Goal: Task Accomplishment & Management: Use online tool/utility

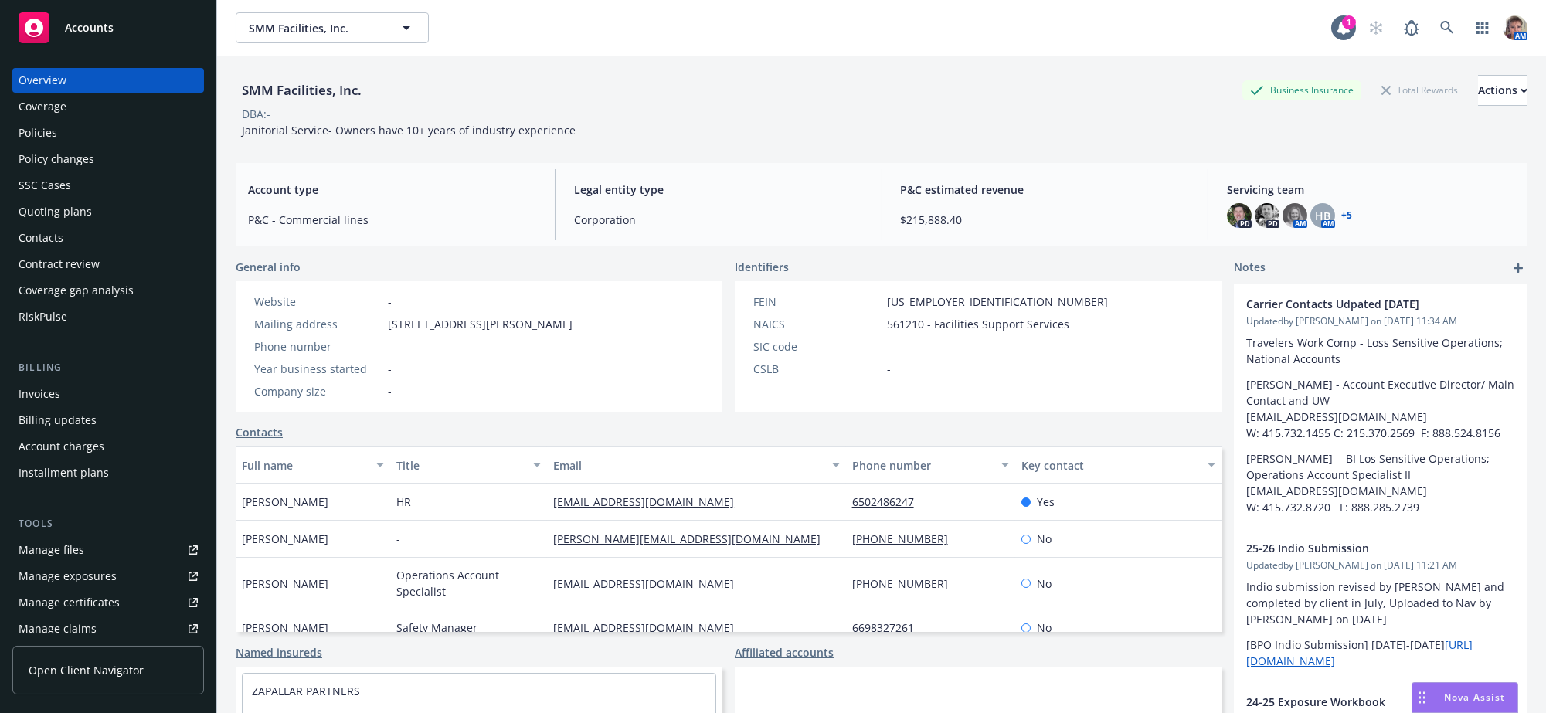
click at [80, 224] on div "Quoting plans" at bounding box center [55, 211] width 73 height 25
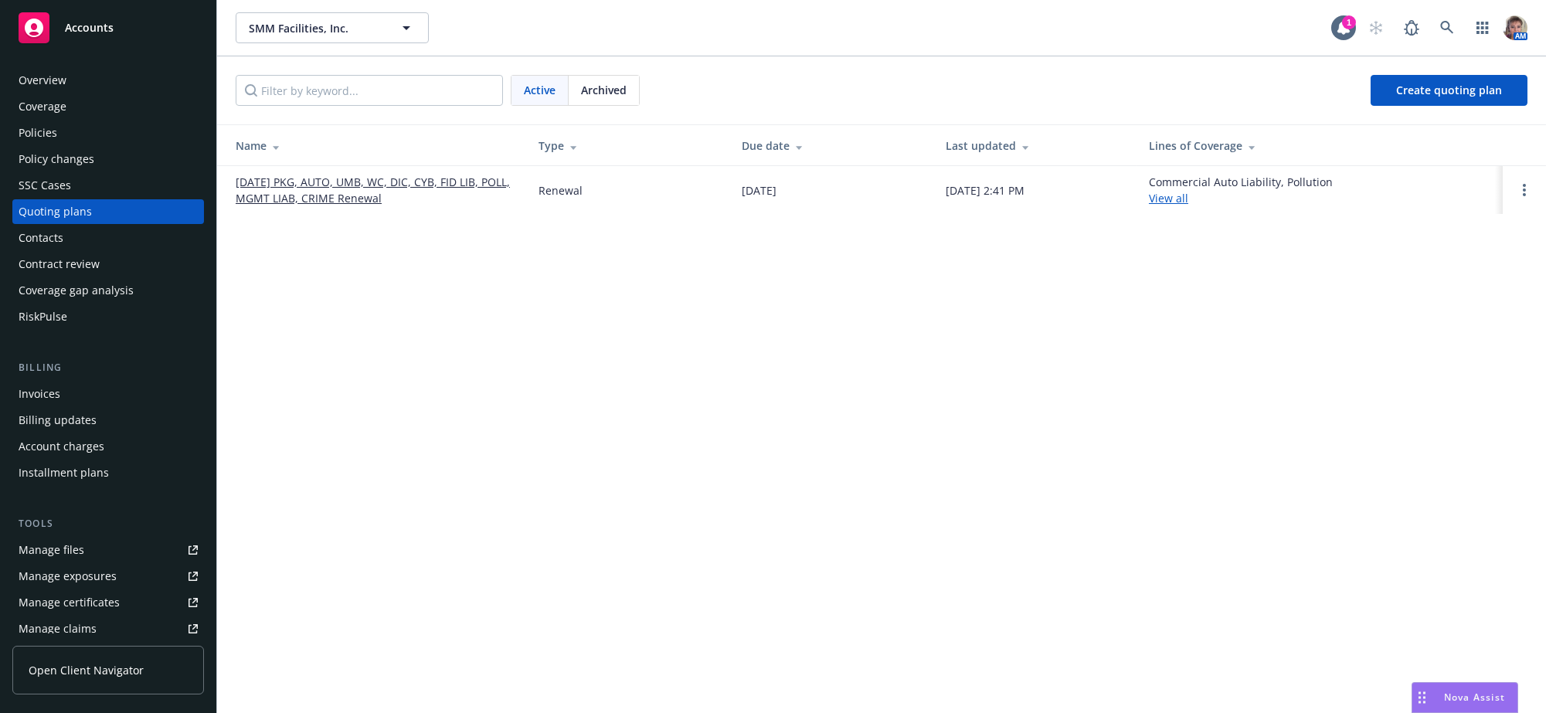
click at [392, 206] on link "[DATE] PKG, AUTO, UMB, WC, DIC, CYB, FID LIB, POLL, MGMT LIAB, CRIME Renewal" at bounding box center [375, 190] width 278 height 32
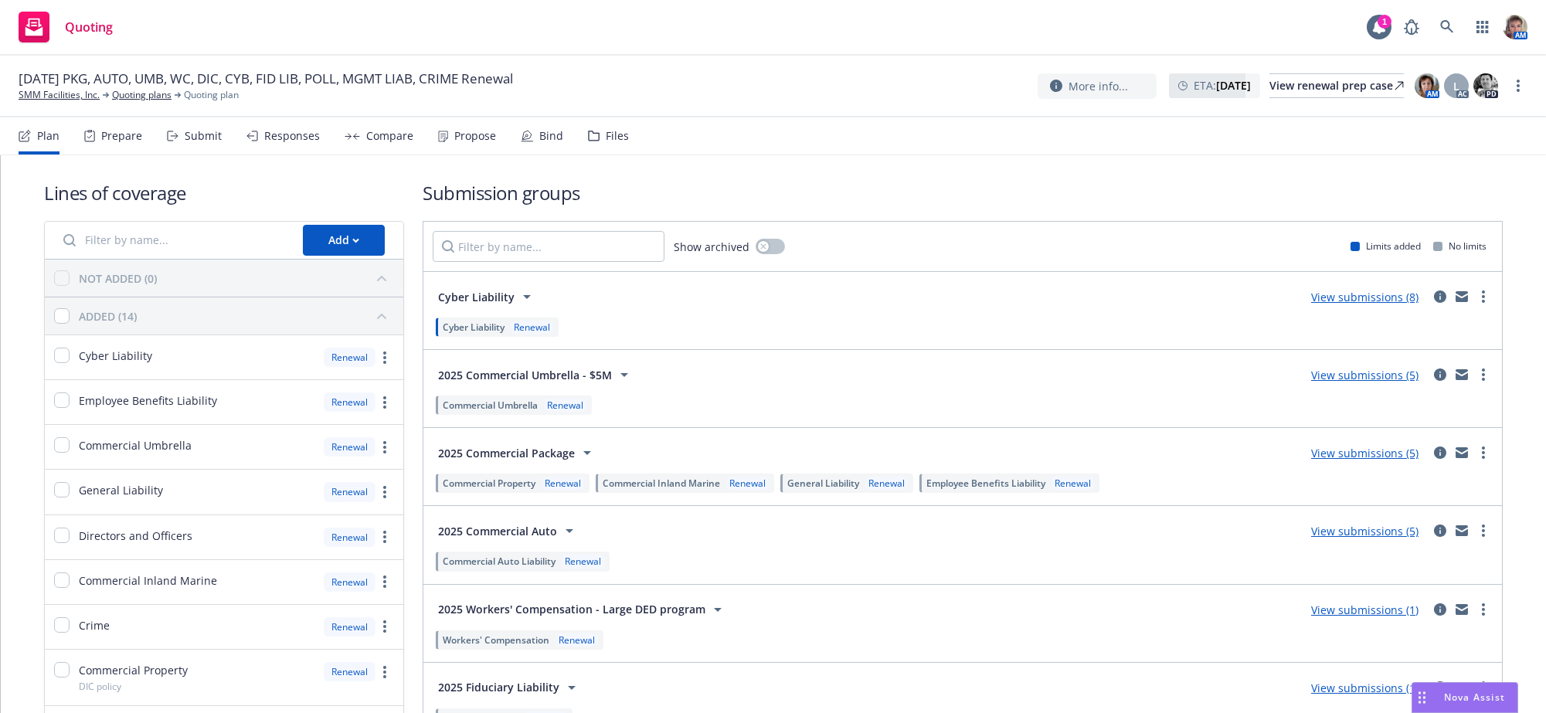
click at [475, 142] on div "Propose" at bounding box center [475, 136] width 42 height 12
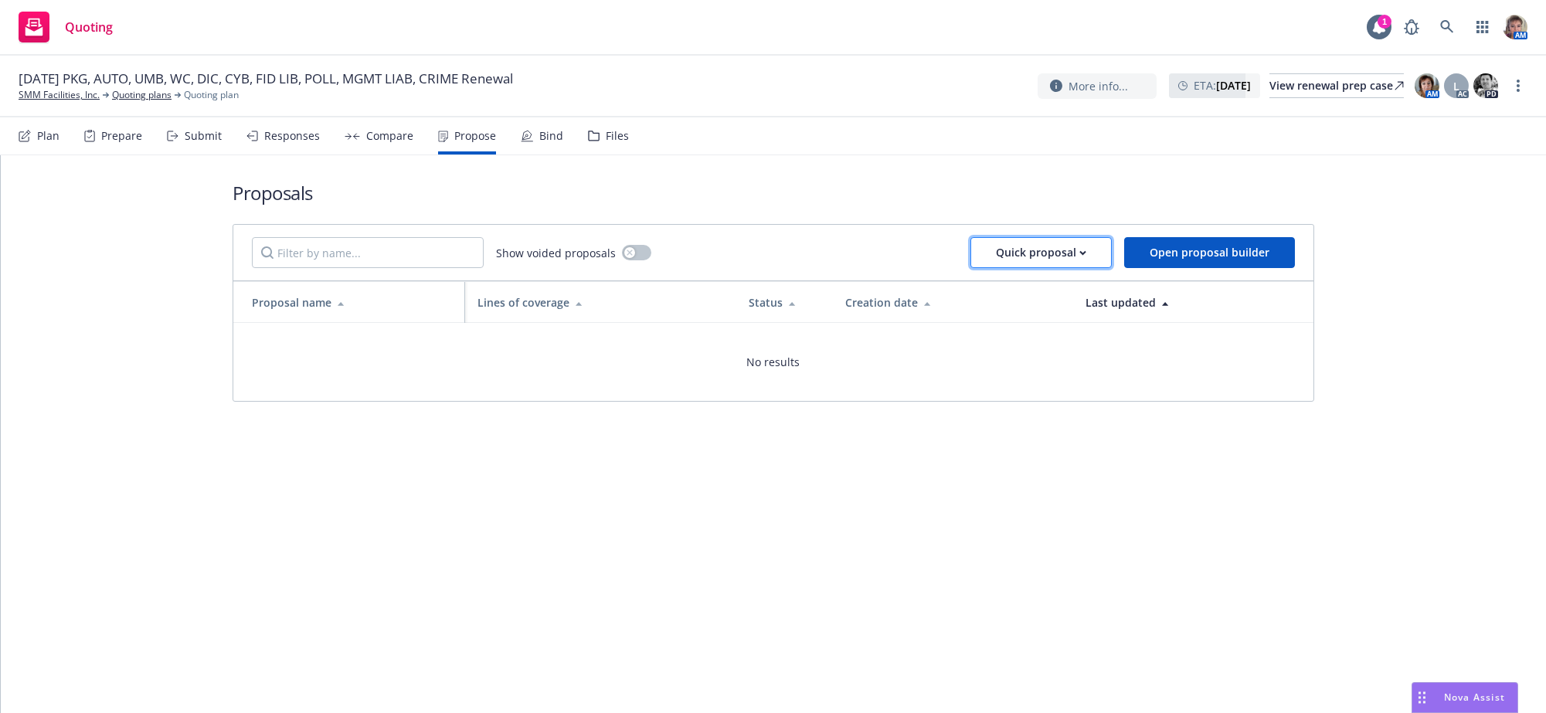
click at [1033, 267] on div "Quick proposal" at bounding box center [1041, 252] width 90 height 29
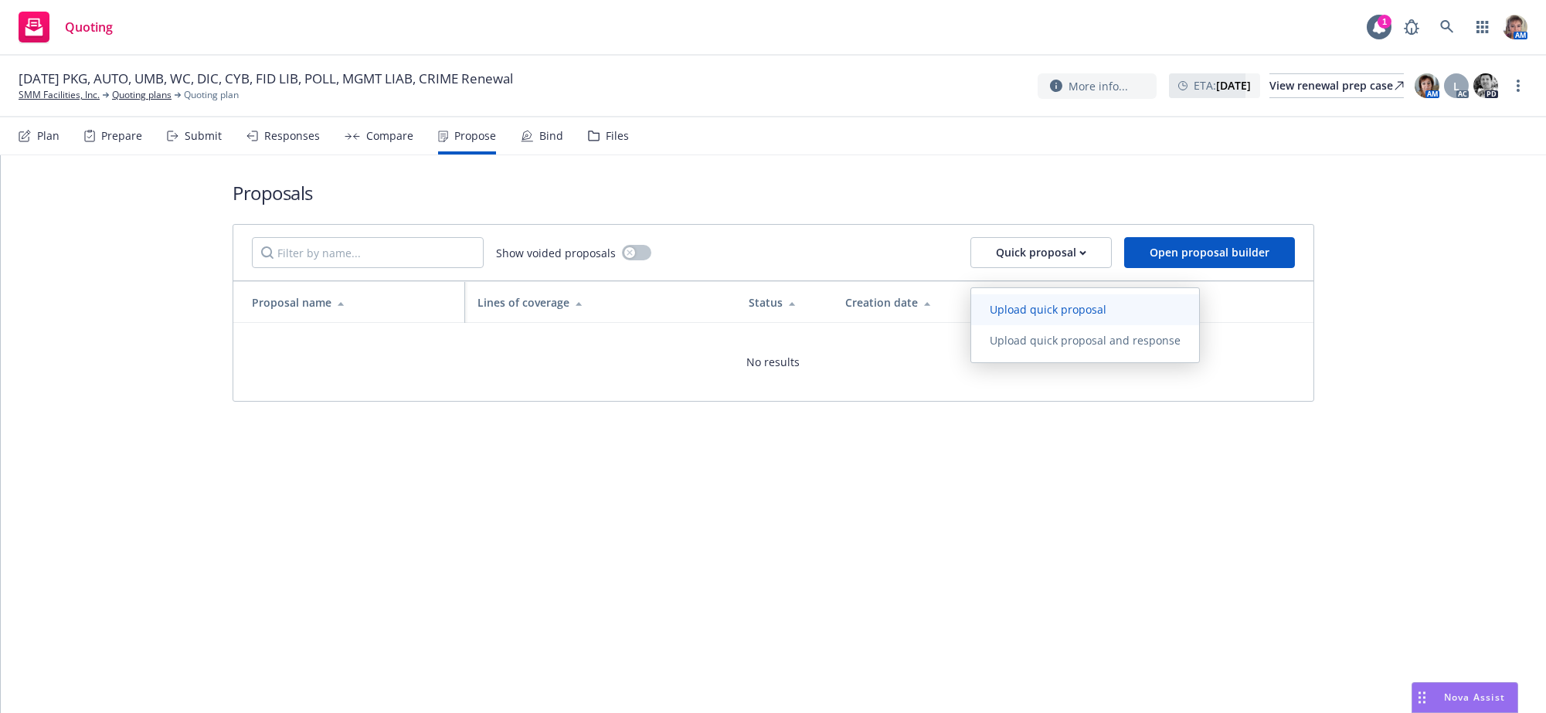
click at [1029, 315] on span "Upload quick proposal" at bounding box center [1048, 309] width 154 height 15
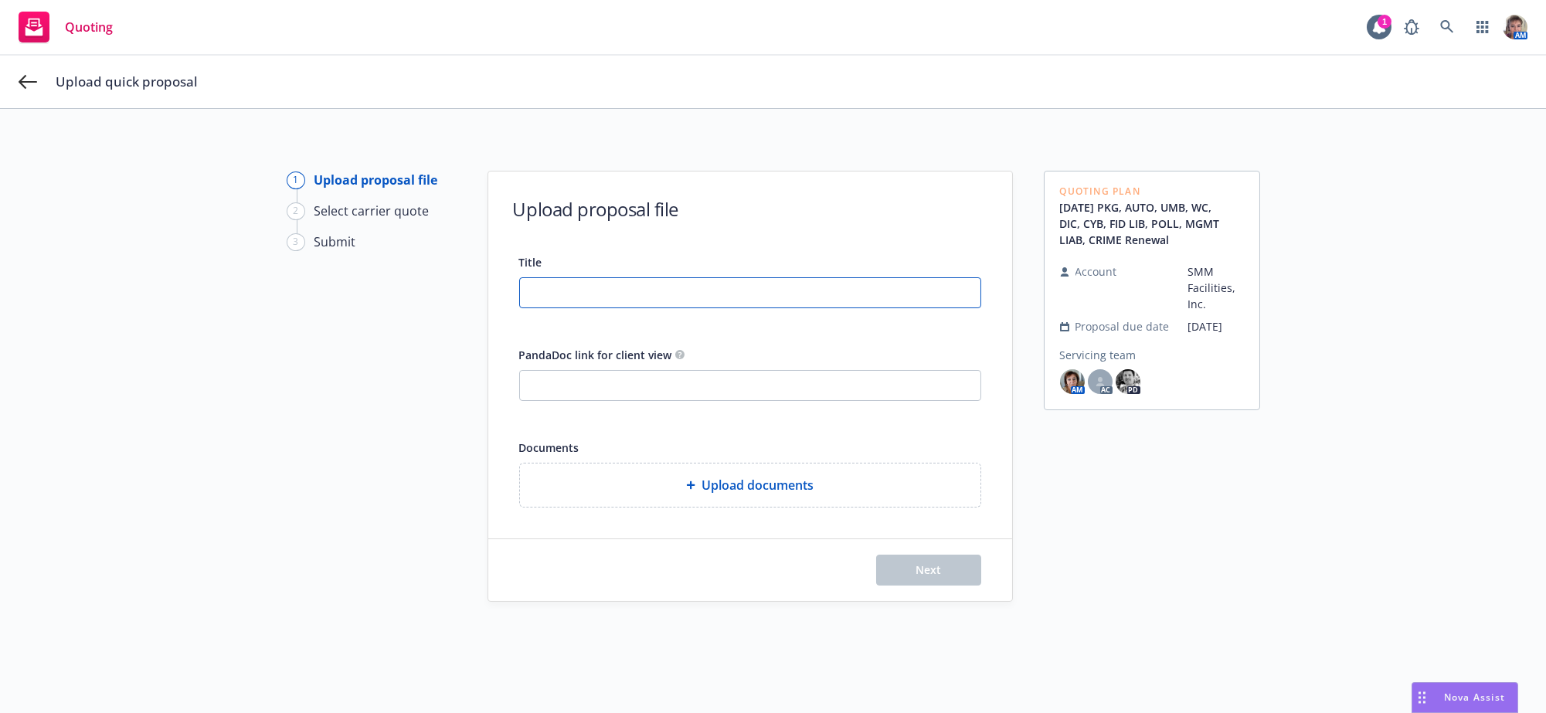
click at [560, 304] on input "Title" at bounding box center [750, 292] width 461 height 29
type input "25-26 All Lines Proposal"
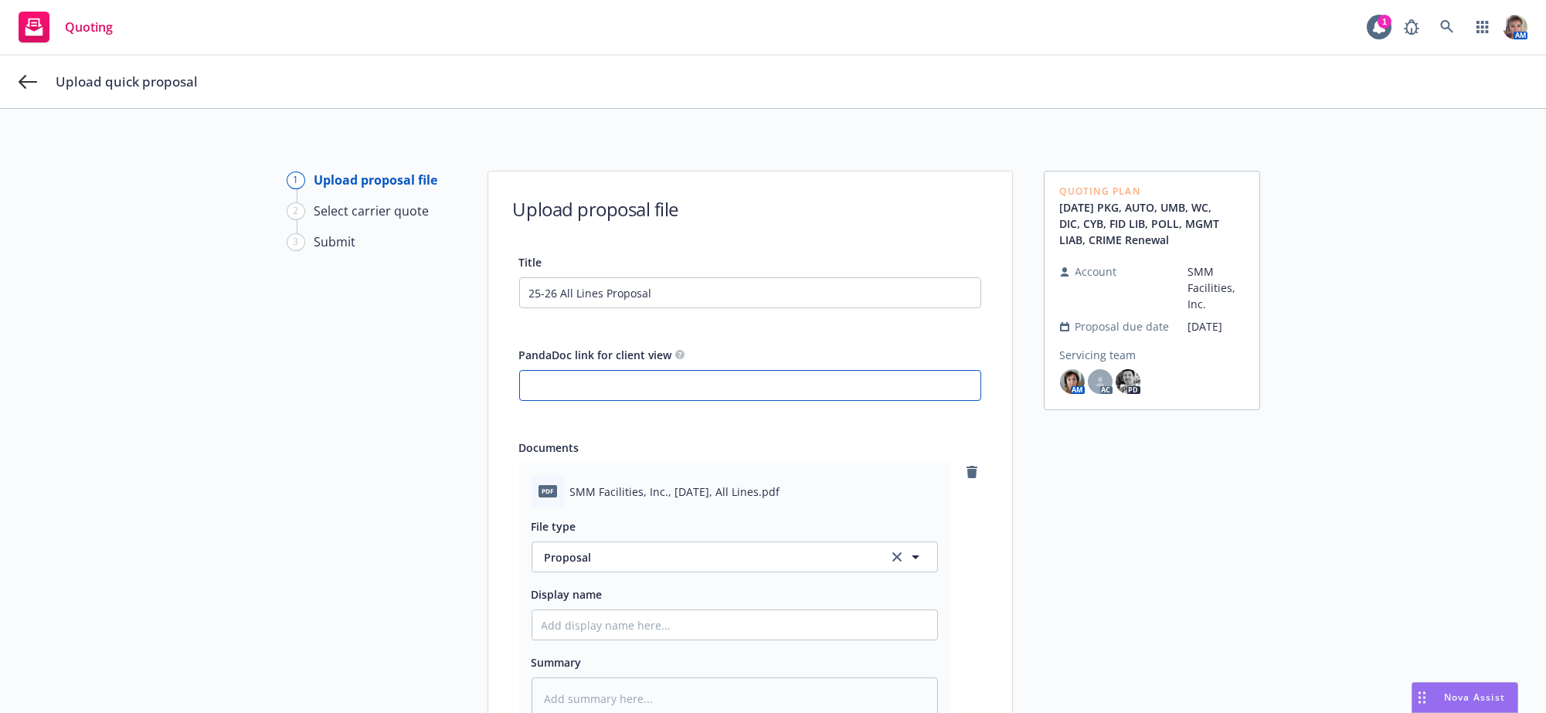
click at [607, 397] on input "PandaDoc link for client view" at bounding box center [750, 385] width 461 height 29
paste input "[URL][DOMAIN_NAME]"
type input "[URL][DOMAIN_NAME]"
type textarea "x"
type input "[URL][DOMAIN_NAME]"
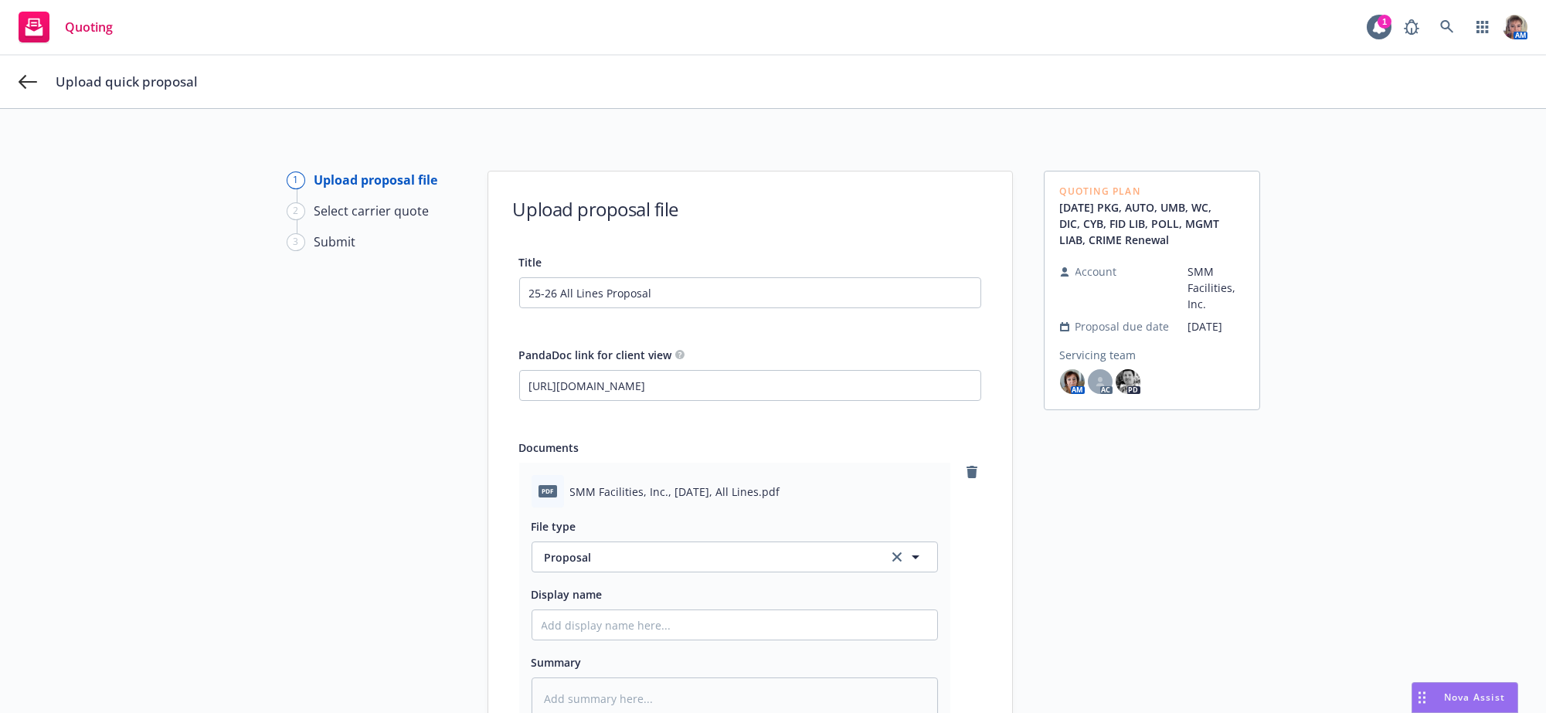
click at [1224, 468] on div "Quoting Plan [DATE] PKG, AUTO, UMB, WC, DIC, CYB, FID LIB, POLL, MGMT LIAB, CRI…" at bounding box center [1152, 527] width 216 height 713
click at [1233, 480] on div "Quoting Plan [DATE] PKG, AUTO, UMB, WC, DIC, CYB, FID LIB, POLL, MGMT LIAB, CRI…" at bounding box center [1152, 527] width 216 height 713
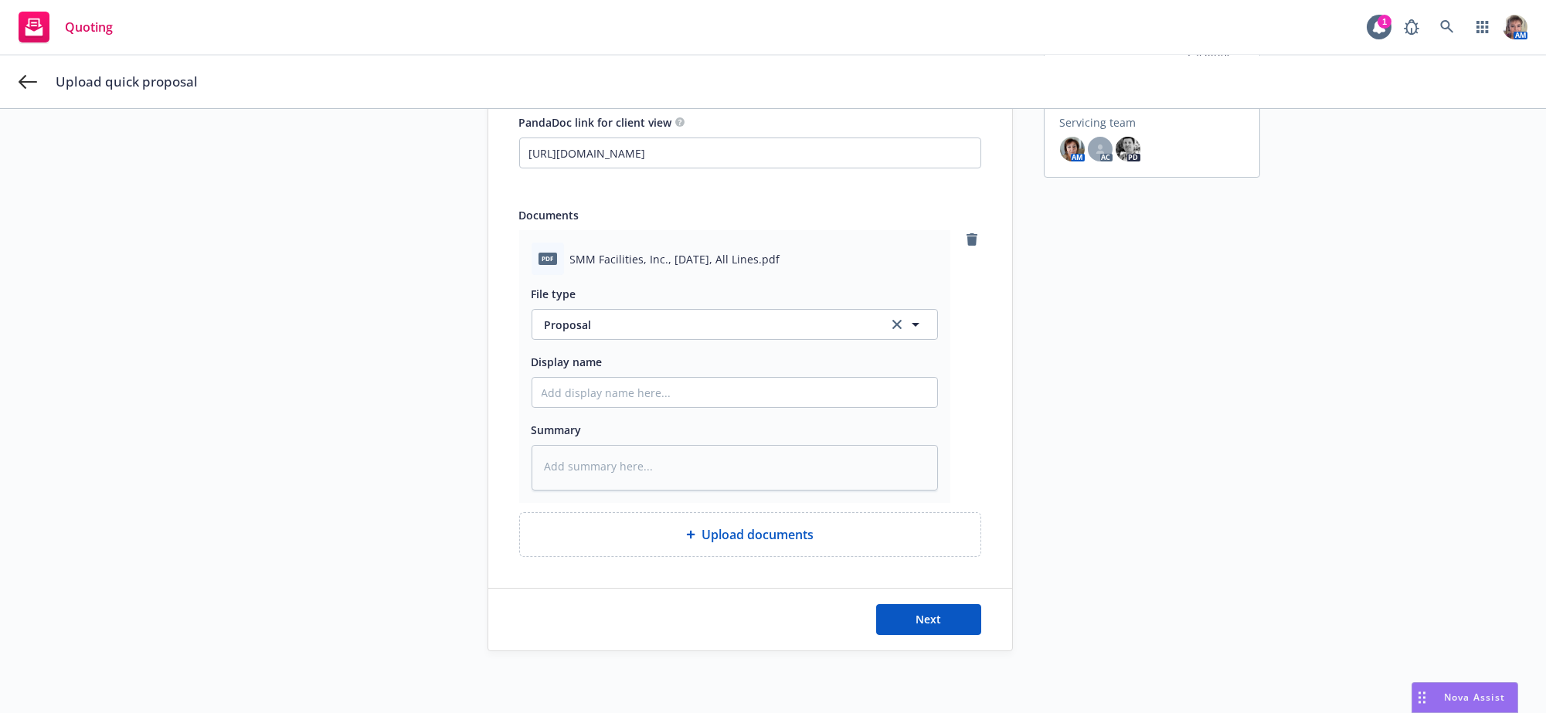
scroll to position [264, 0]
click at [740, 544] on span "Upload documents" at bounding box center [758, 534] width 112 height 19
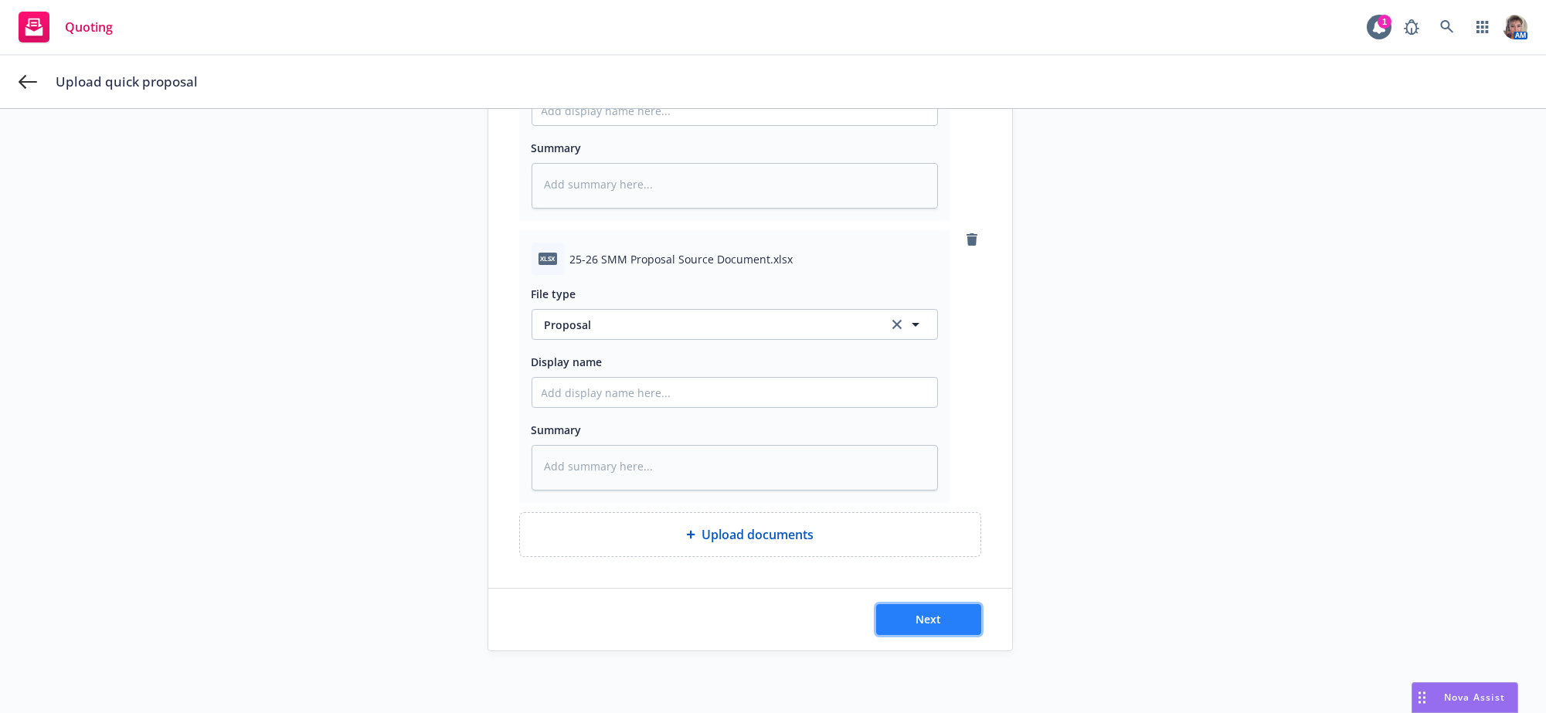
click at [922, 618] on span "Next" at bounding box center [929, 619] width 26 height 15
type textarea "x"
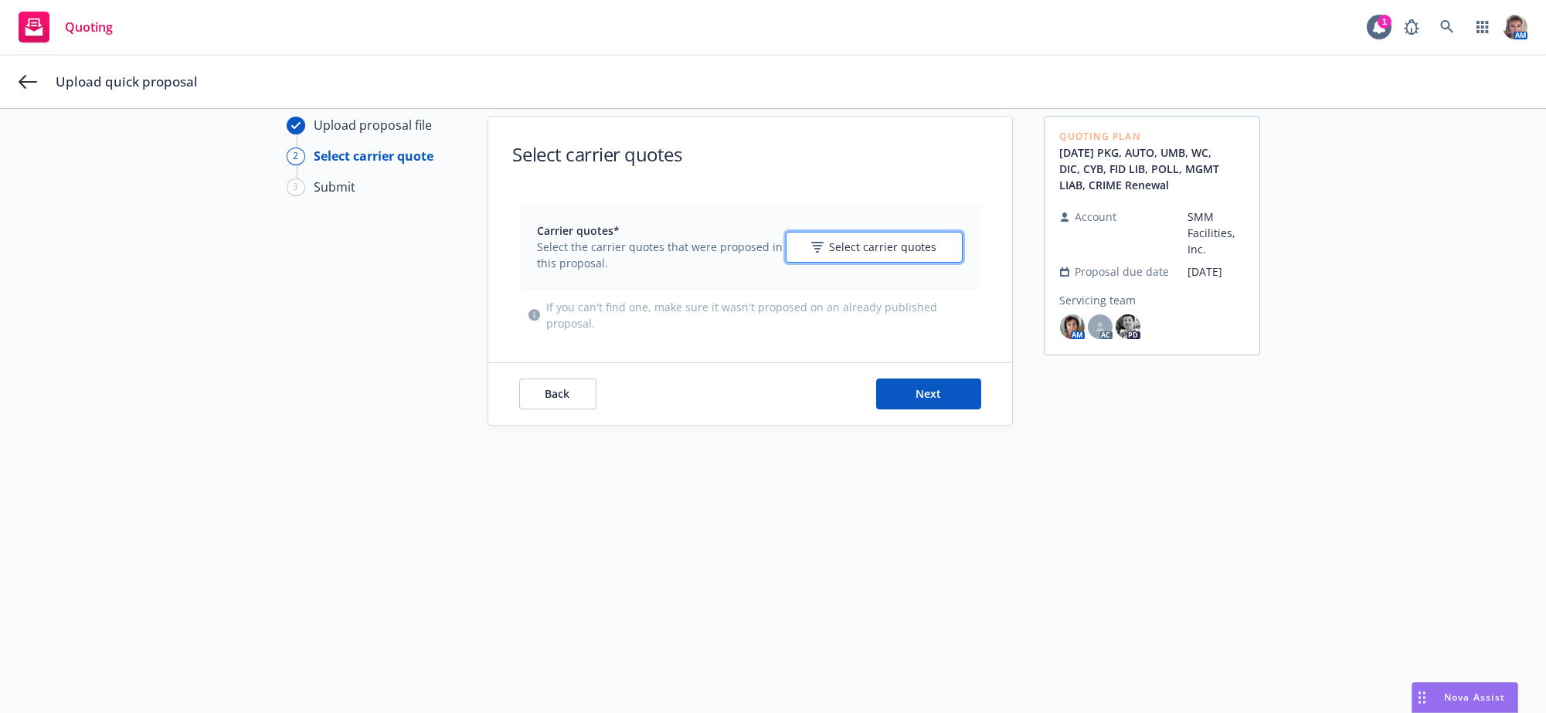
click at [866, 259] on button "Select carrier quotes" at bounding box center [874, 247] width 177 height 31
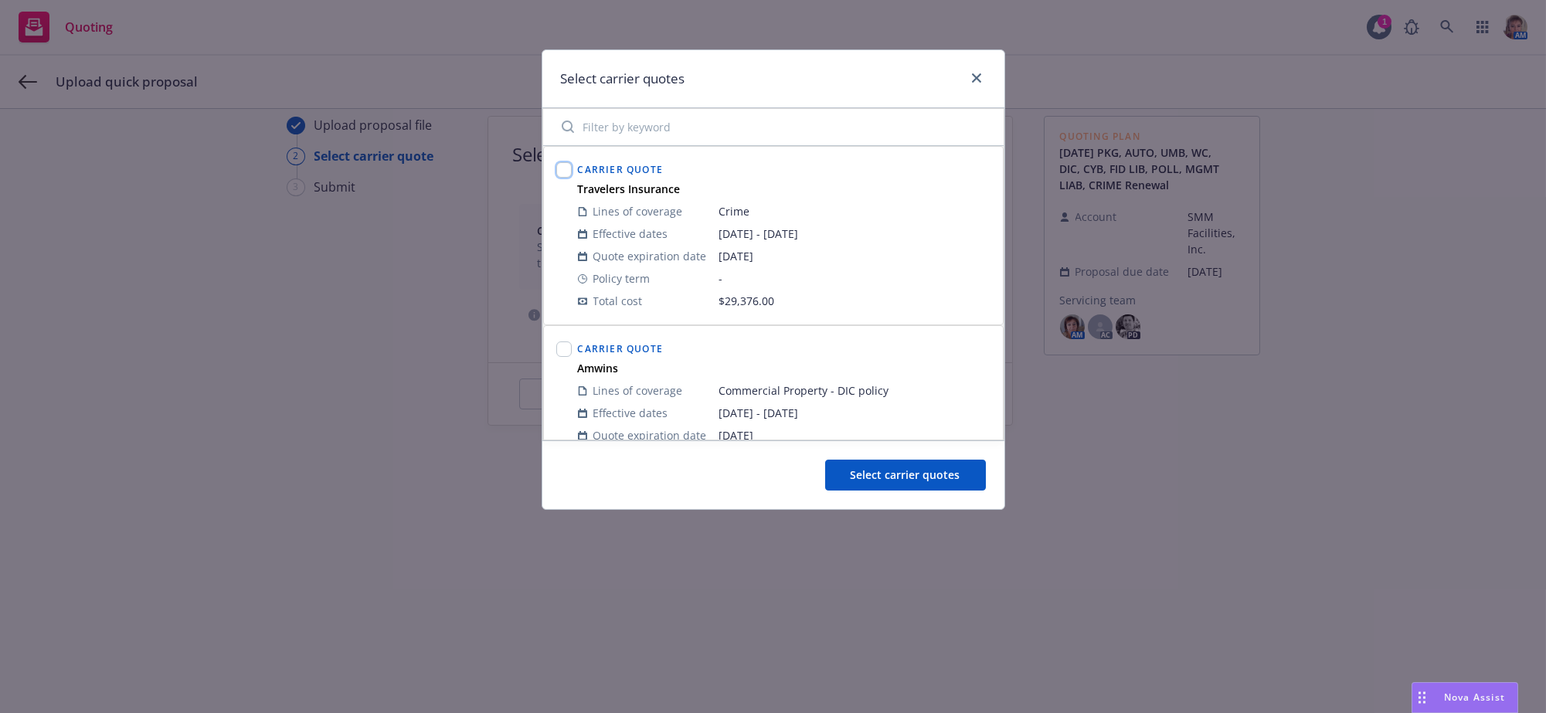
click at [562, 172] on input "checkbox" at bounding box center [563, 169] width 15 height 15
checkbox input "true"
click at [562, 357] on input "checkbox" at bounding box center [563, 349] width 15 height 15
checkbox input "true"
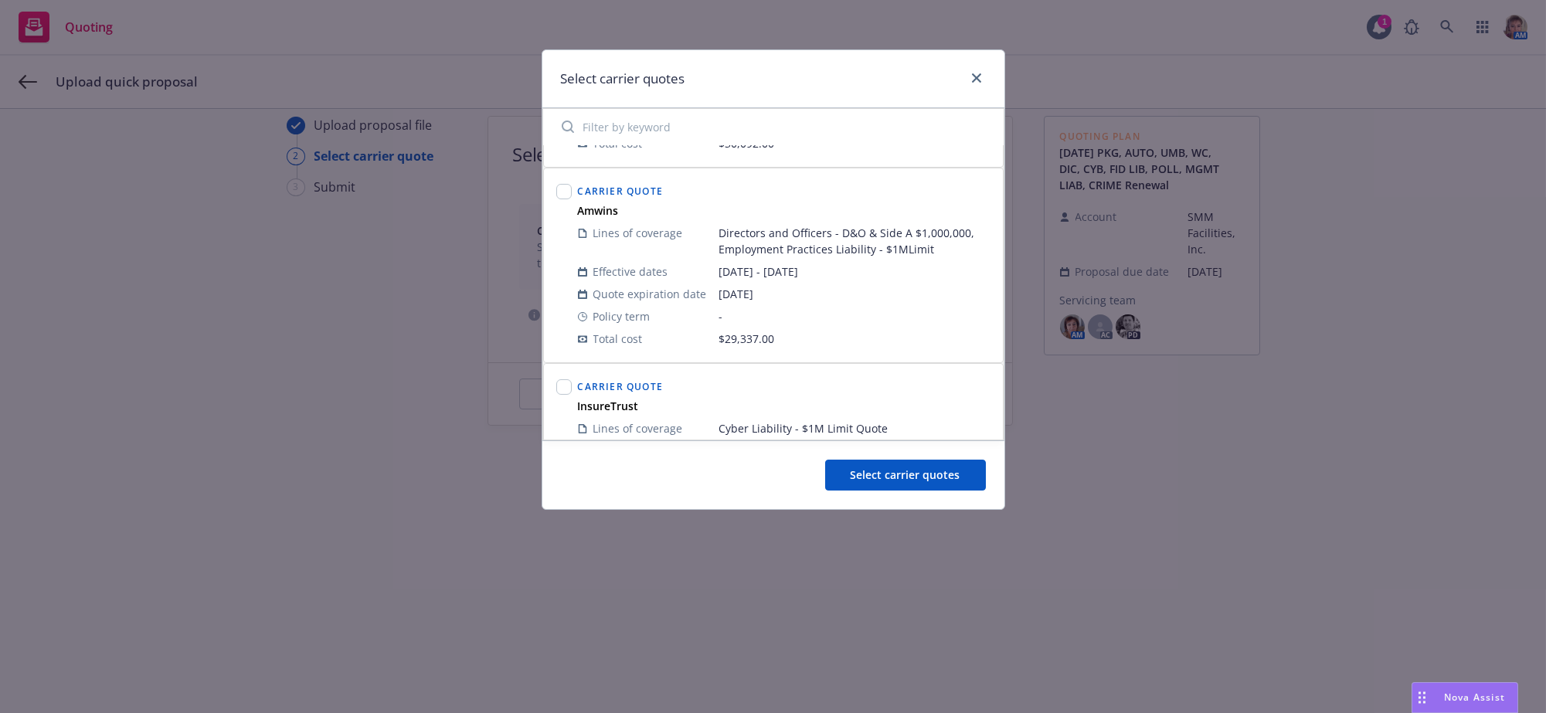
scroll to position [347, 0]
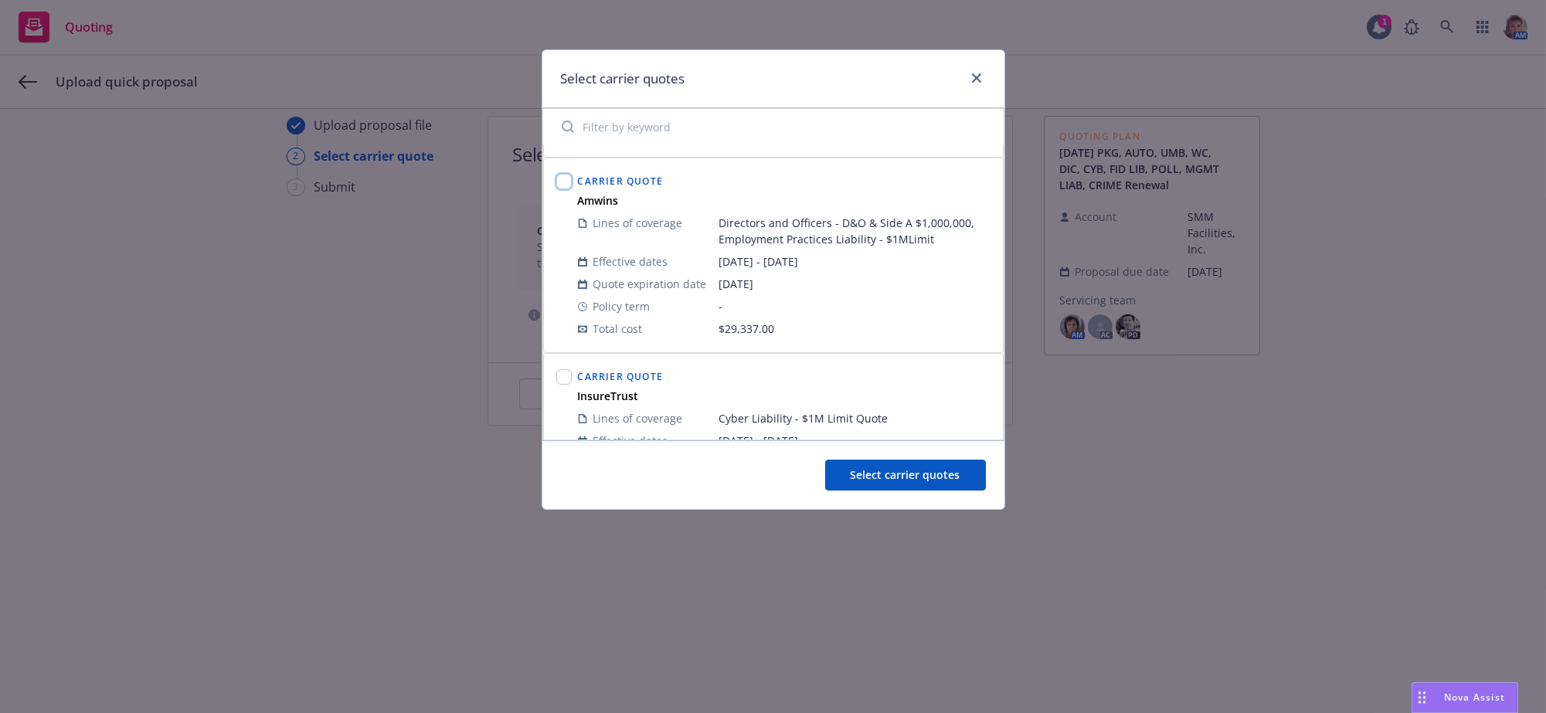
click at [566, 189] on input "checkbox" at bounding box center [563, 181] width 15 height 15
checkbox input "true"
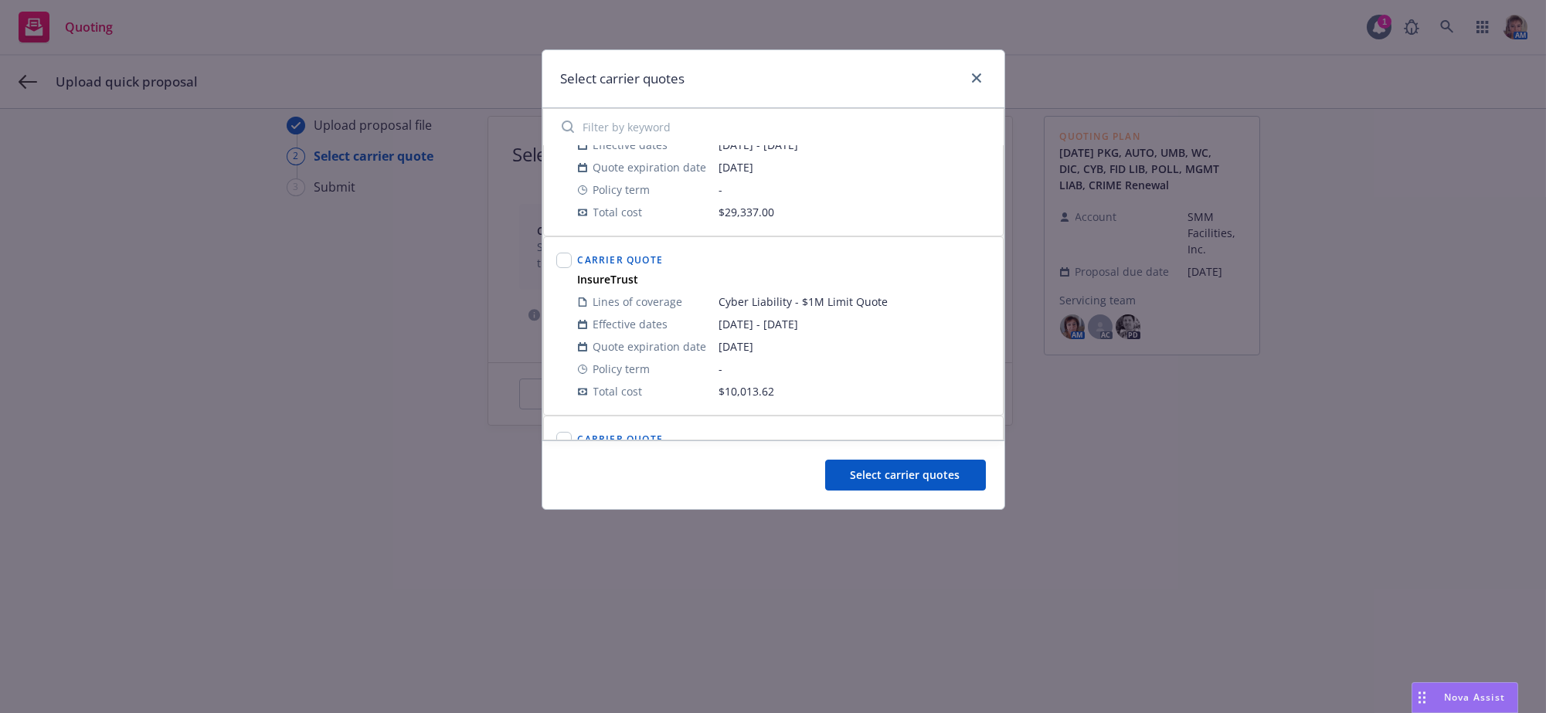
scroll to position [502, 0]
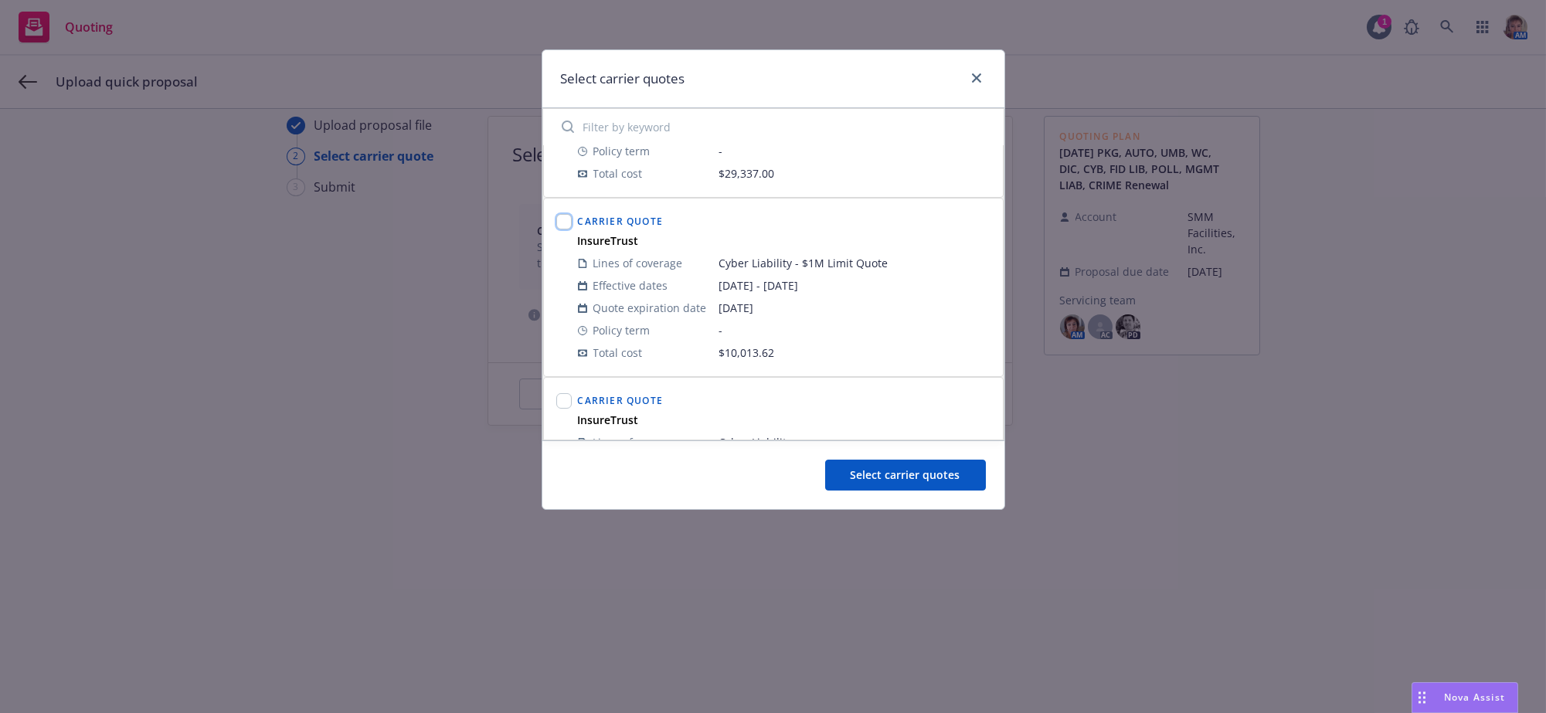
click at [566, 230] on input "checkbox" at bounding box center [563, 221] width 15 height 15
checkbox input "true"
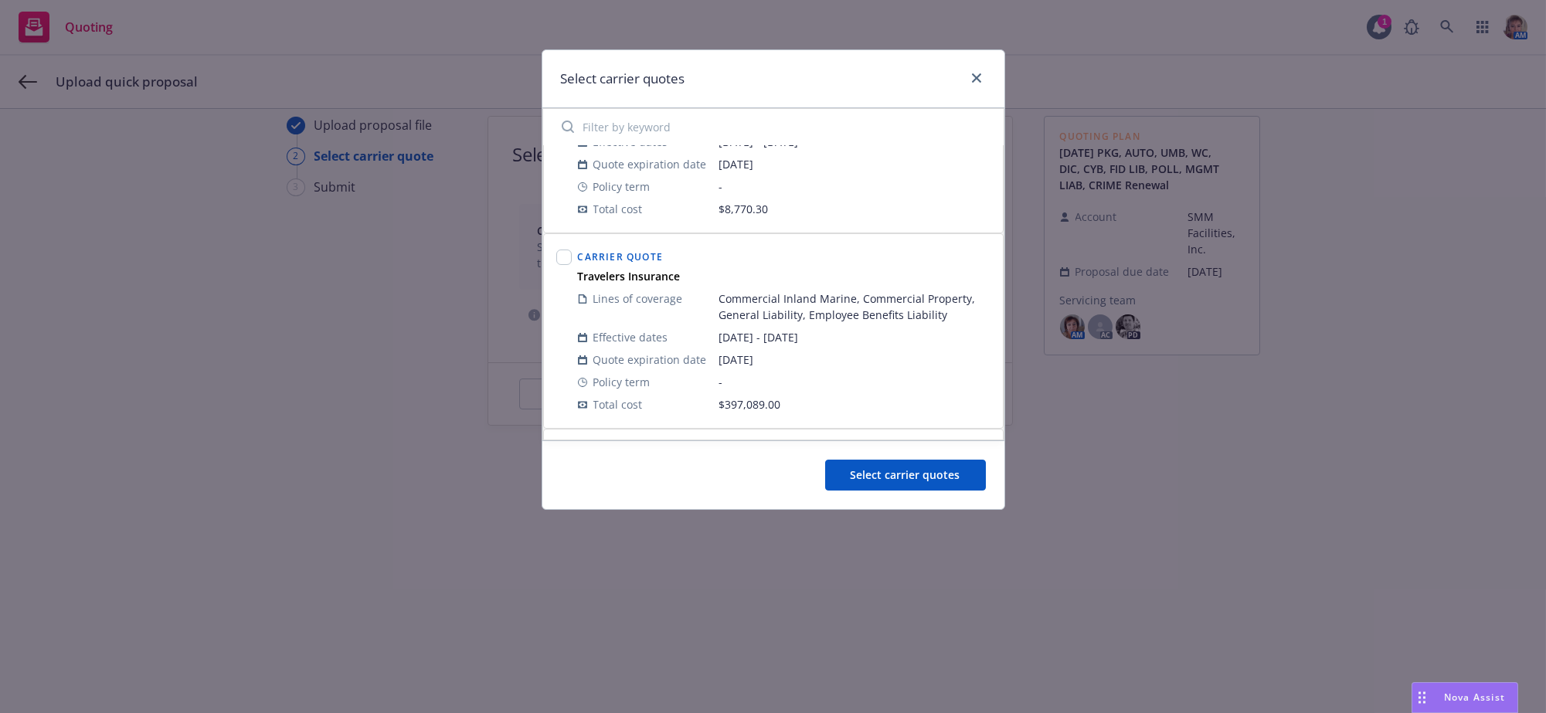
scroll to position [1043, 0]
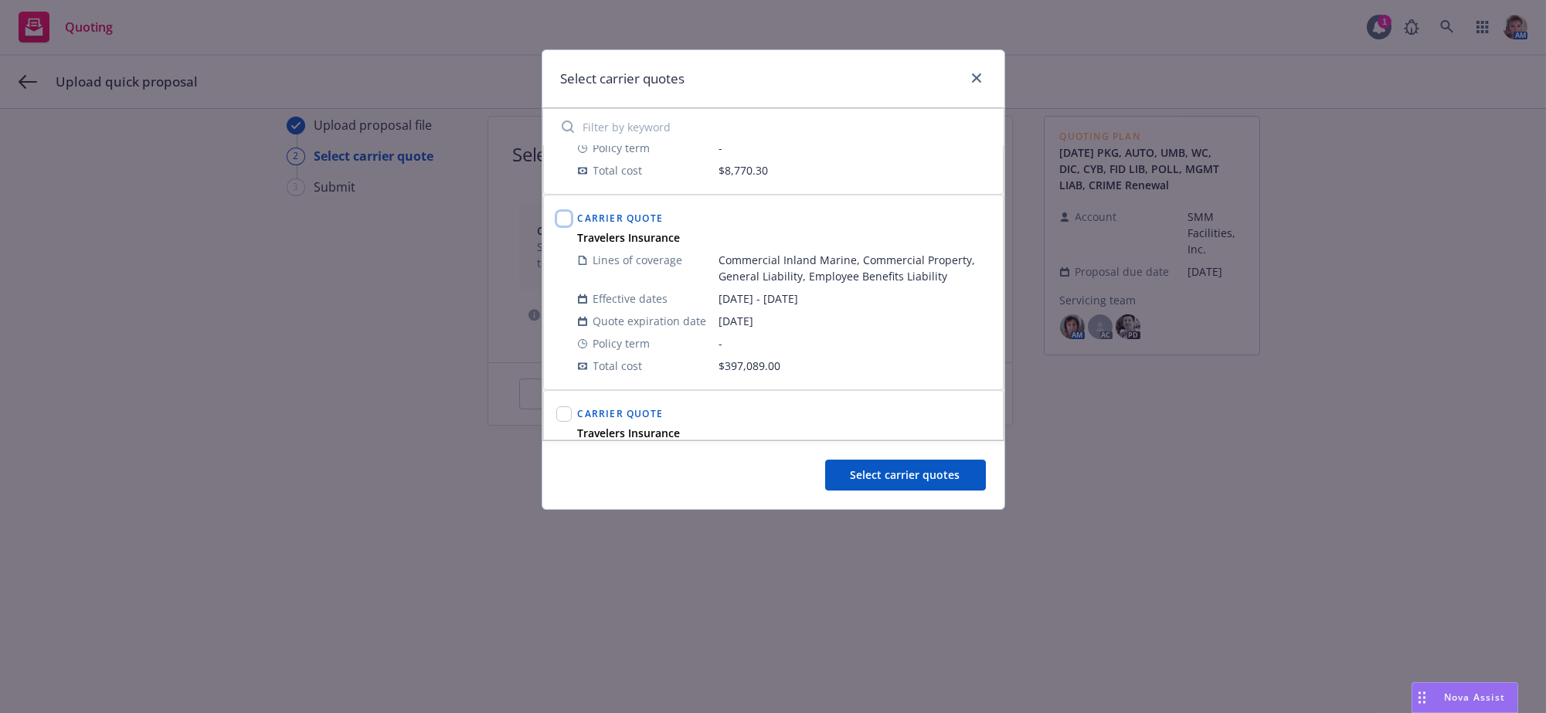
click at [570, 226] on input "checkbox" at bounding box center [563, 218] width 15 height 15
checkbox input "true"
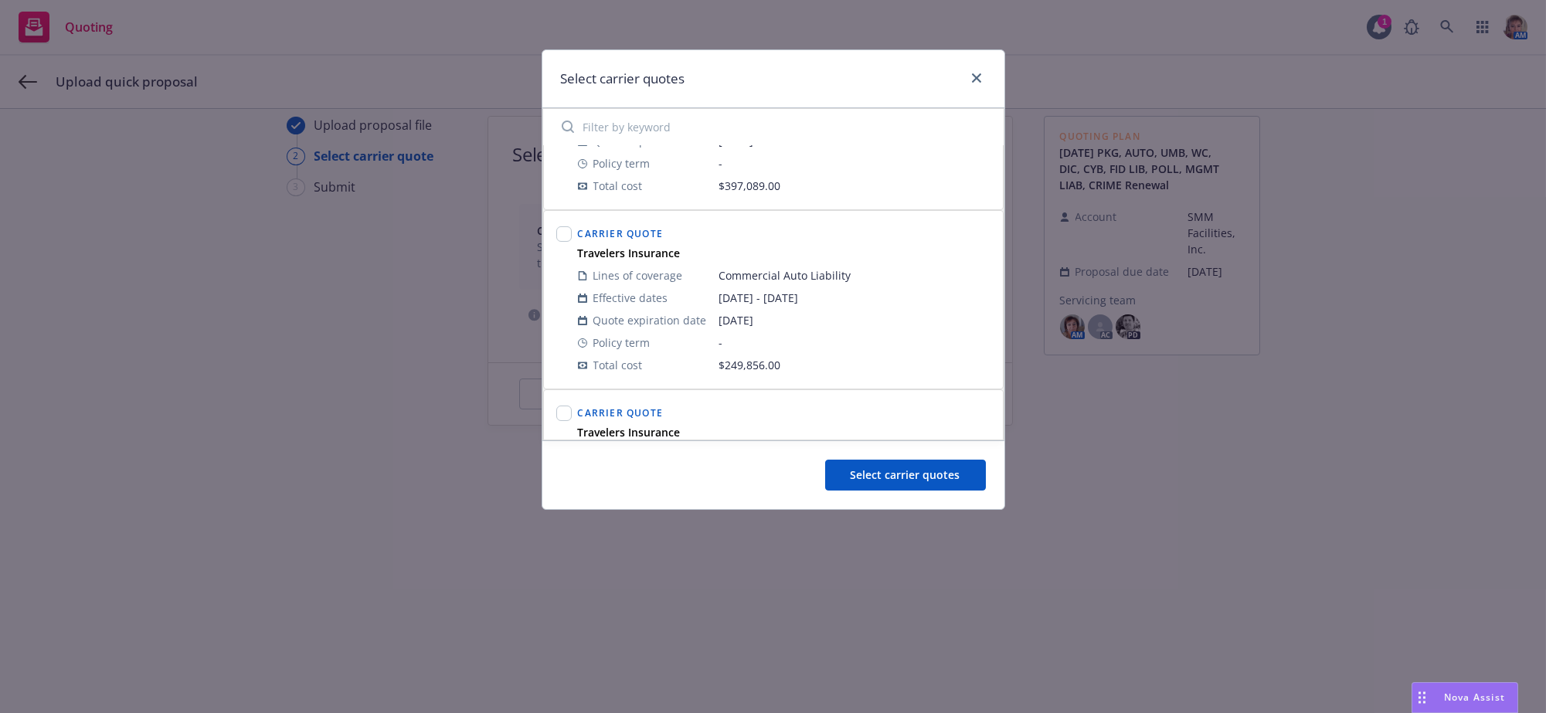
scroll to position [1236, 0]
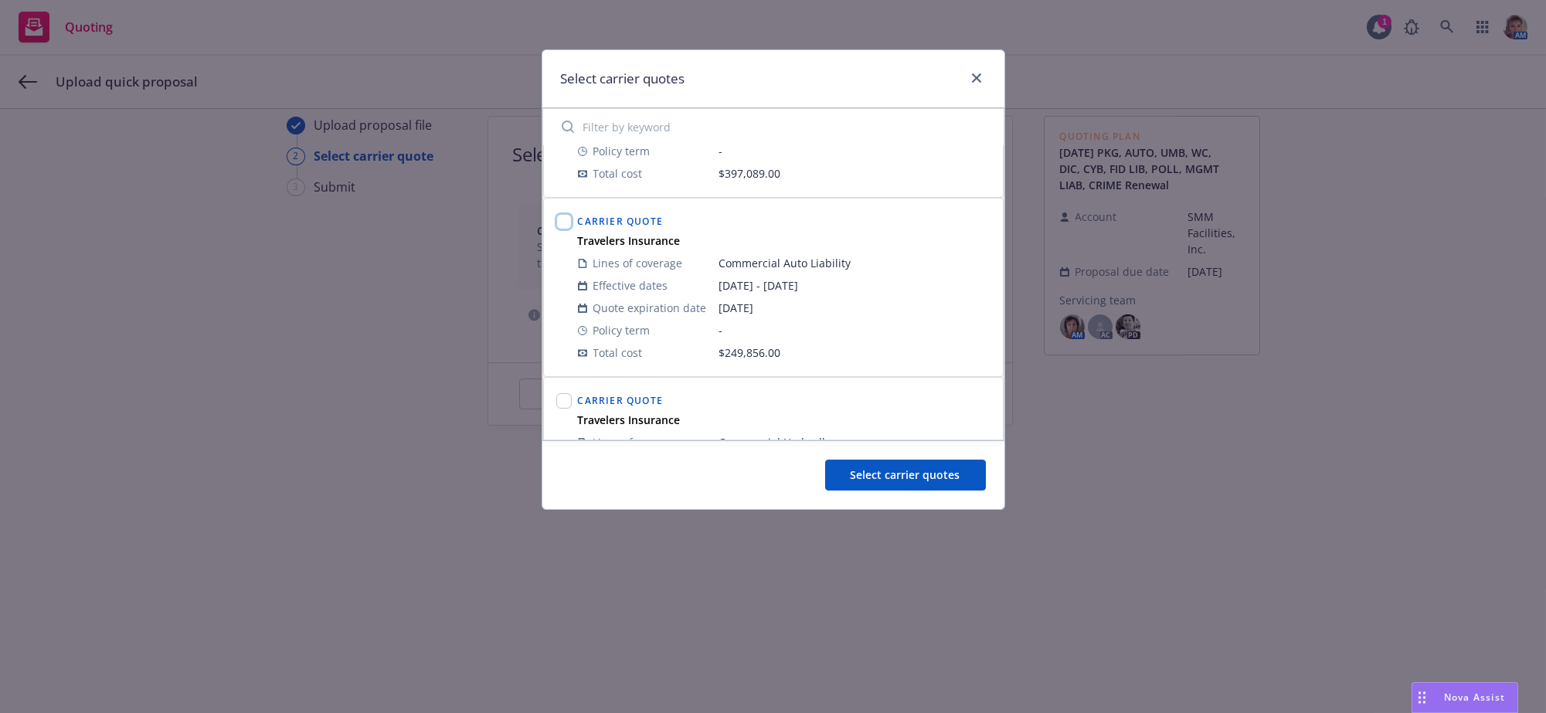
click at [564, 230] on input "checkbox" at bounding box center [563, 221] width 15 height 15
checkbox input "true"
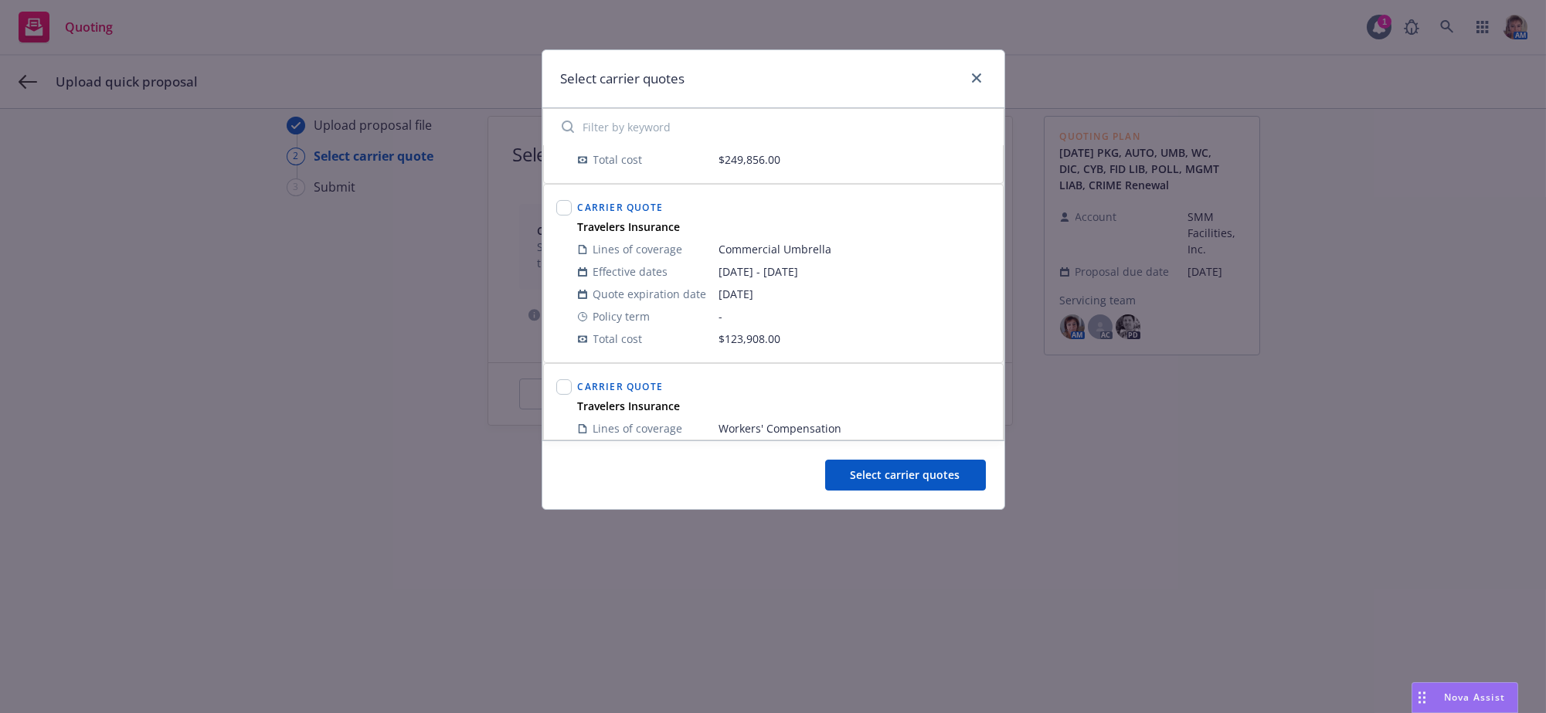
scroll to position [1467, 0]
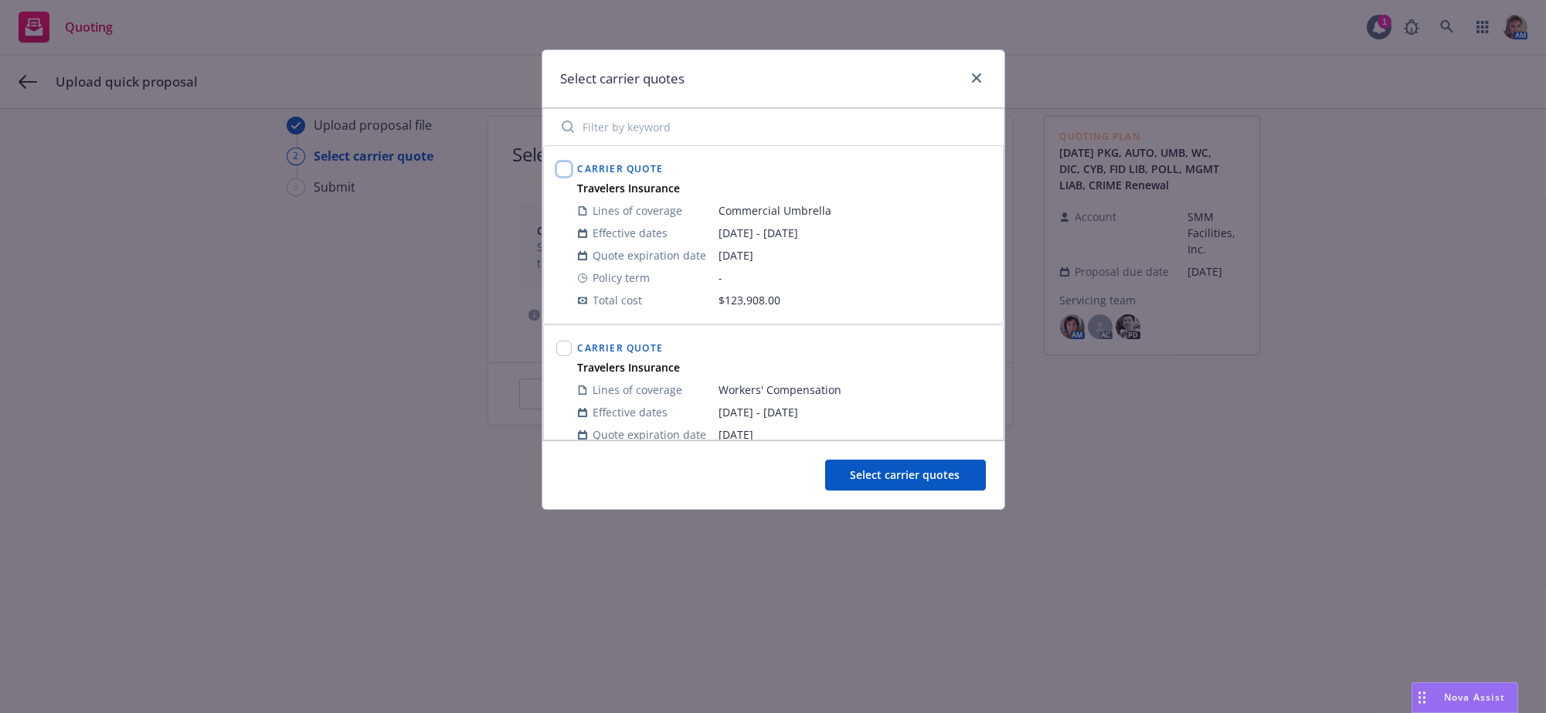
click at [563, 177] on input "checkbox" at bounding box center [563, 169] width 15 height 15
checkbox input "true"
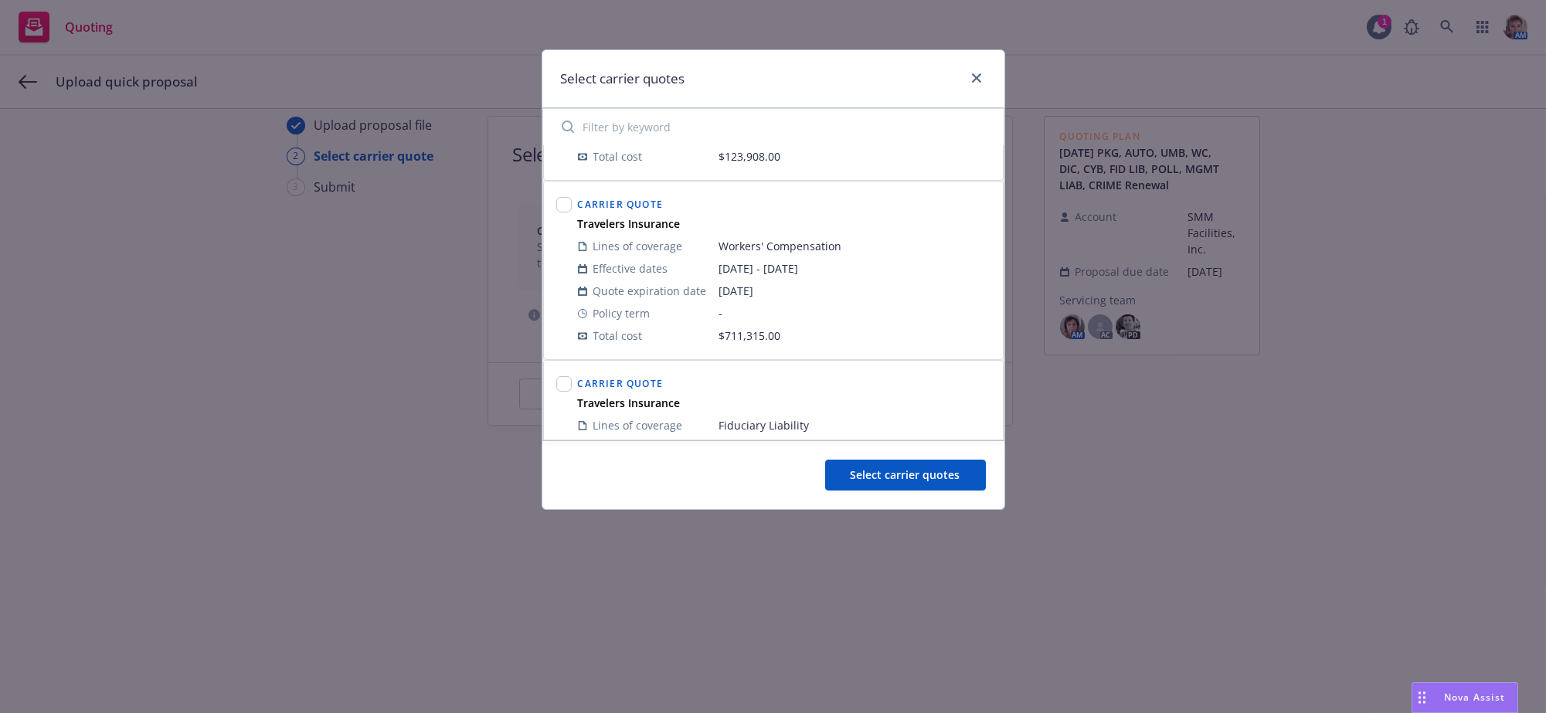
scroll to position [1623, 0]
click at [565, 201] on input "checkbox" at bounding box center [563, 192] width 15 height 15
checkbox input "true"
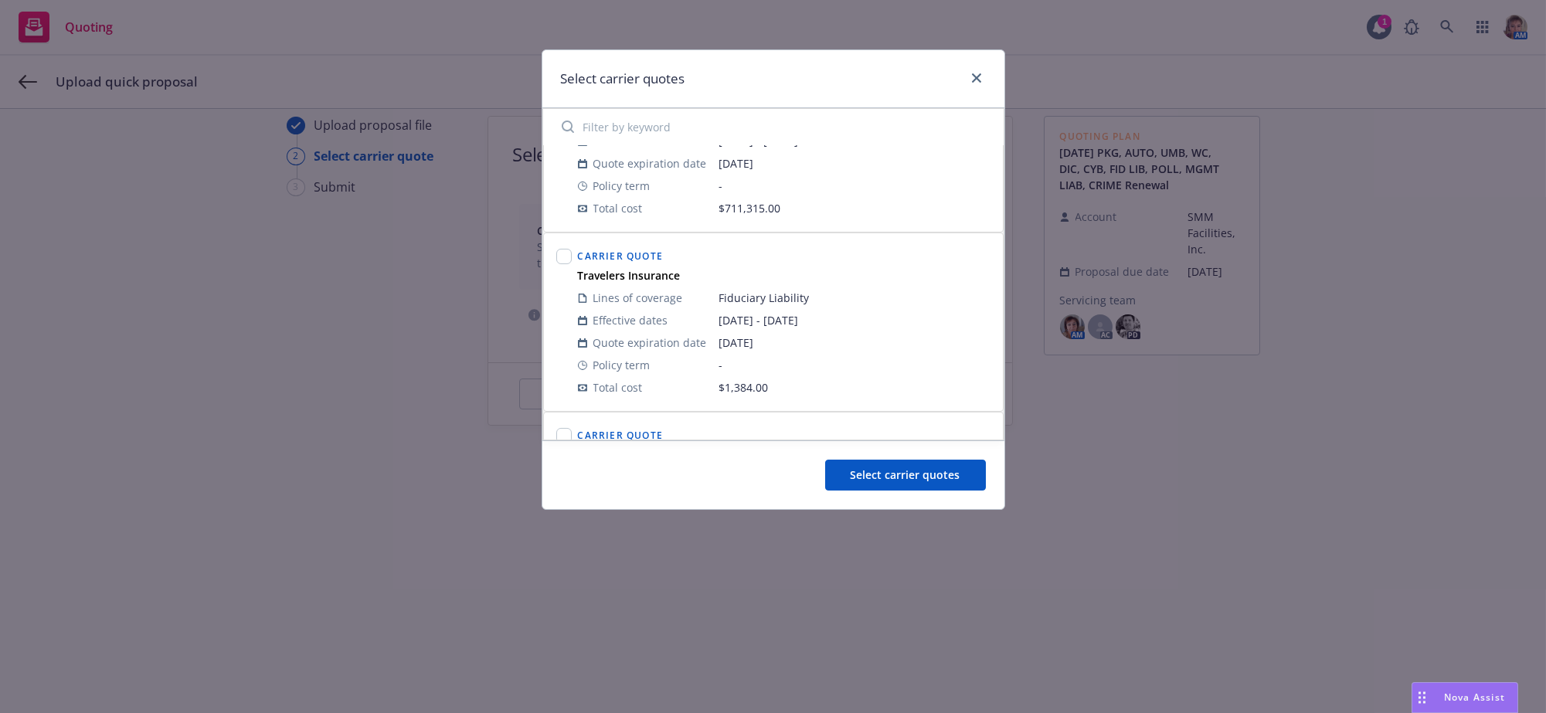
scroll to position [1777, 0]
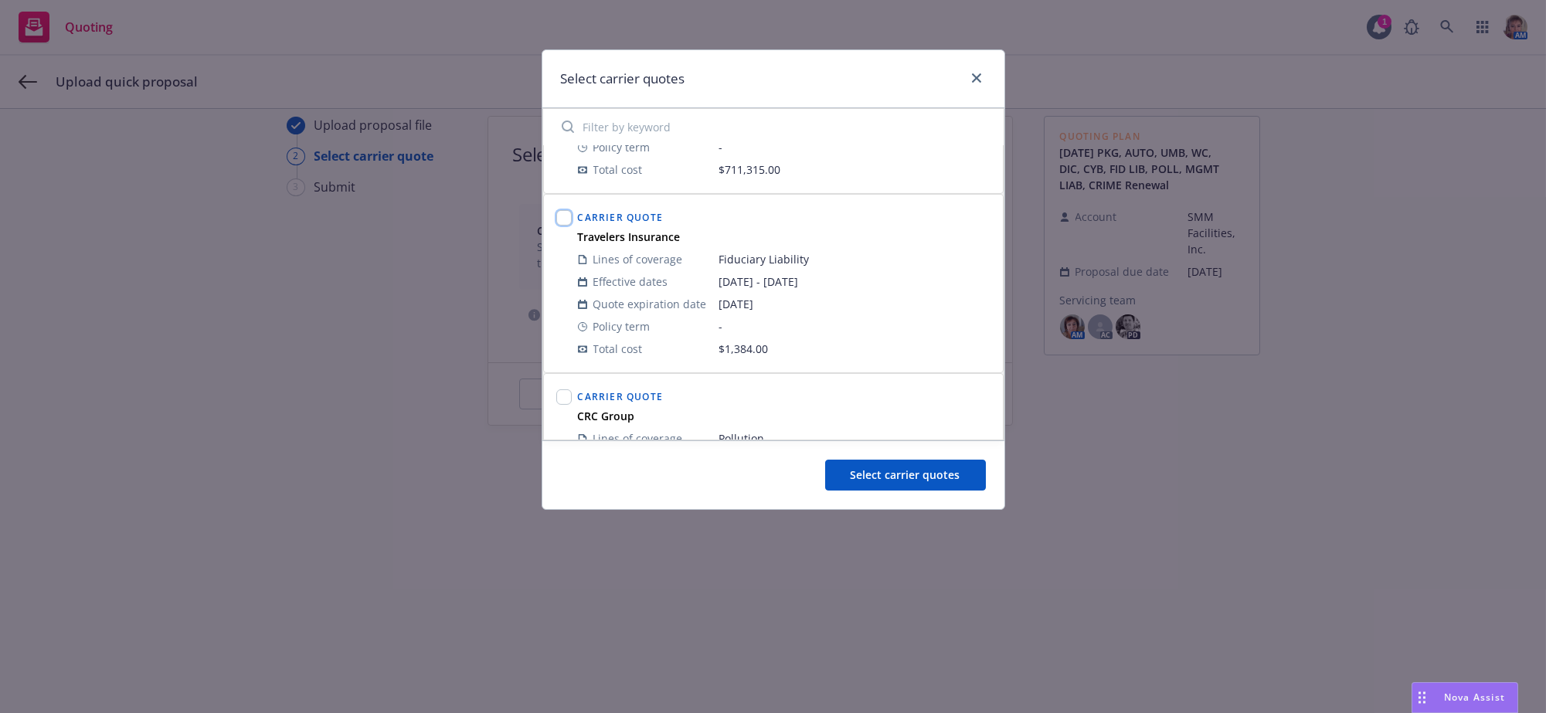
click at [559, 226] on input "checkbox" at bounding box center [563, 217] width 15 height 15
checkbox input "true"
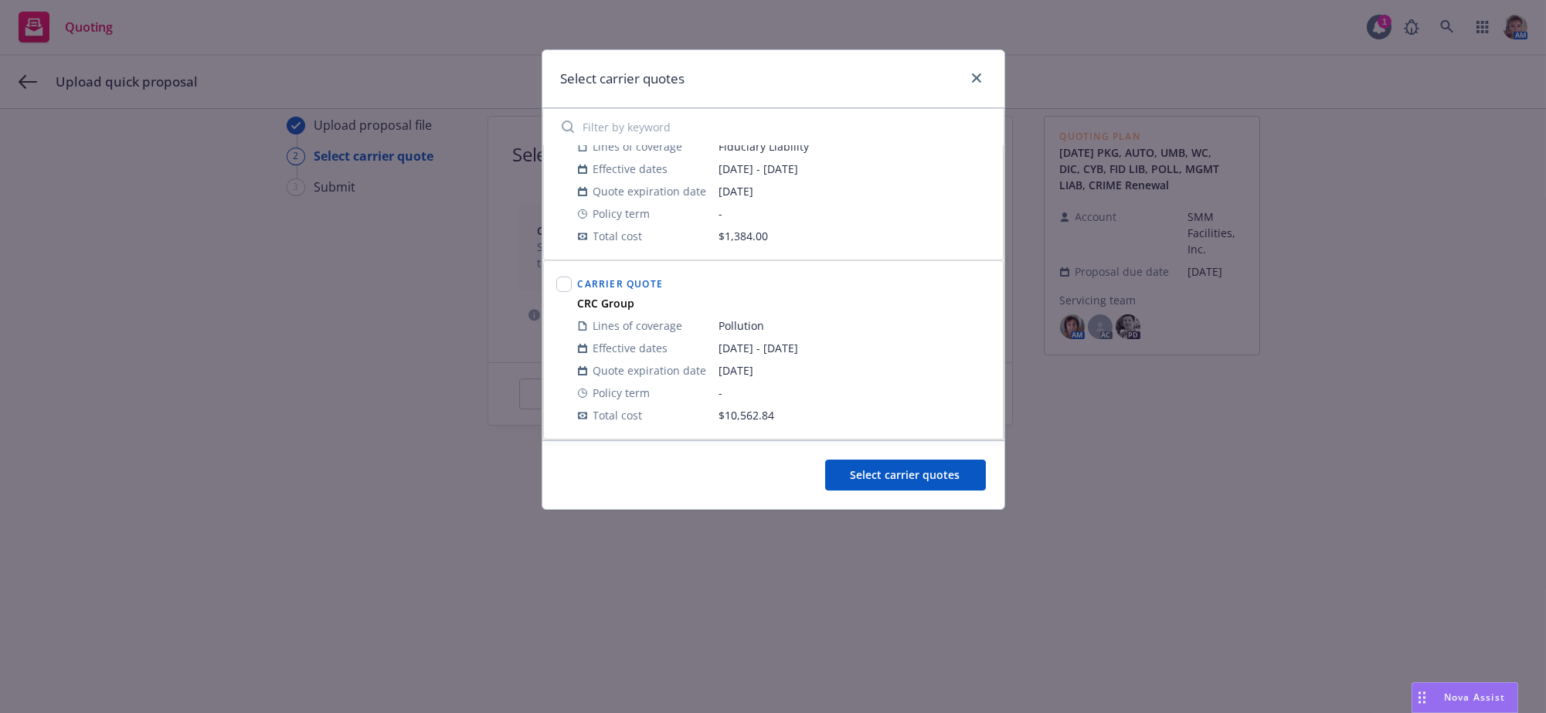
scroll to position [1935, 0]
click at [564, 289] on input "checkbox" at bounding box center [563, 284] width 15 height 15
checkbox input "true"
click at [927, 481] on span "Select carrier quotes" at bounding box center [906, 475] width 110 height 15
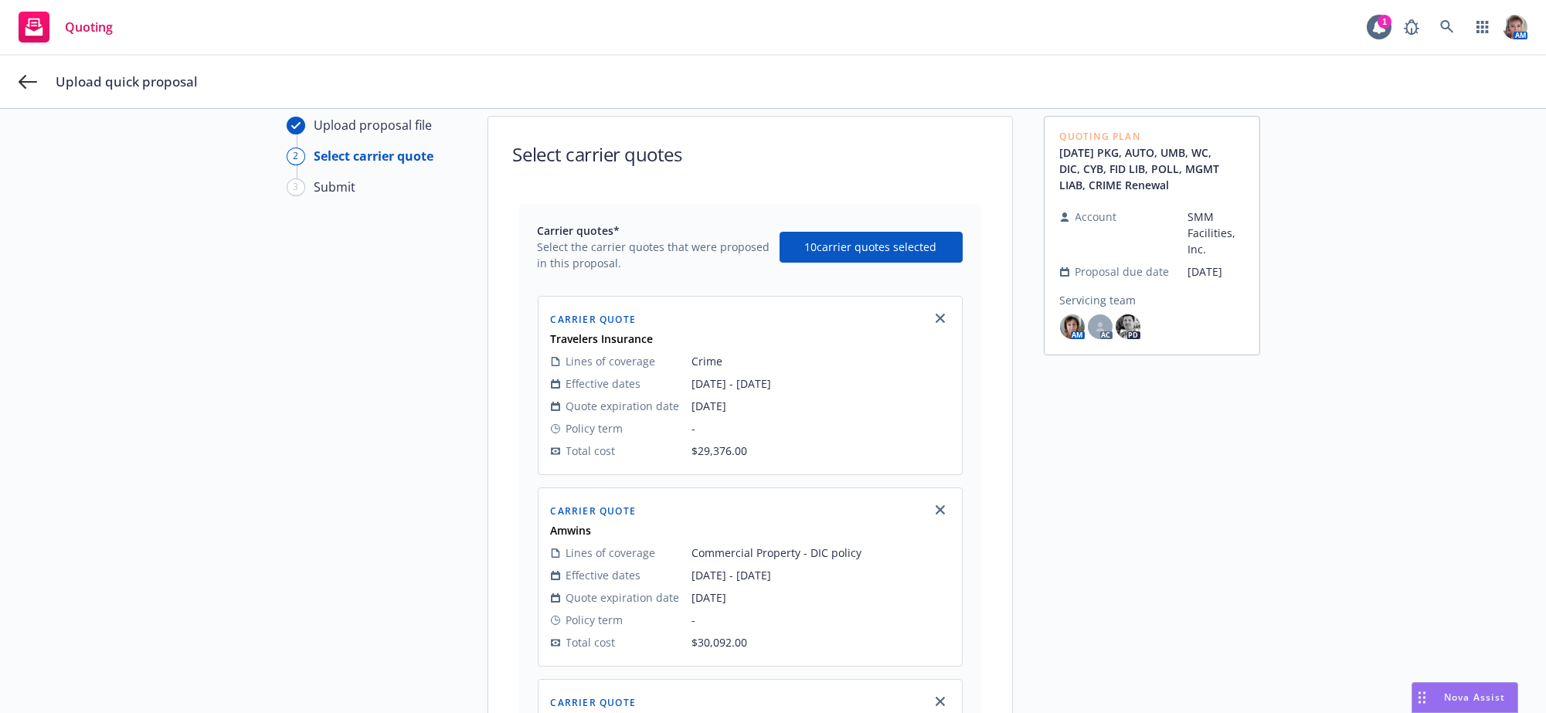
scroll to position [1872, 0]
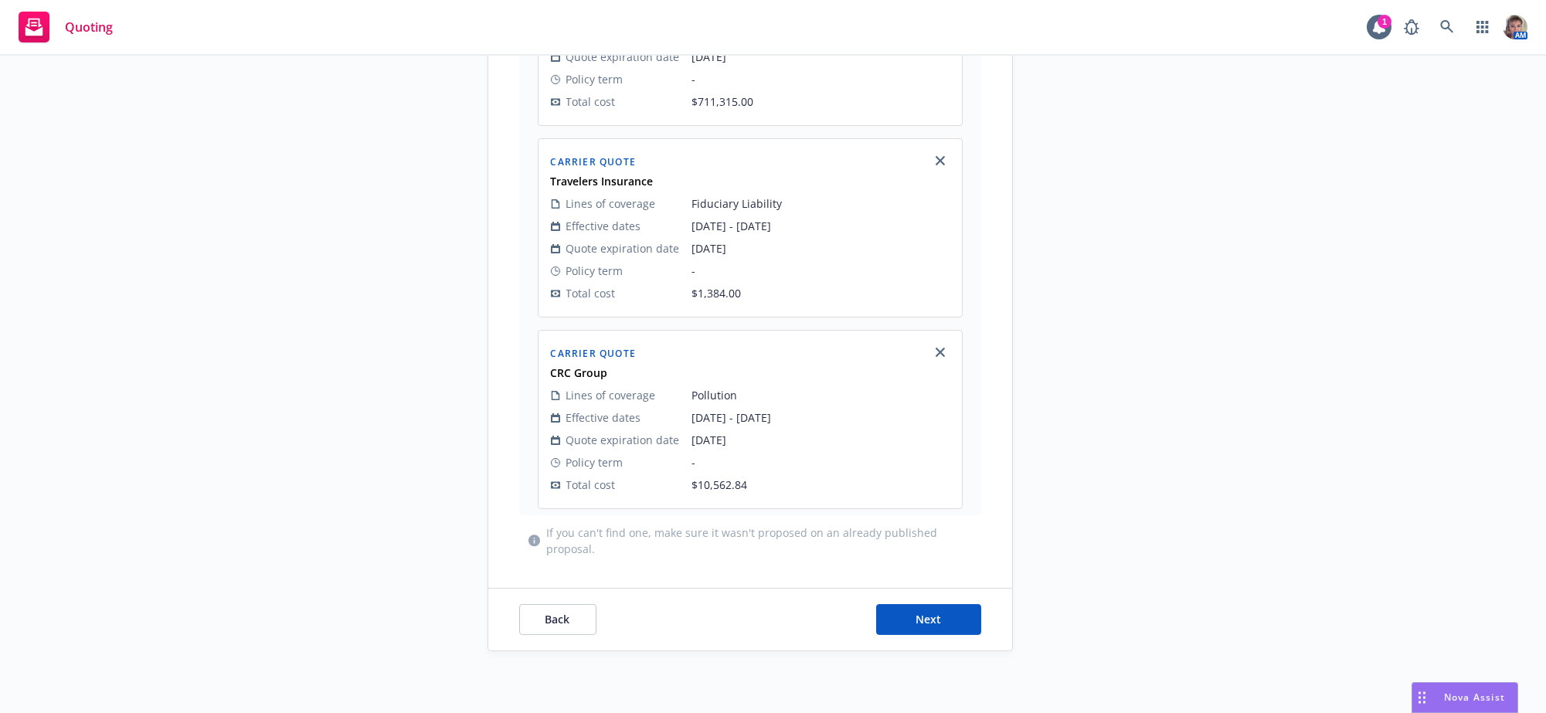
click at [897, 589] on div "Back Next" at bounding box center [750, 620] width 524 height 62
click at [916, 623] on span "Next" at bounding box center [929, 619] width 26 height 15
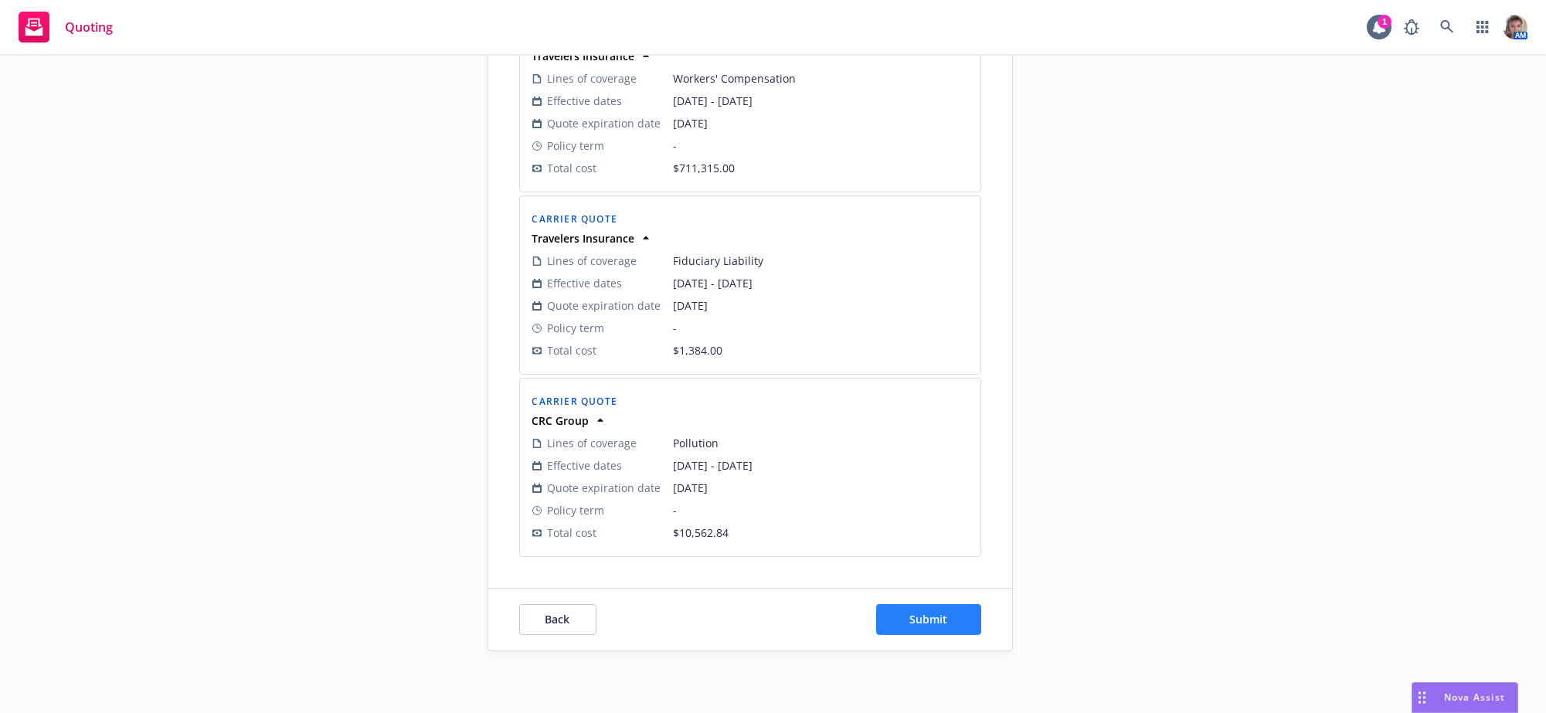
scroll to position [1786, 0]
click at [960, 617] on button "Submit" at bounding box center [928, 619] width 105 height 31
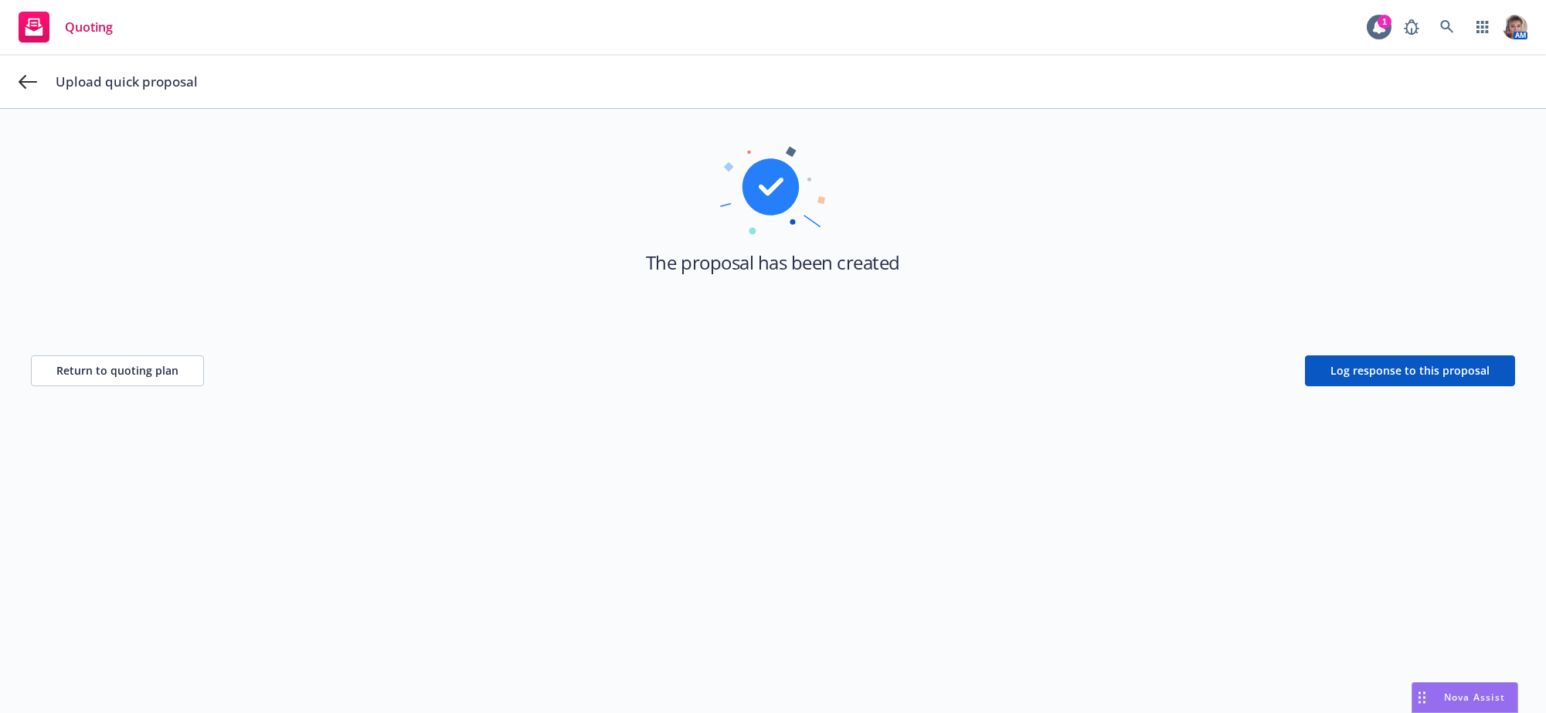
scroll to position [55, 0]
click at [145, 379] on span "Return to quoting plan" at bounding box center [117, 371] width 122 height 15
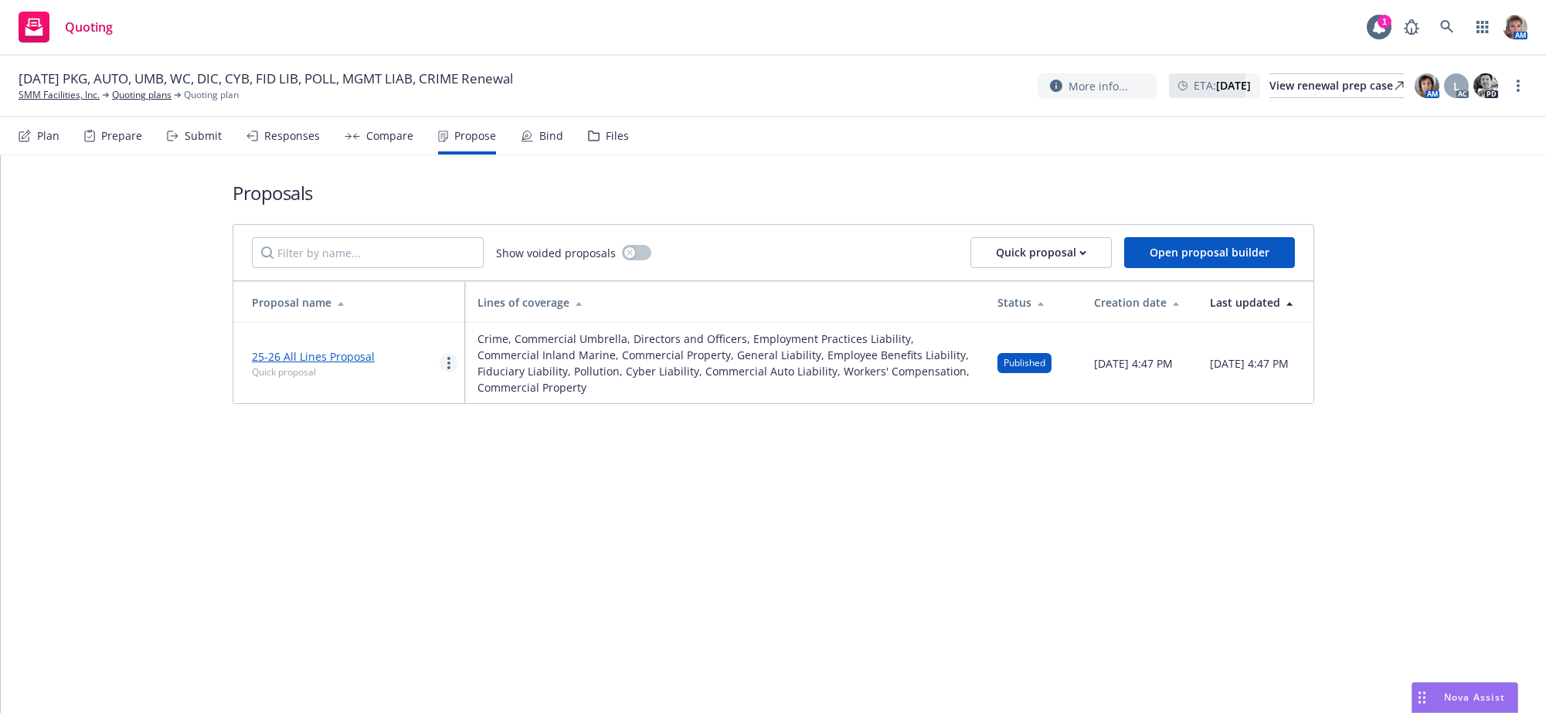
click at [448, 372] on link "more" at bounding box center [449, 363] width 19 height 19
click at [497, 580] on span "Copy logging email" at bounding box center [507, 573] width 135 height 15
click at [1155, 507] on div "Proposals Show voided proposals Quick proposal Open proposal builder Proposal n…" at bounding box center [774, 434] width 1546 height 558
click at [400, 142] on div "Compare" at bounding box center [389, 136] width 47 height 12
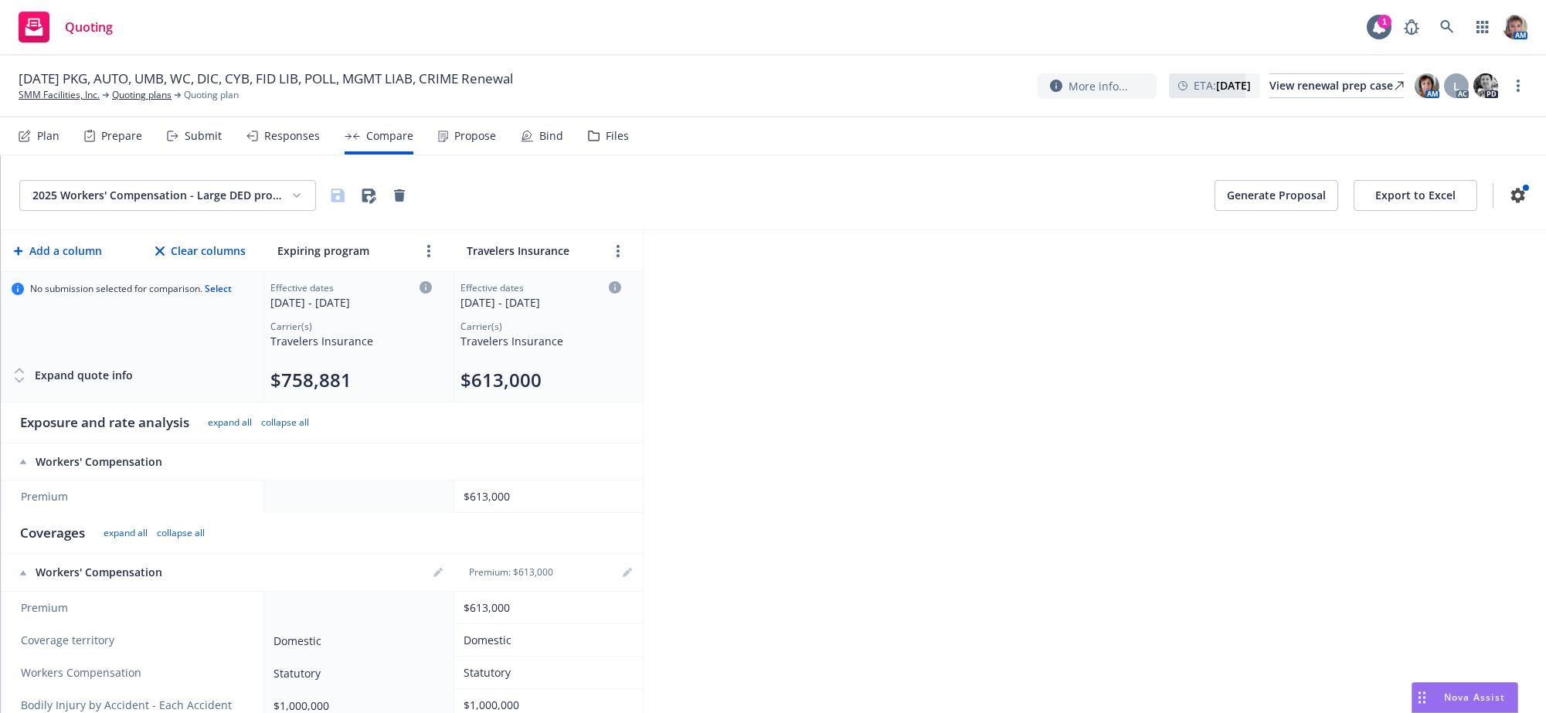
click at [288, 142] on div "Responses" at bounding box center [292, 136] width 56 height 12
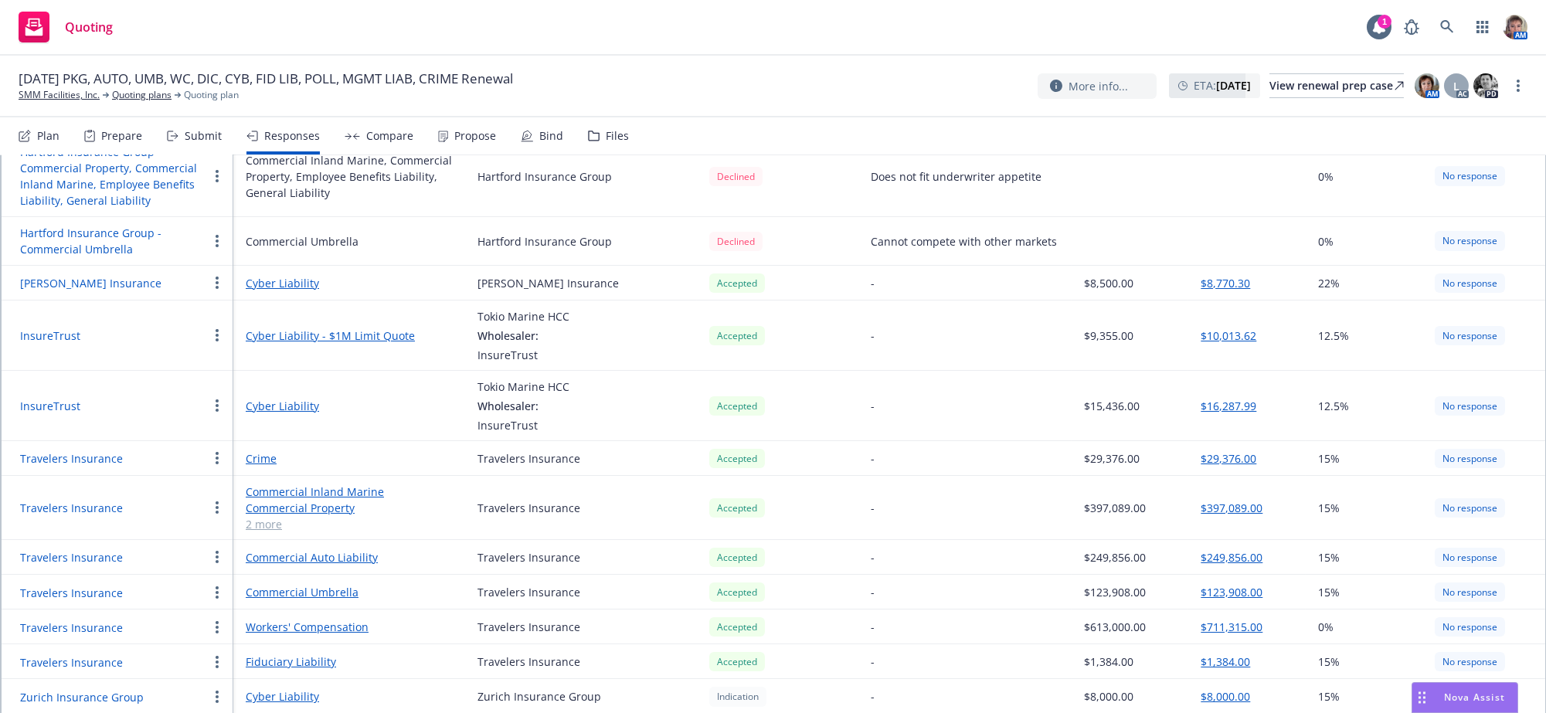
scroll to position [821, 0]
click at [335, 563] on link "Commercial Auto Liability" at bounding box center [349, 555] width 207 height 16
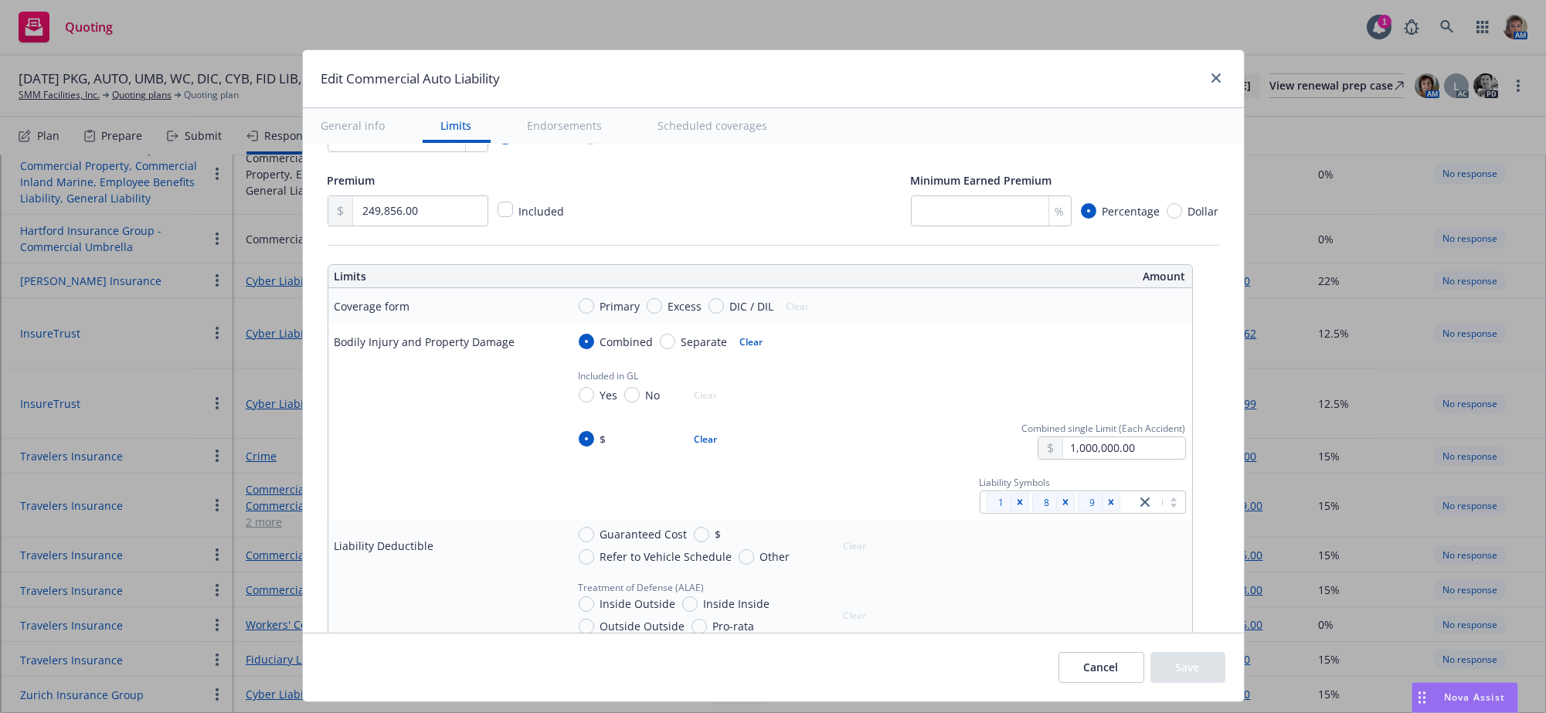
scroll to position [303, 0]
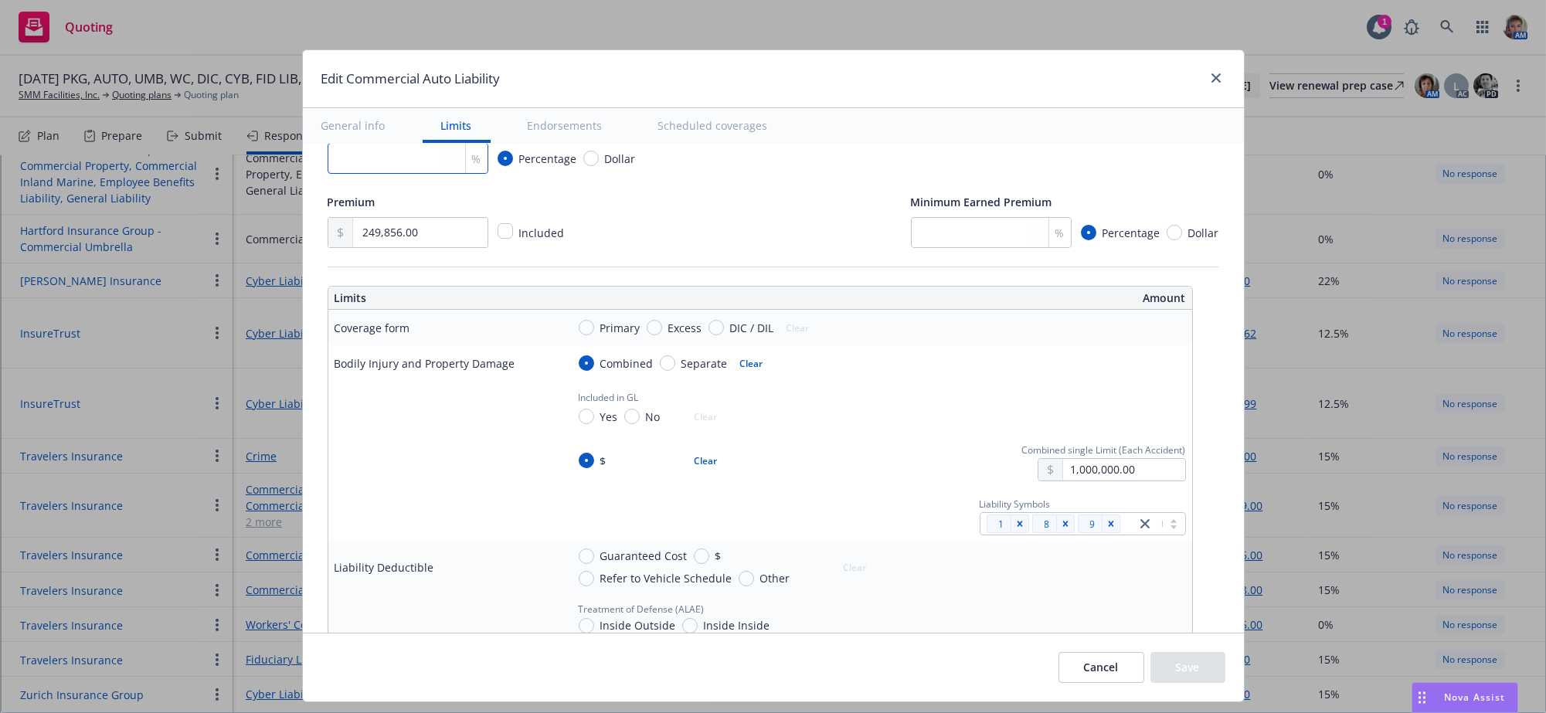
click at [418, 174] on input "number" at bounding box center [408, 158] width 161 height 31
type input "15"
click at [779, 174] on div "15 % Percentage Dollar" at bounding box center [774, 158] width 892 height 31
click at [427, 247] on input "249,856.00" at bounding box center [420, 232] width 134 height 29
drag, startPoint x: 427, startPoint y: 275, endPoint x: 300, endPoint y: 291, distance: 127.8
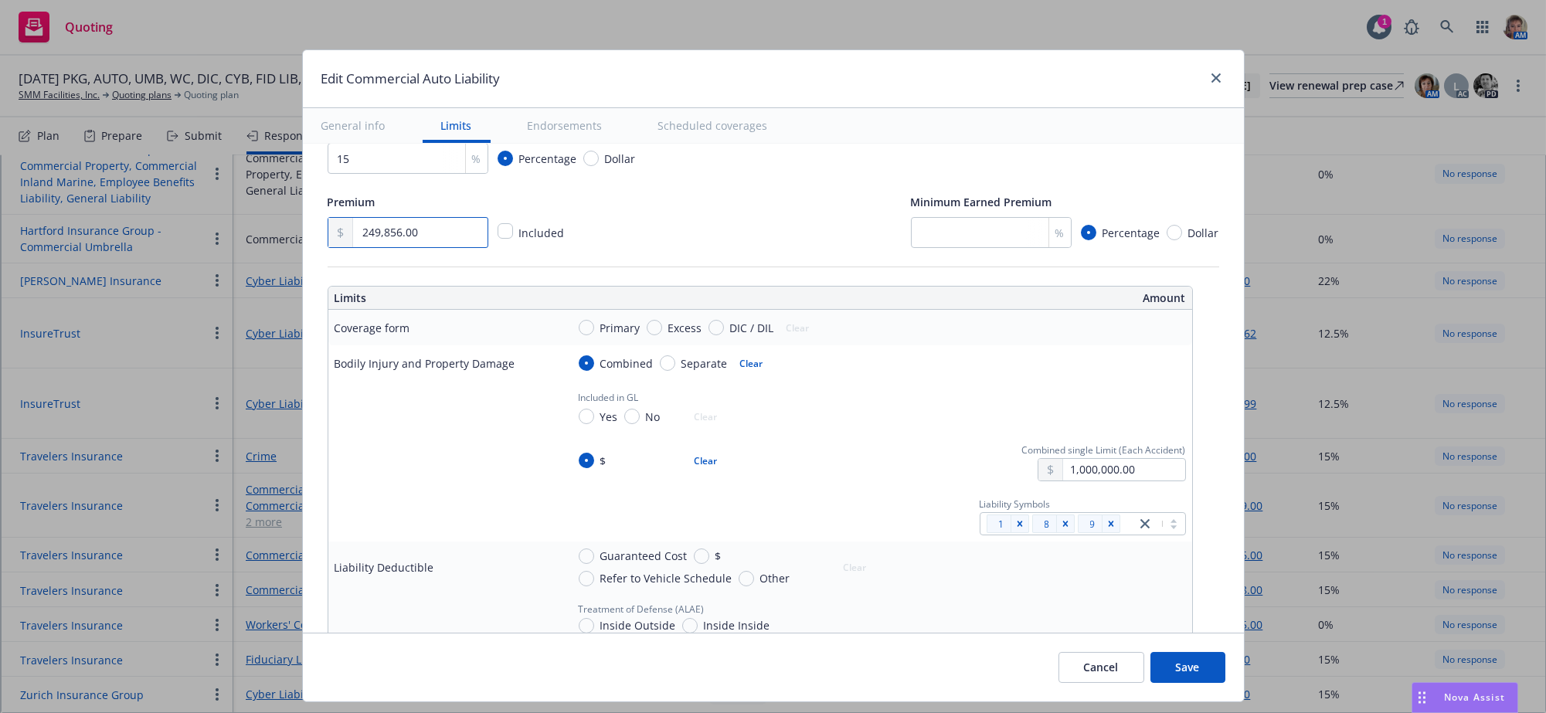
type input "247,488.00"
click at [767, 248] on div "Premium 247,488.00 Included Minimum Earned Premium % Percentage Dollar" at bounding box center [774, 220] width 892 height 56
click at [1186, 678] on button "Save" at bounding box center [1188, 667] width 75 height 31
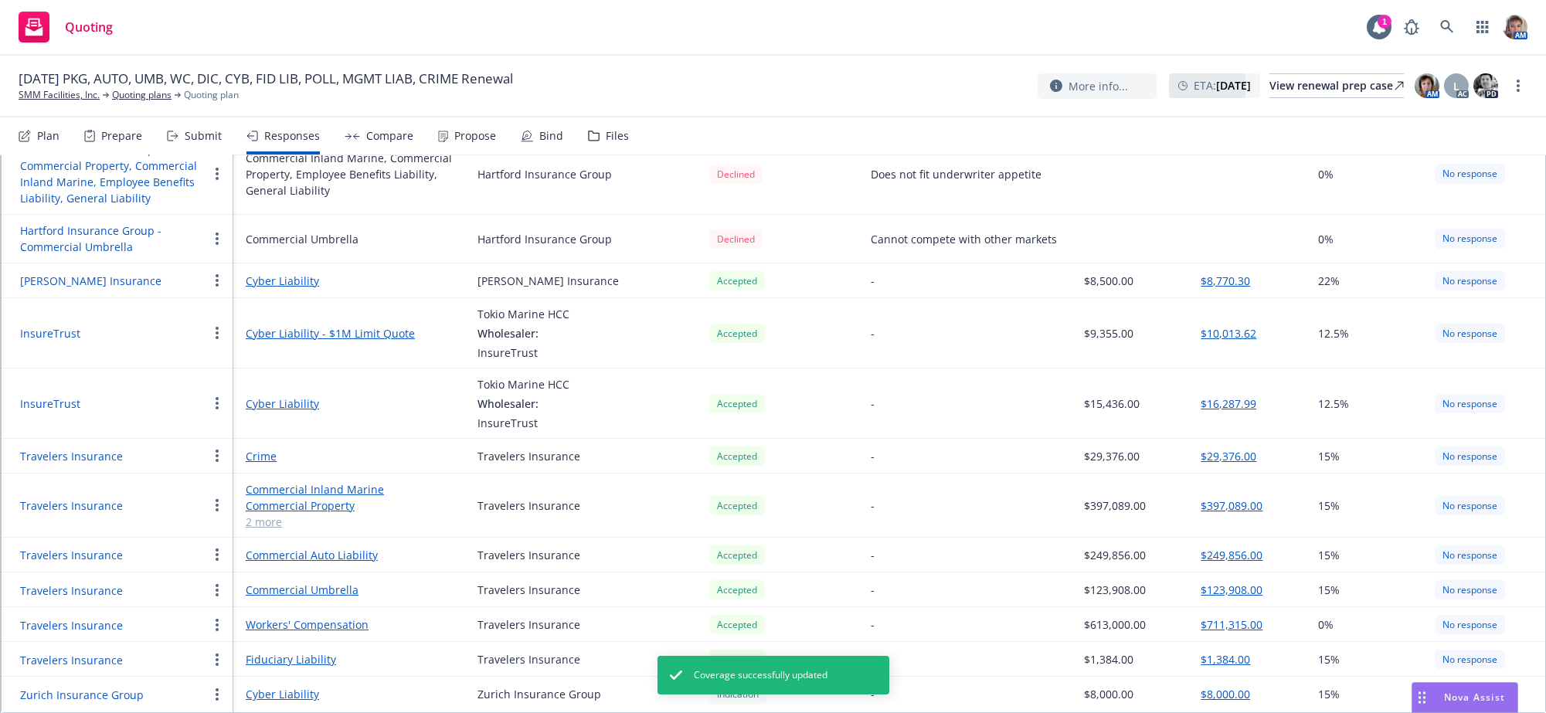
click at [267, 525] on link "2 more" at bounding box center [349, 522] width 207 height 16
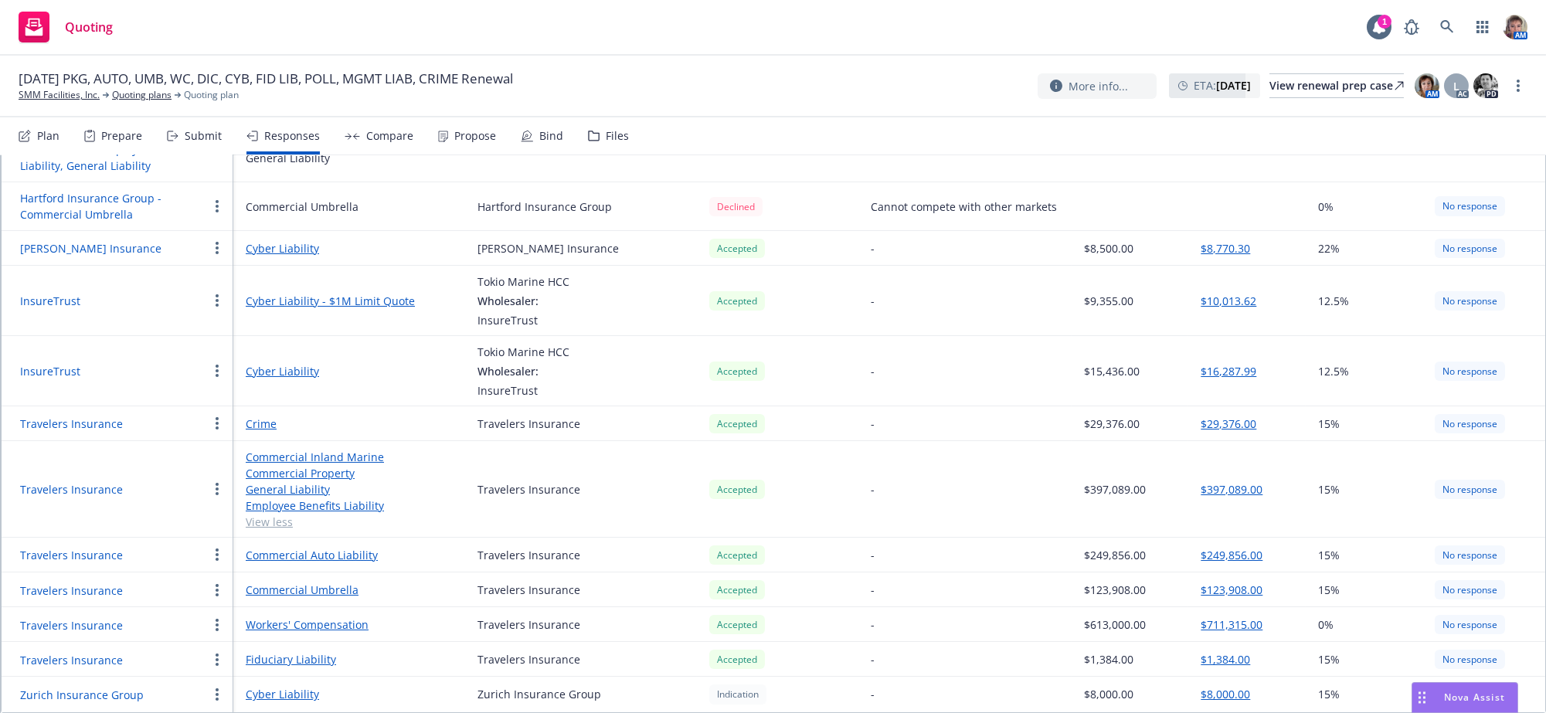
click at [265, 498] on link "General Liability" at bounding box center [349, 489] width 207 height 16
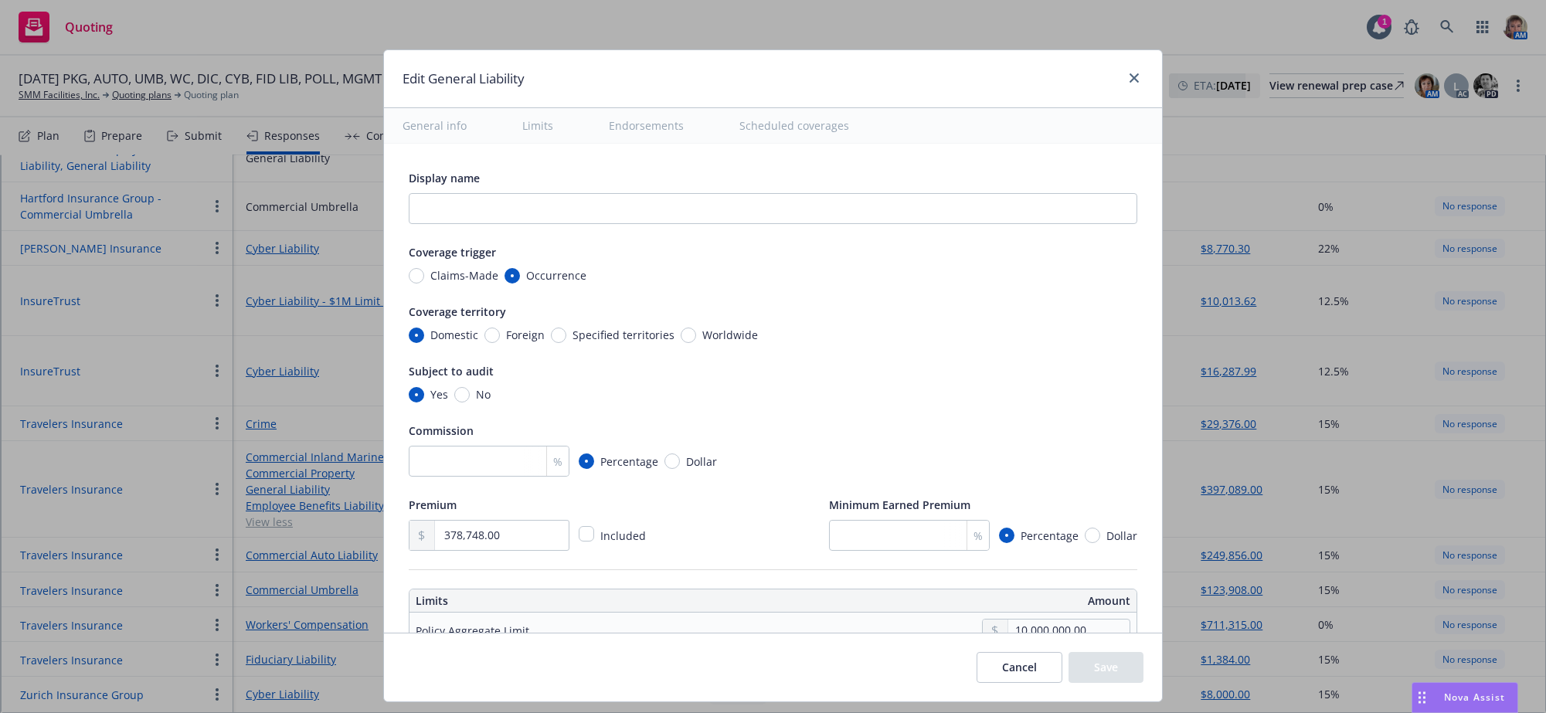
type textarea "x"
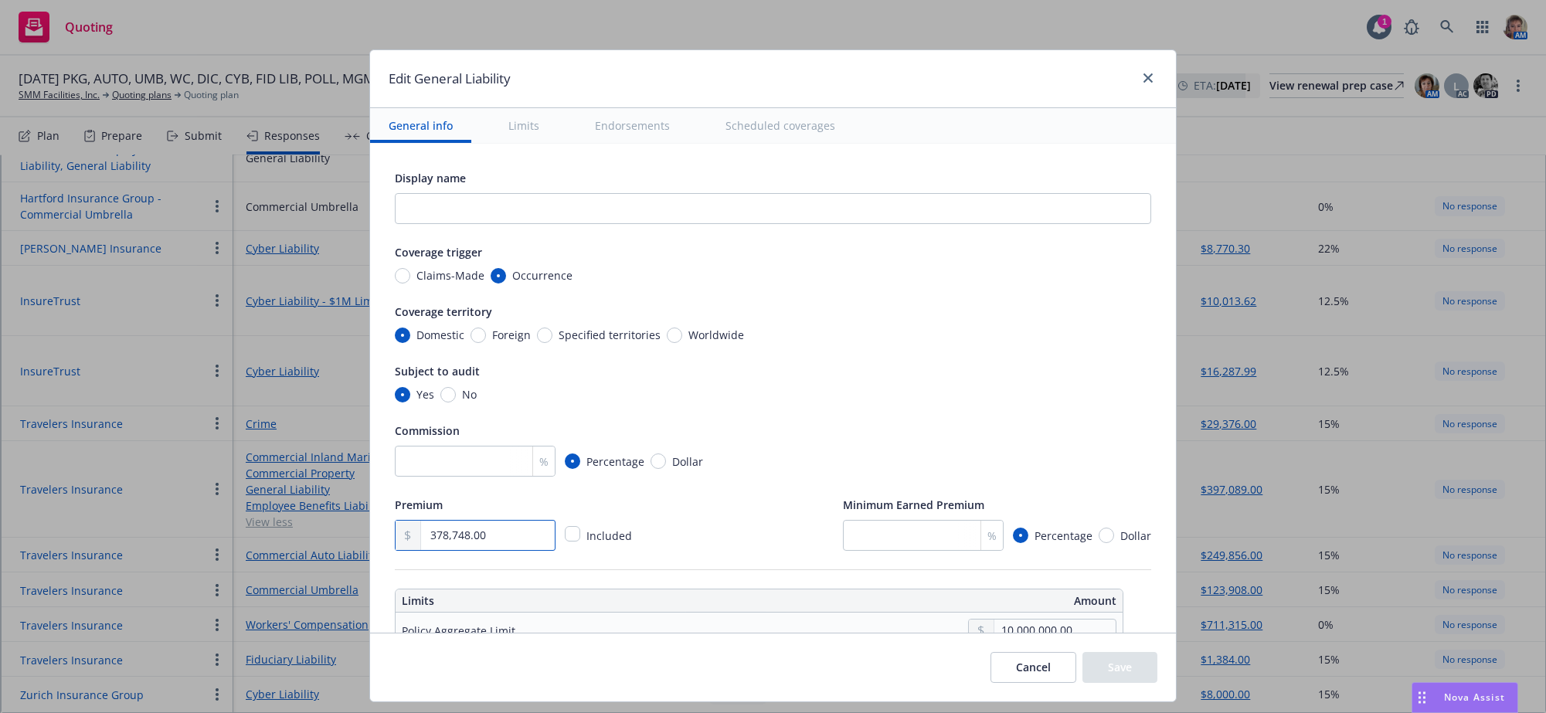
drag, startPoint x: 511, startPoint y: 579, endPoint x: 247, endPoint y: 585, distance: 263.6
click at [247, 585] on div "Edit General Liability General info Limits Endorsements Scheduled coverages Dis…" at bounding box center [773, 356] width 1546 height 713
type input "3.00"
type textarea "x"
type input "35.00"
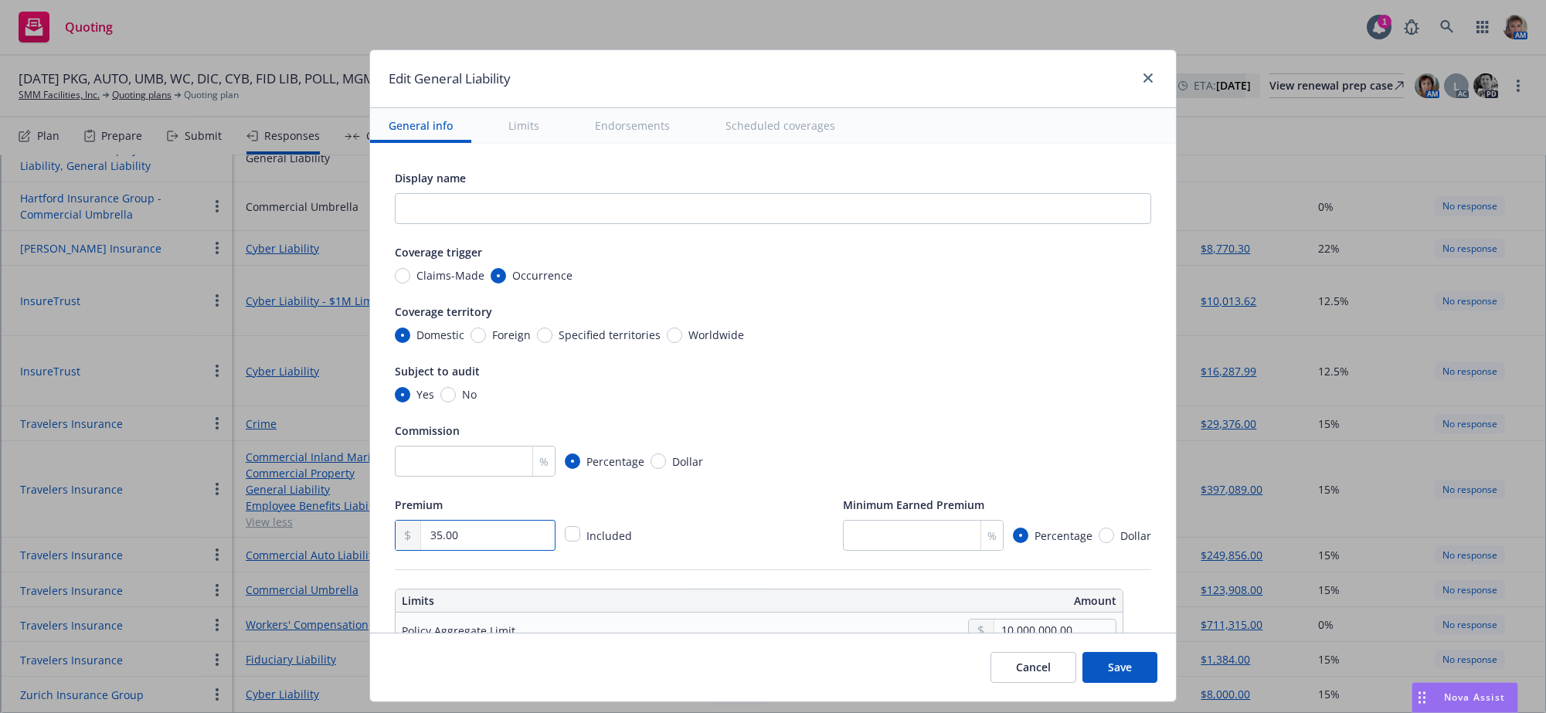
type textarea "x"
type input "359.00"
type textarea "x"
type input "3,590.00"
type textarea "x"
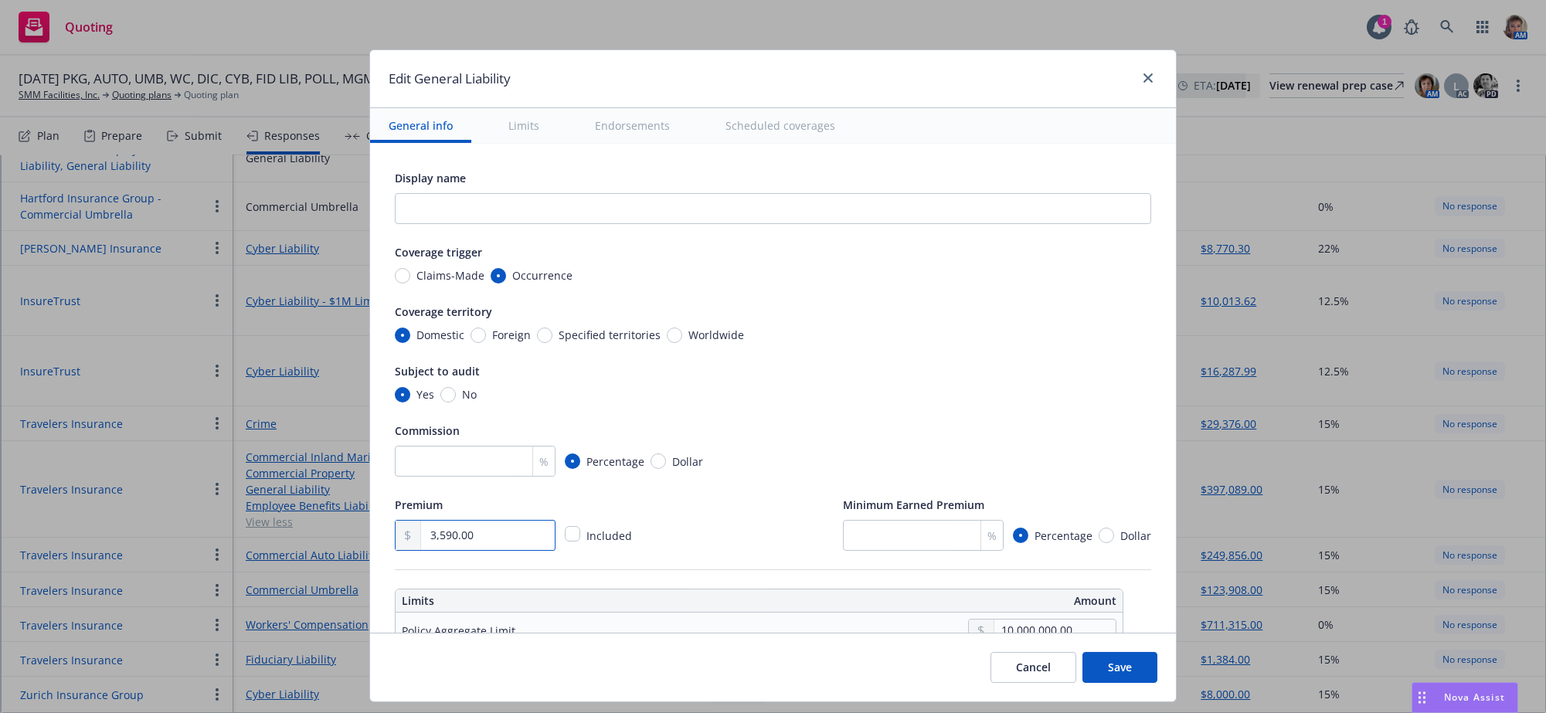
type input "35,908.00"
type textarea "x"
type input "359,084.00"
click at [1130, 678] on button "Save" at bounding box center [1120, 667] width 75 height 31
type textarea "x"
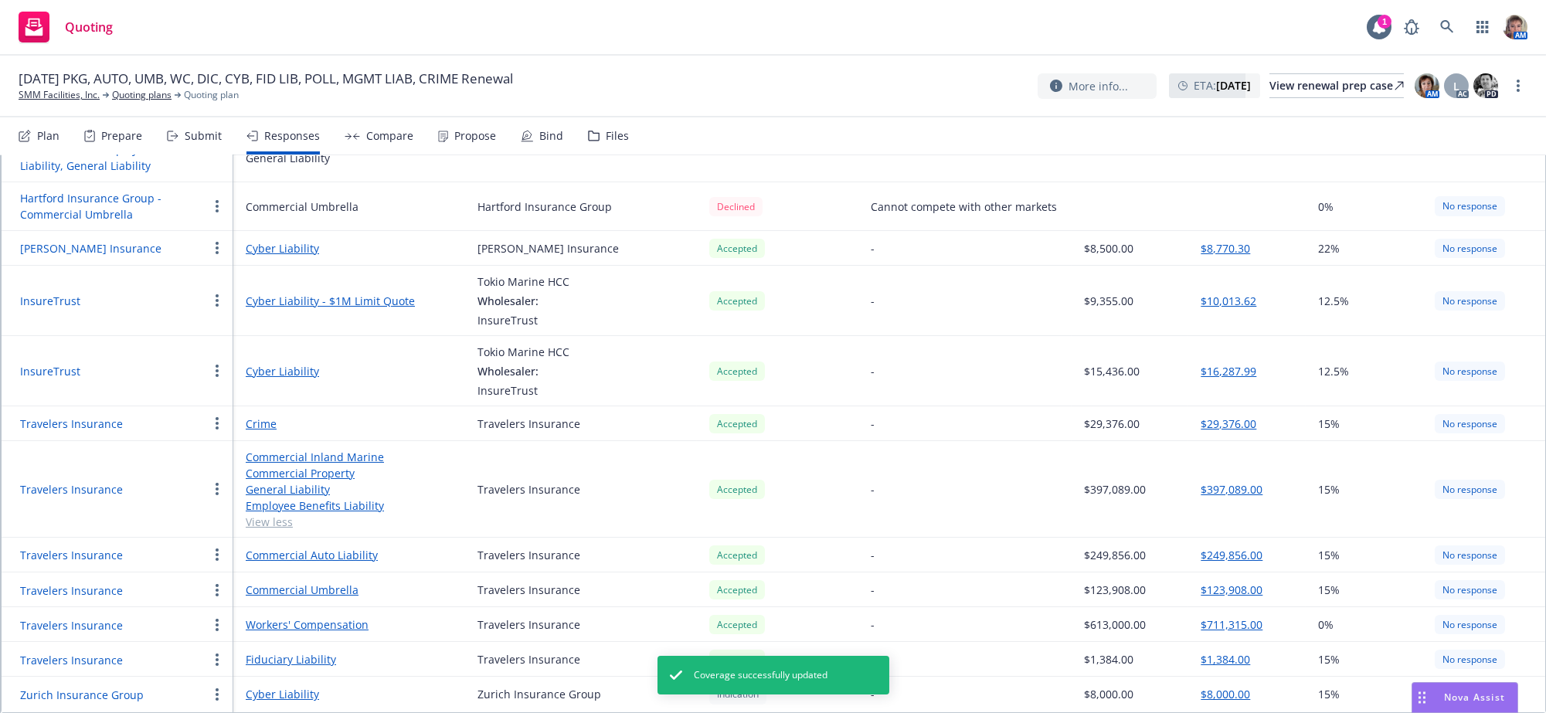
scroll to position [866, 0]
click at [1240, 620] on button "$711,315.00" at bounding box center [1232, 625] width 62 height 16
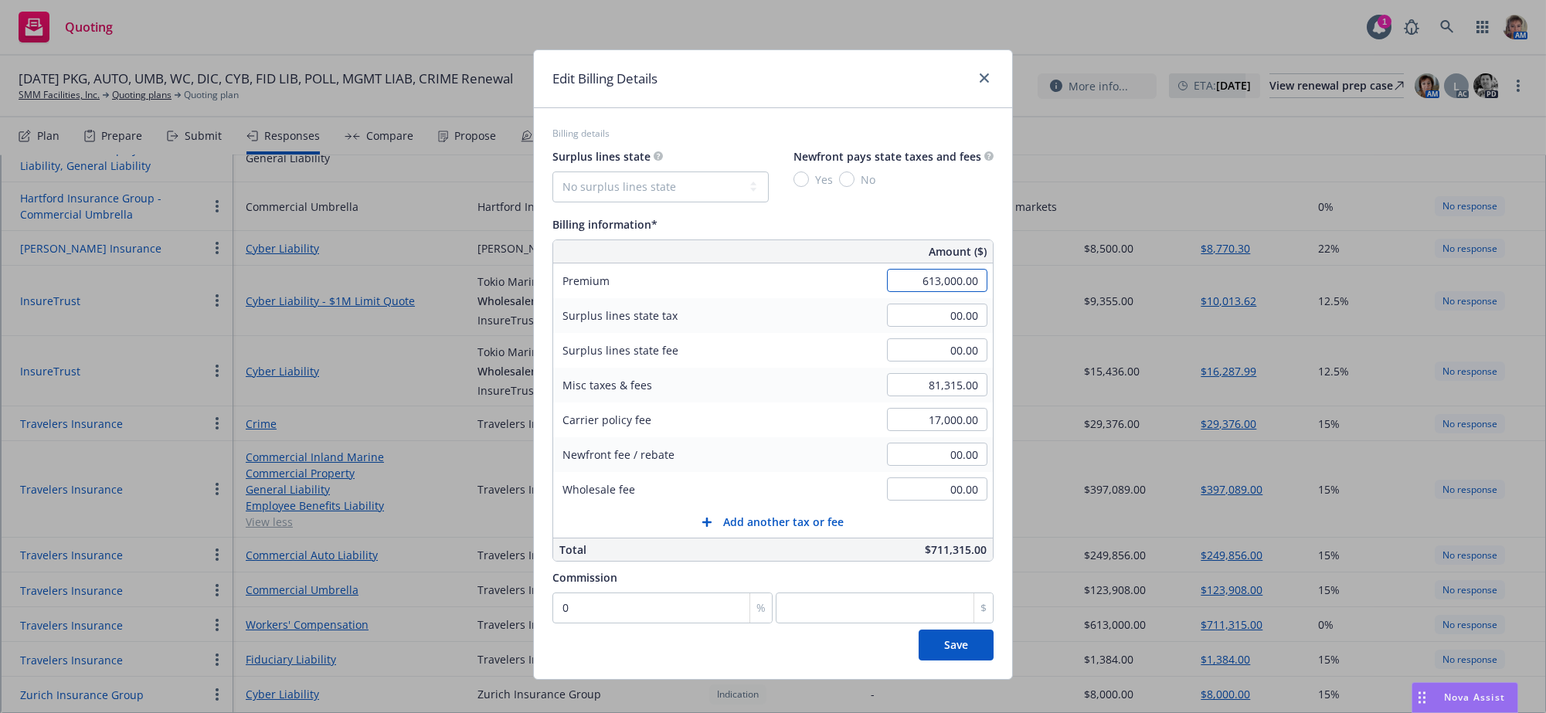
click at [908, 291] on input "613,000.00" at bounding box center [937, 280] width 100 height 23
click at [896, 287] on input "613,000.00" at bounding box center [937, 280] width 100 height 23
drag, startPoint x: 896, startPoint y: 287, endPoint x: 1012, endPoint y: 284, distance: 115.2
click at [1012, 284] on div "Edit Billing Details Billing details Surplus lines state No surplus lines state…" at bounding box center [773, 356] width 1546 height 713
type input "795,439.00"
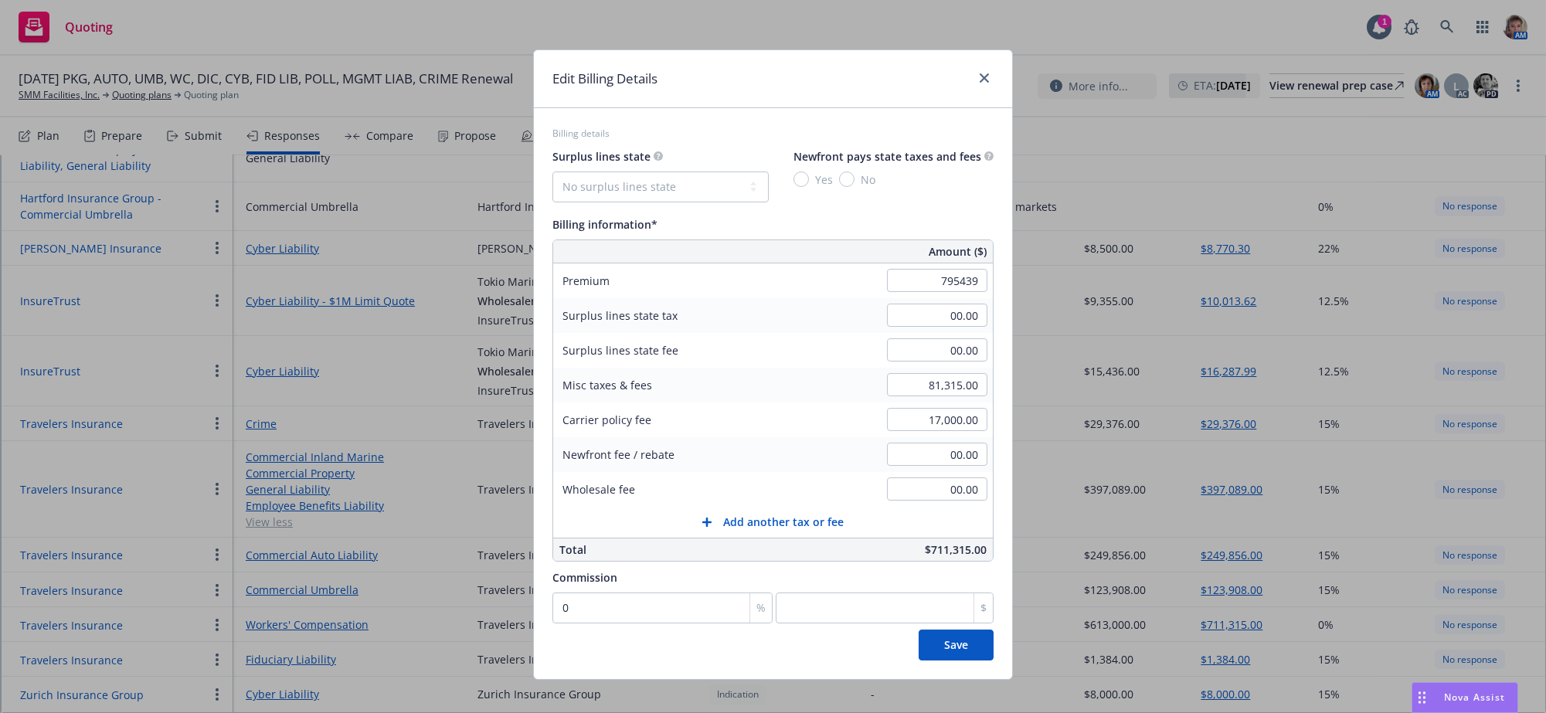
type input "0"
click at [924, 396] on input "81,315.00" at bounding box center [937, 384] width 100 height 23
type input "75,689.00"
click at [902, 431] on input "17,000.00" at bounding box center [937, 419] width 100 height 23
type input "24,879.00"
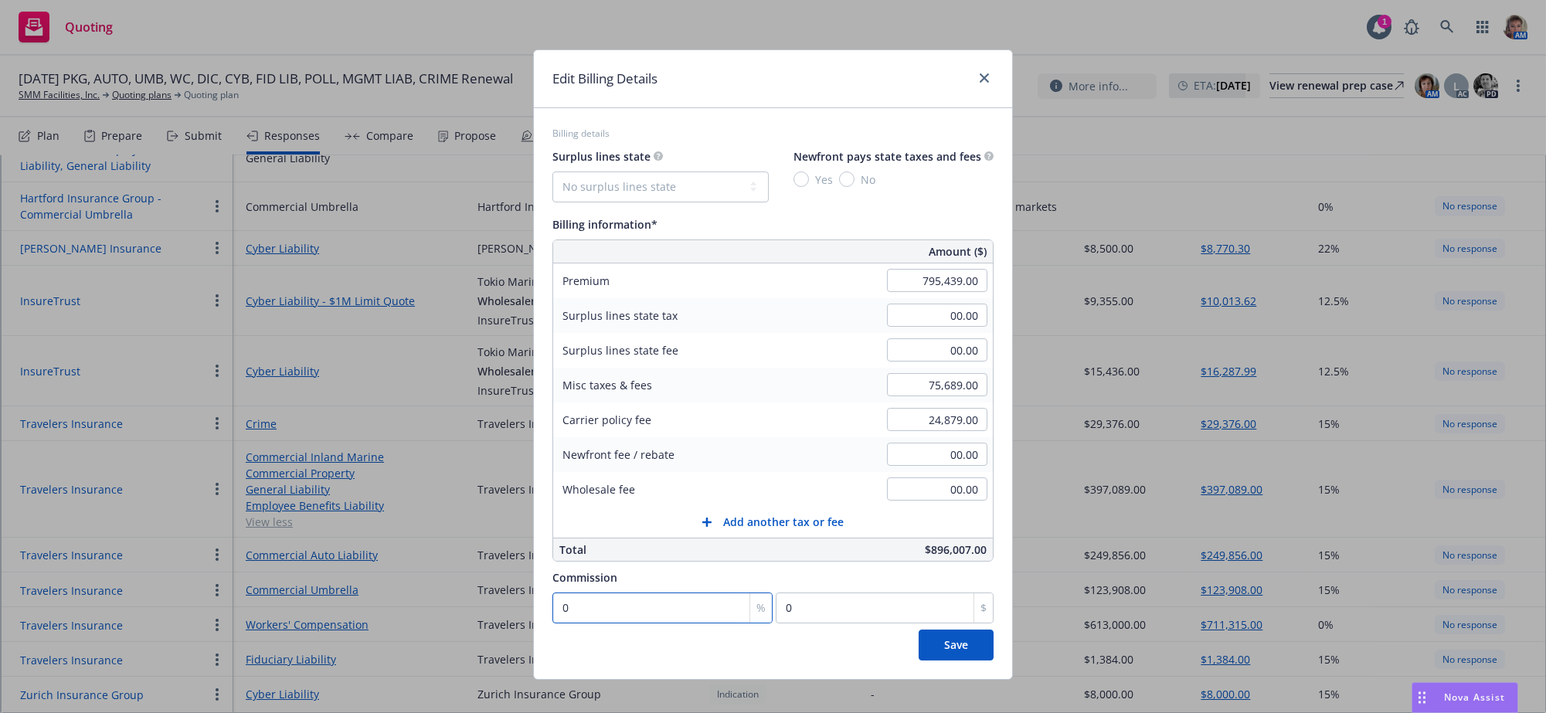
click at [587, 624] on input "0" at bounding box center [663, 608] width 220 height 31
click at [821, 624] on input "0" at bounding box center [885, 608] width 218 height 31
type input "1"
type input "0.001"
type input "10"
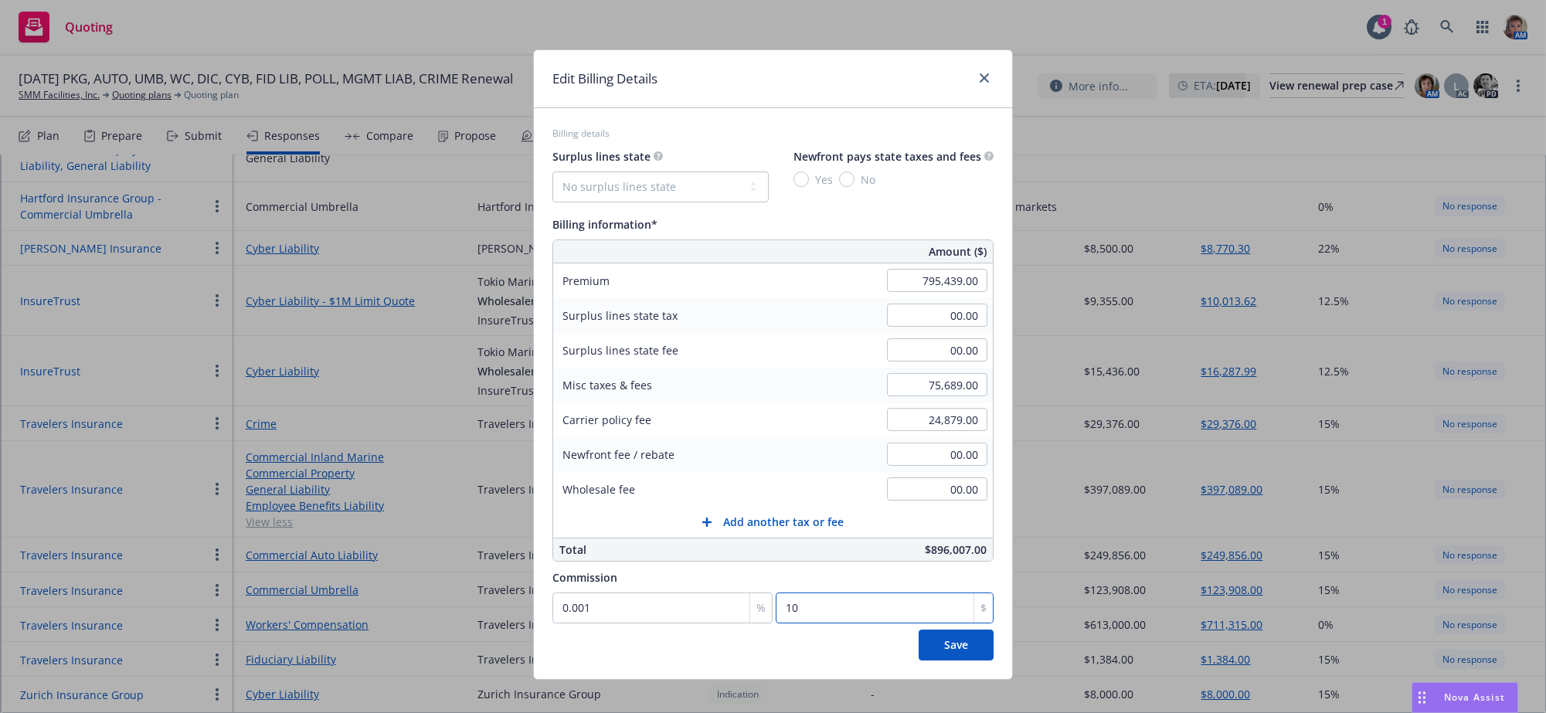
type input "0.013"
type input "100"
type input "0.126"
type input "1000"
type input "1.257"
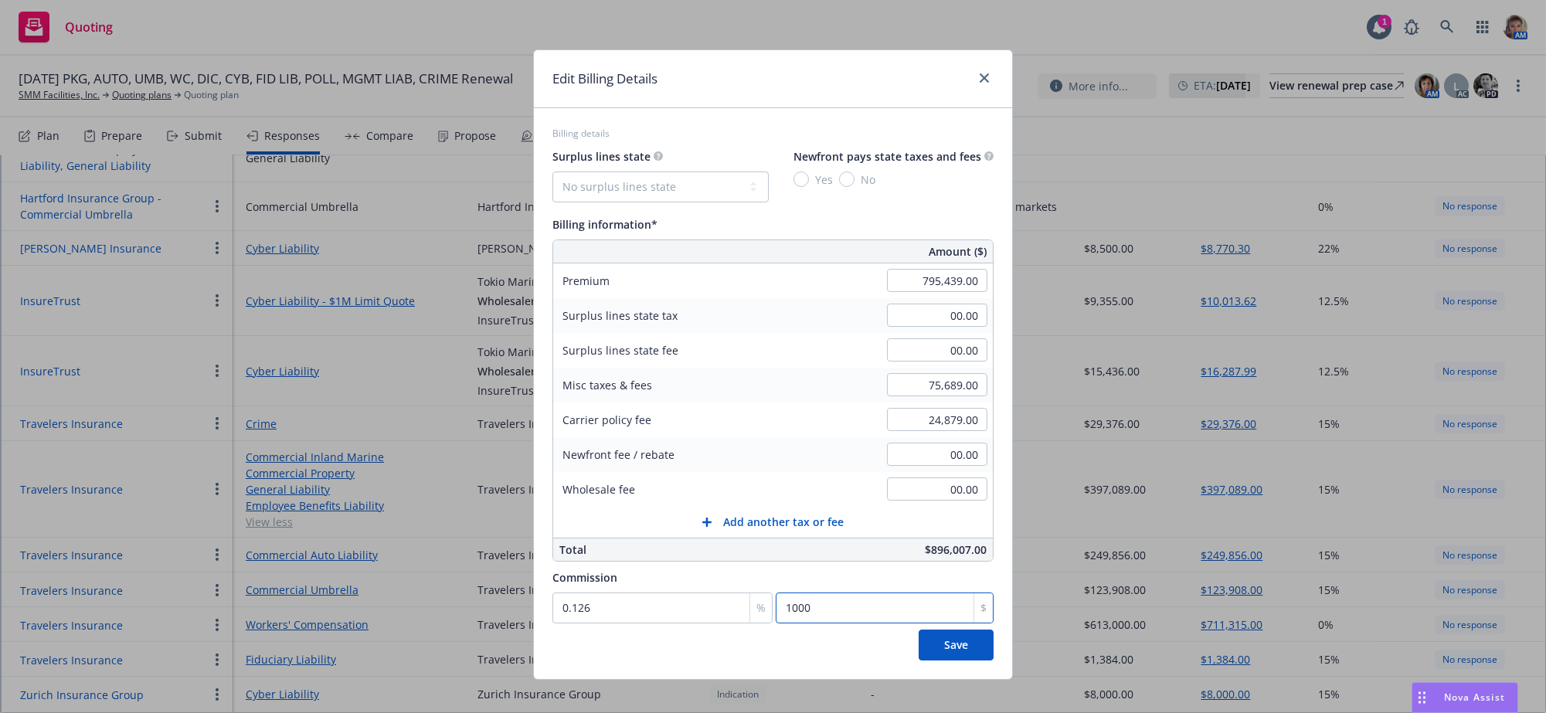
type input "10000"
type input "12.572"
type input "100002.59"
click at [956, 661] on button "Save" at bounding box center [956, 645] width 75 height 31
type input "0"
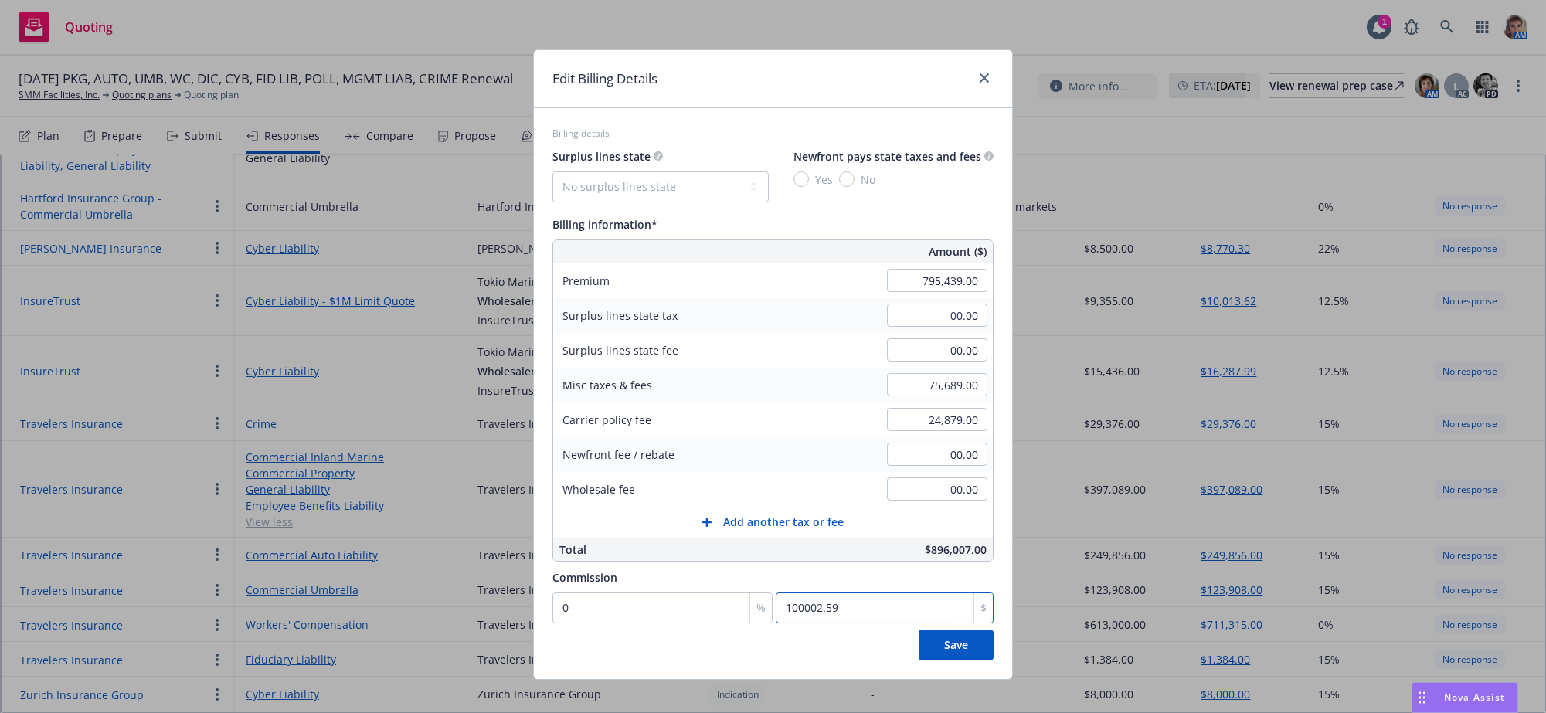
click at [860, 624] on input "100002.59" at bounding box center [885, 608] width 218 height 31
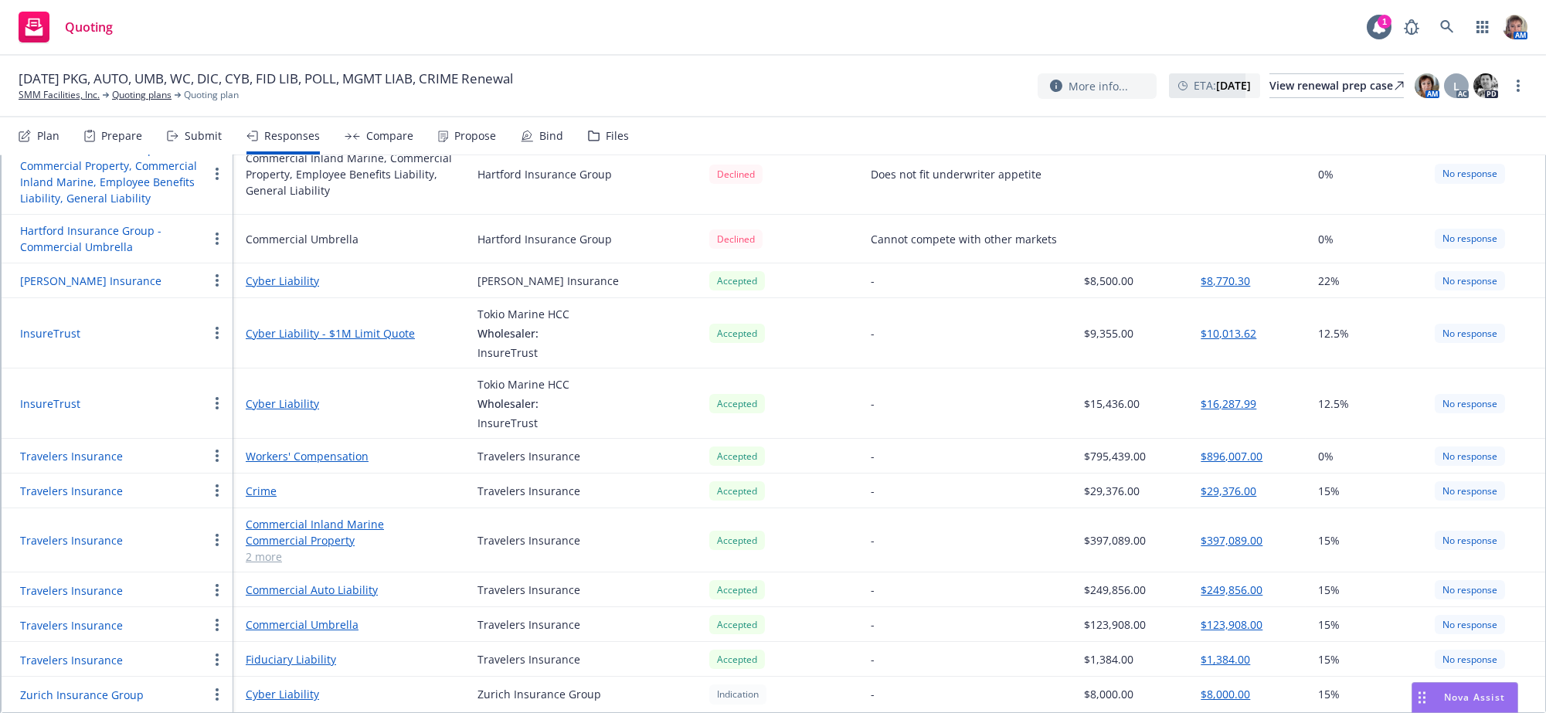
scroll to position [834, 0]
click at [66, 532] on button "Travelers Insurance" at bounding box center [71, 540] width 103 height 16
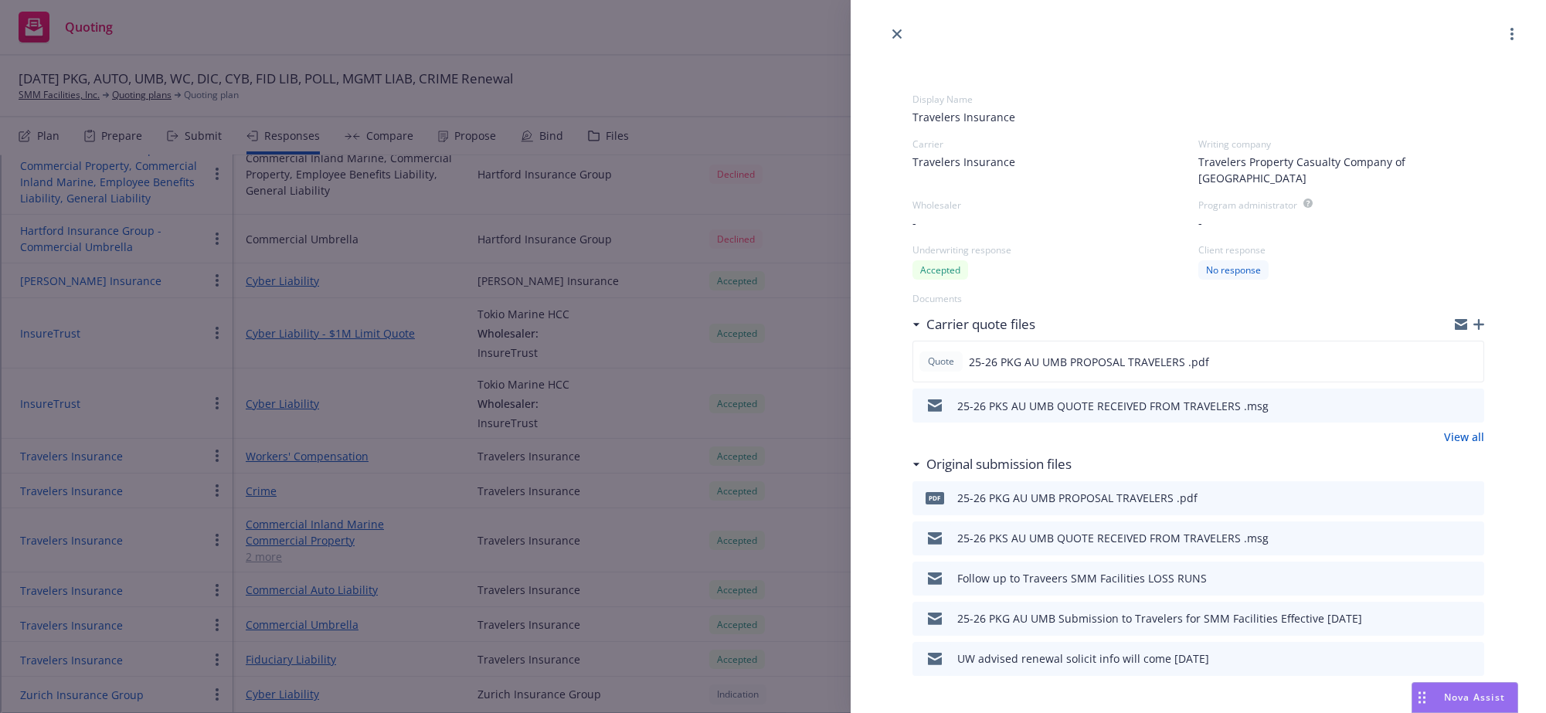
click at [1474, 321] on icon "button" at bounding box center [1479, 324] width 11 height 11
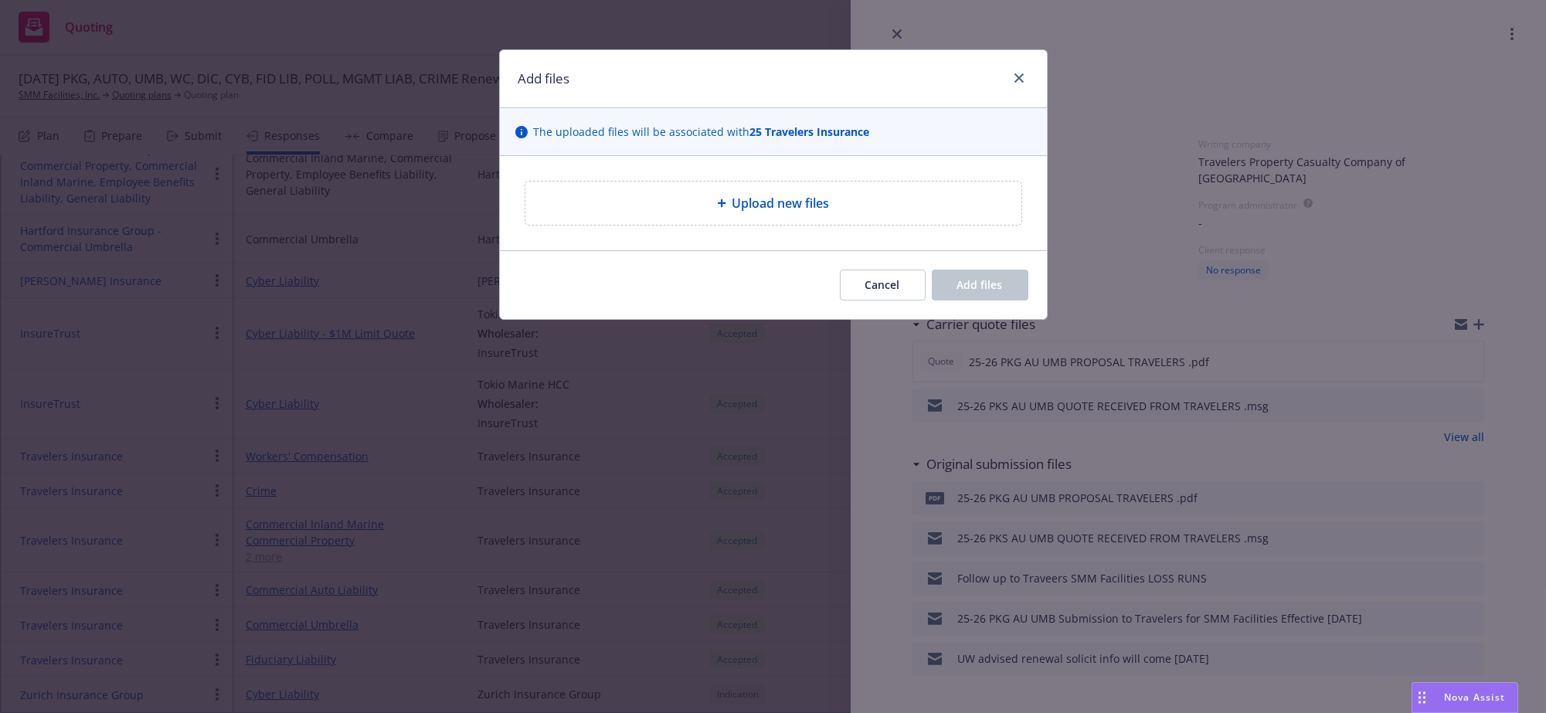
type textarea "x"
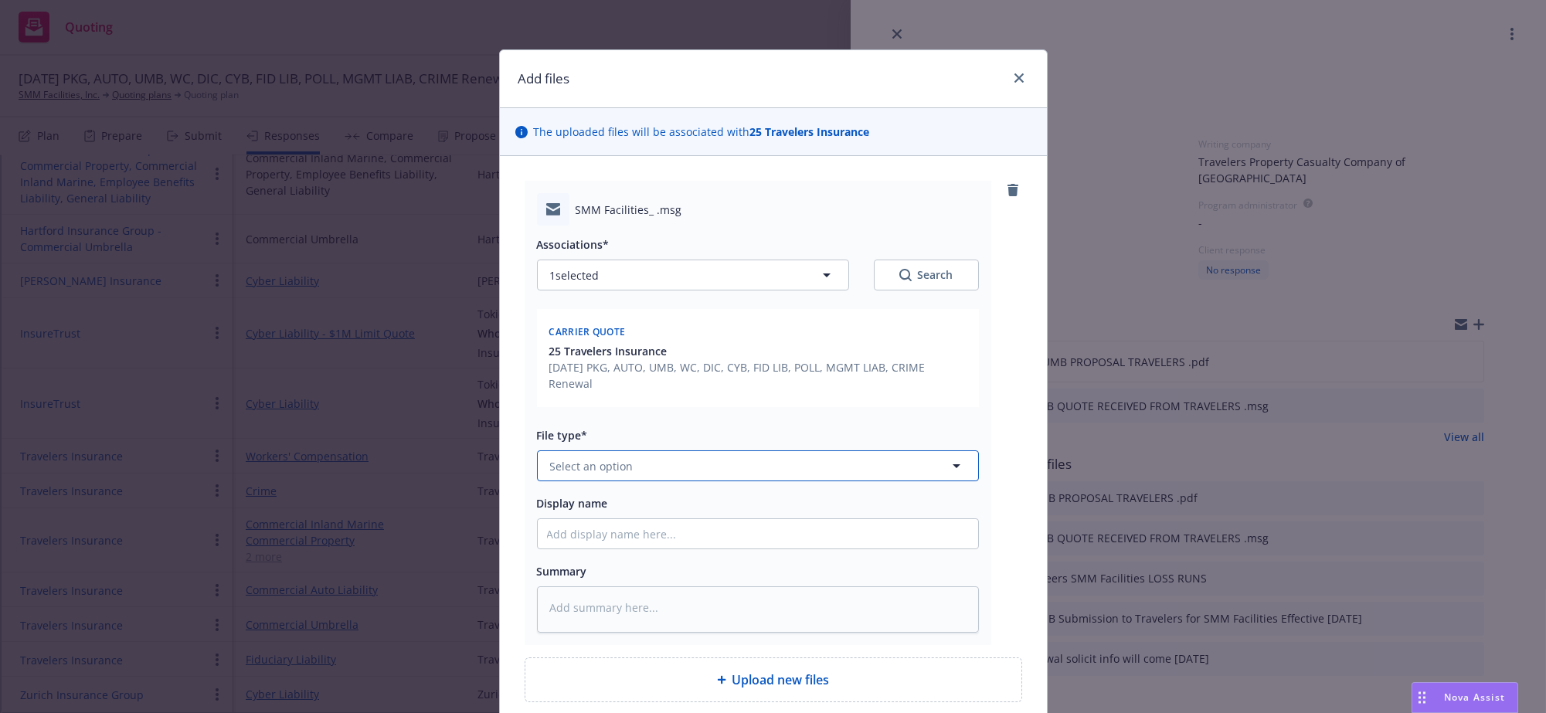
click at [667, 481] on button "Select an option" at bounding box center [758, 466] width 442 height 31
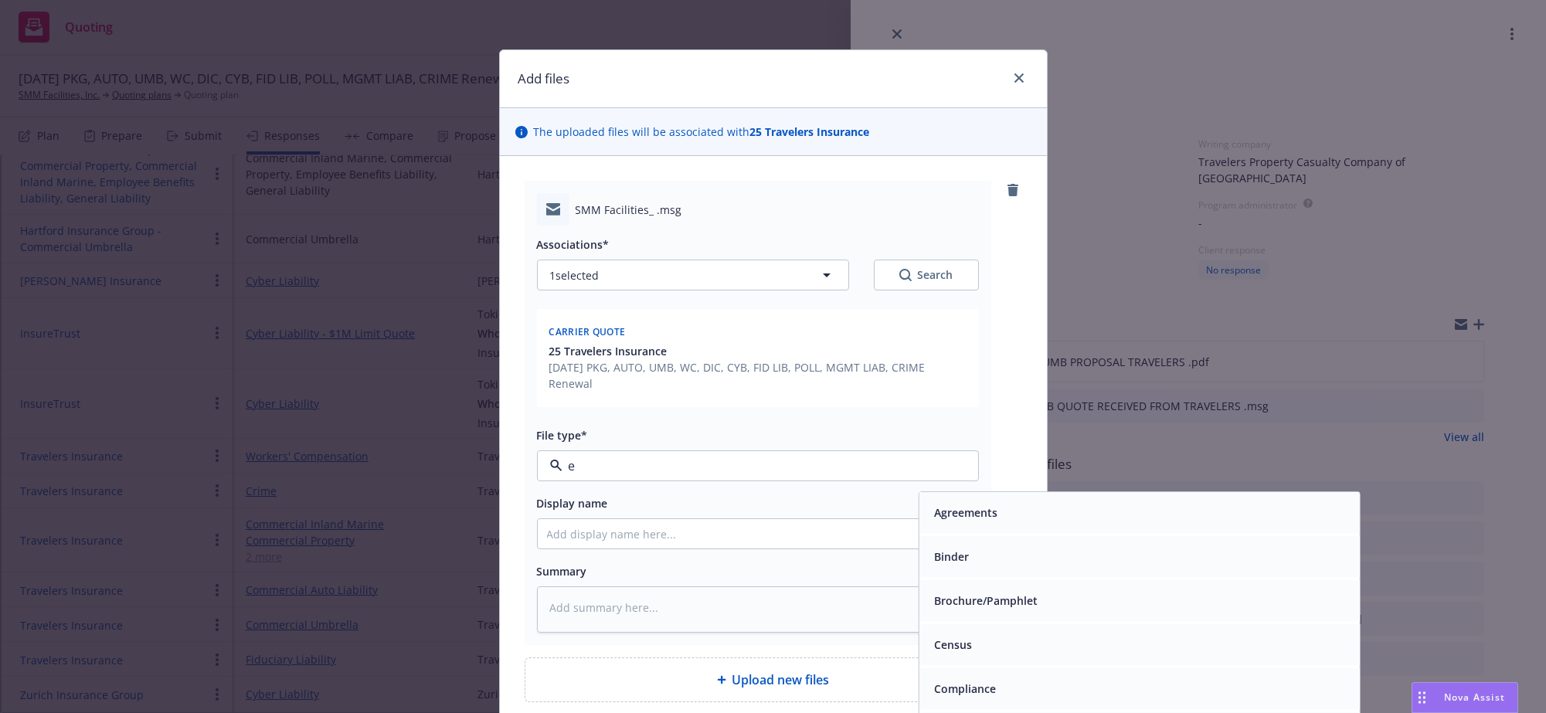
type input "em"
drag, startPoint x: 1093, startPoint y: 593, endPoint x: 842, endPoint y: 644, distance: 256.3
click at [1092, 569] on div "Email" at bounding box center [1139, 557] width 422 height 22
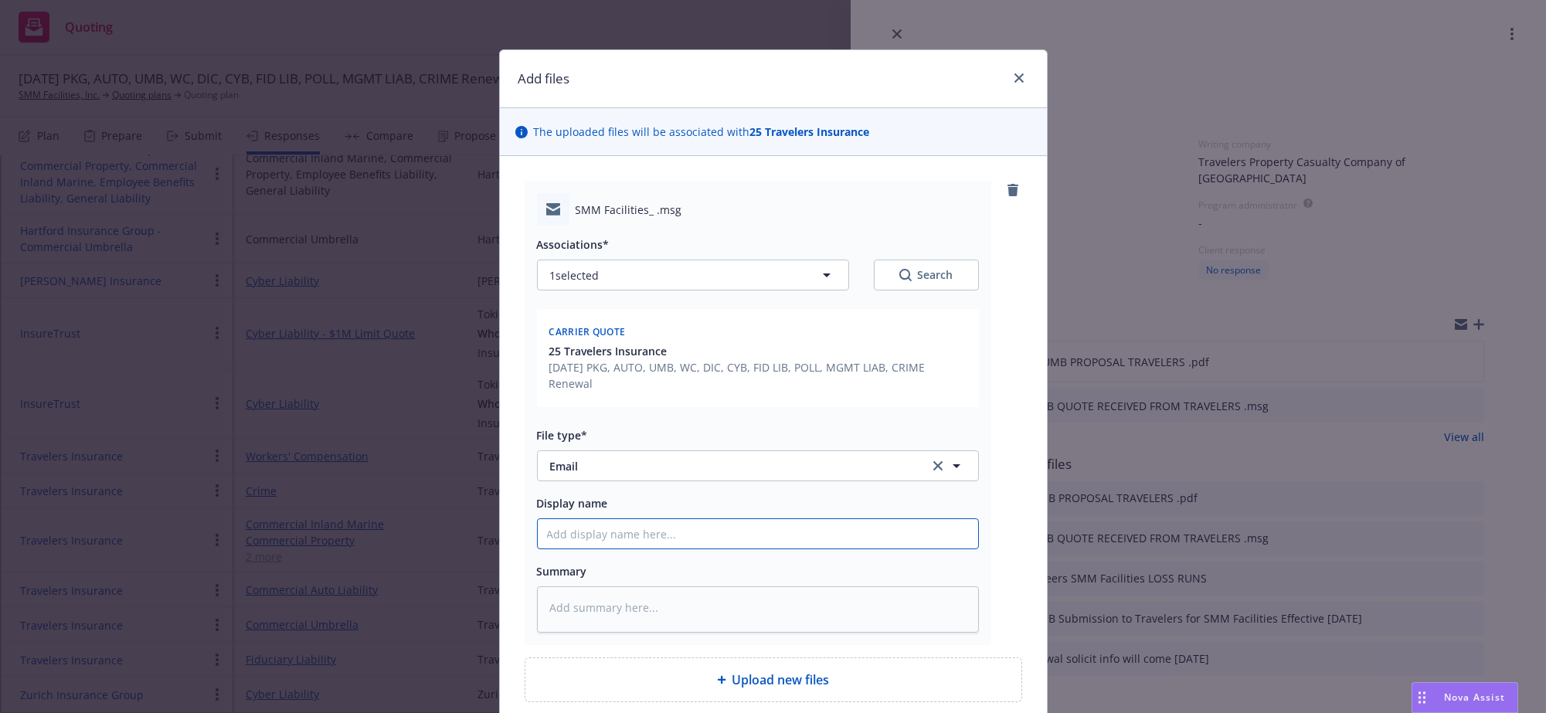
click at [648, 549] on input "Display name" at bounding box center [758, 533] width 440 height 29
type textarea "x"
type input "R"
type textarea "x"
type input "Rat"
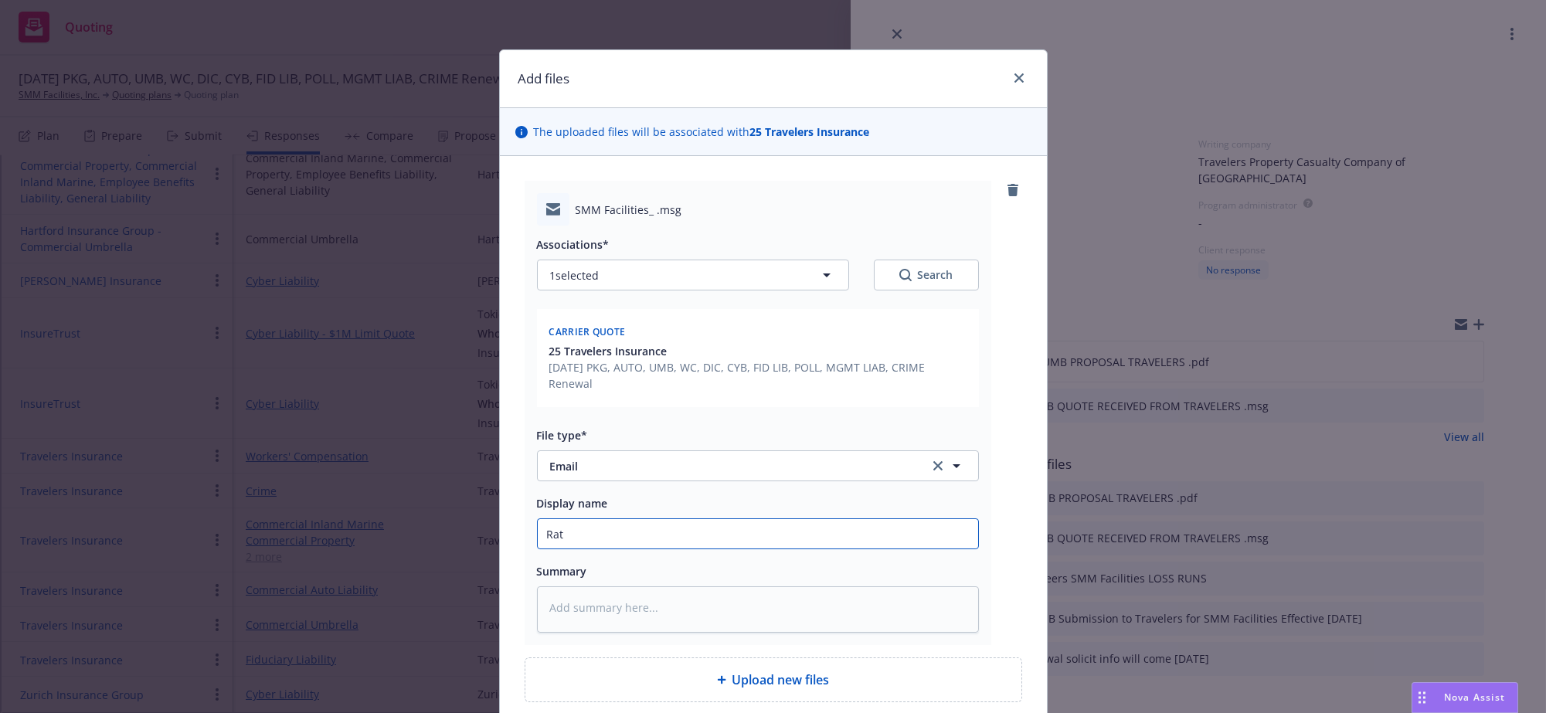
type textarea "x"
type input "Rate"
type textarea "x"
type input "Rate"
type textarea "x"
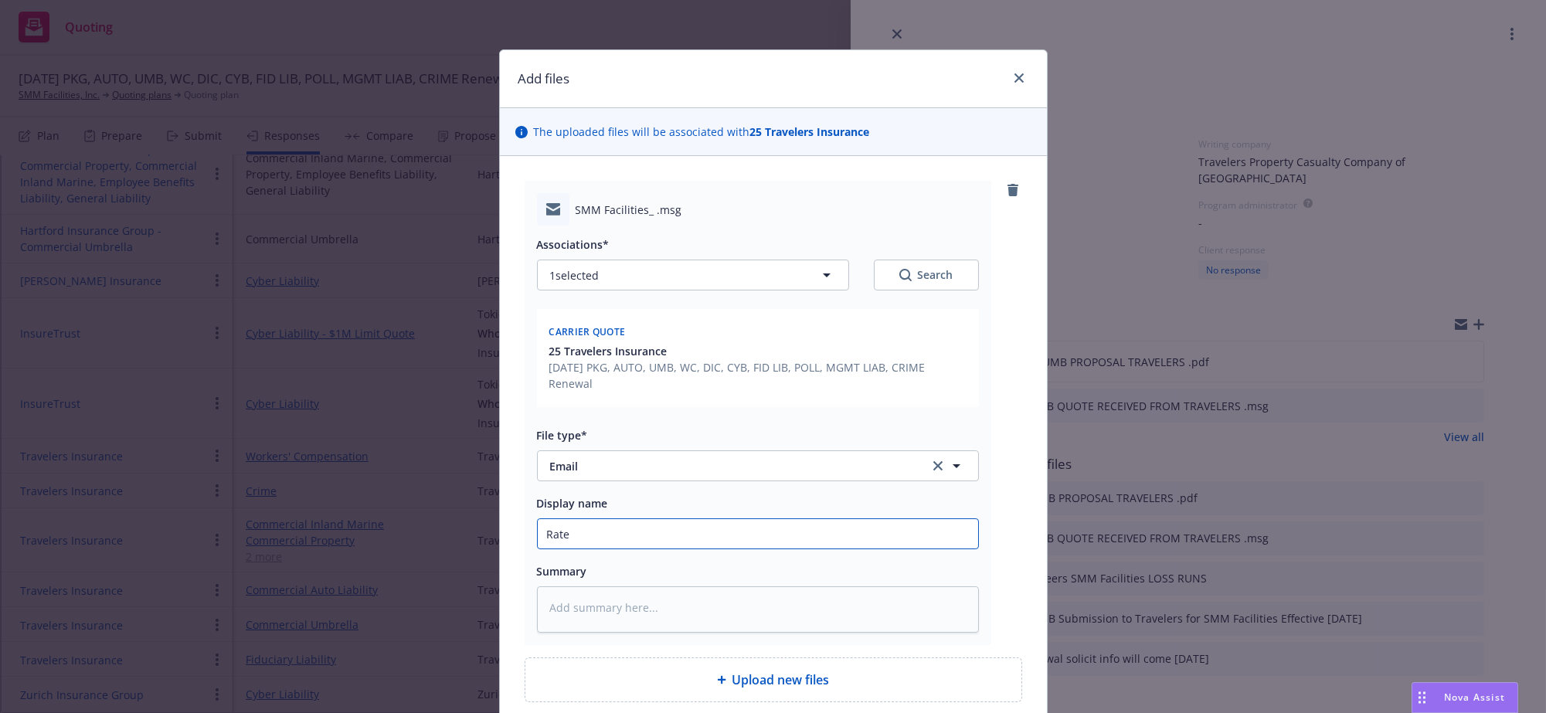
type input "Rate r"
type textarea "x"
type input "Rate re"
type textarea "x"
type input "Rate red"
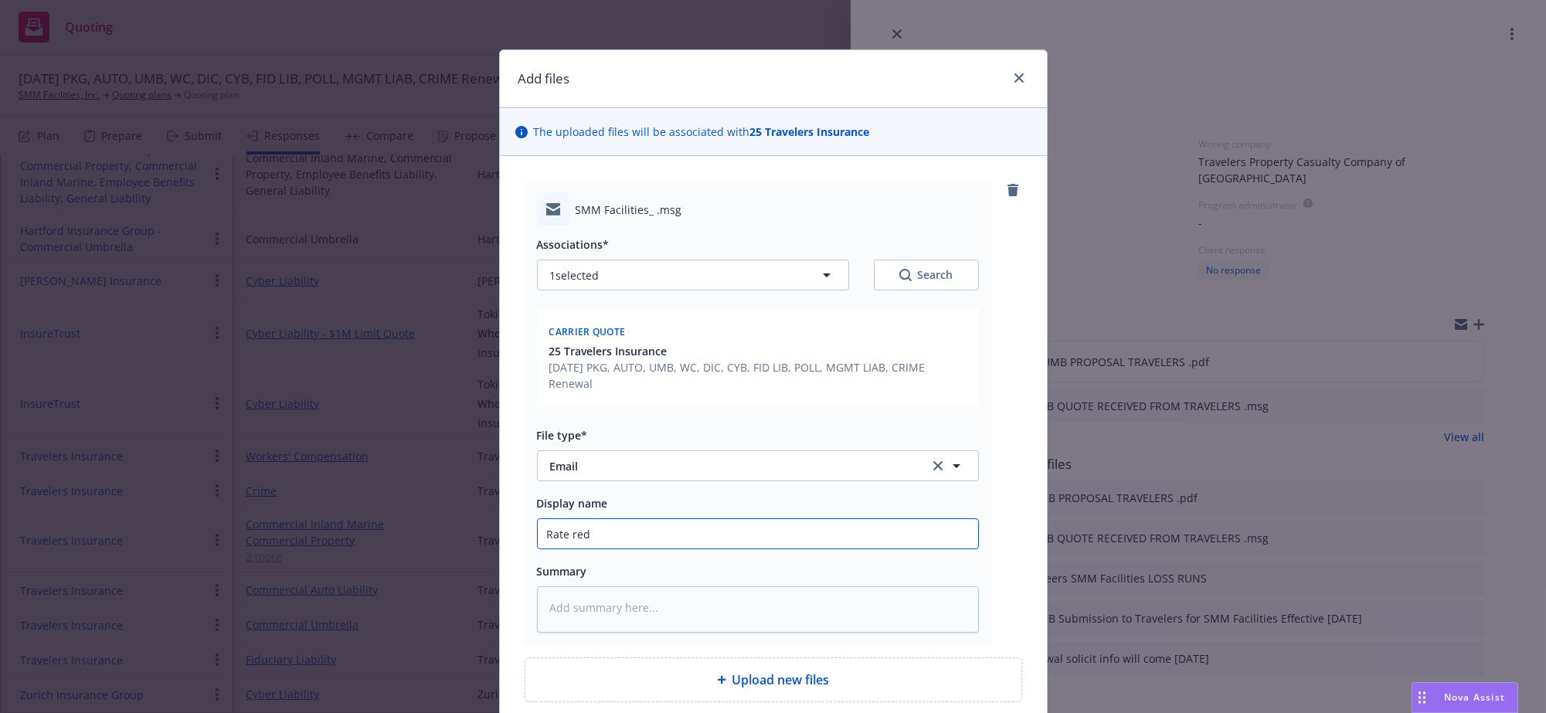
type textarea "x"
type input "Rate redu"
type textarea "x"
type input "Rate reduc"
type textarea "x"
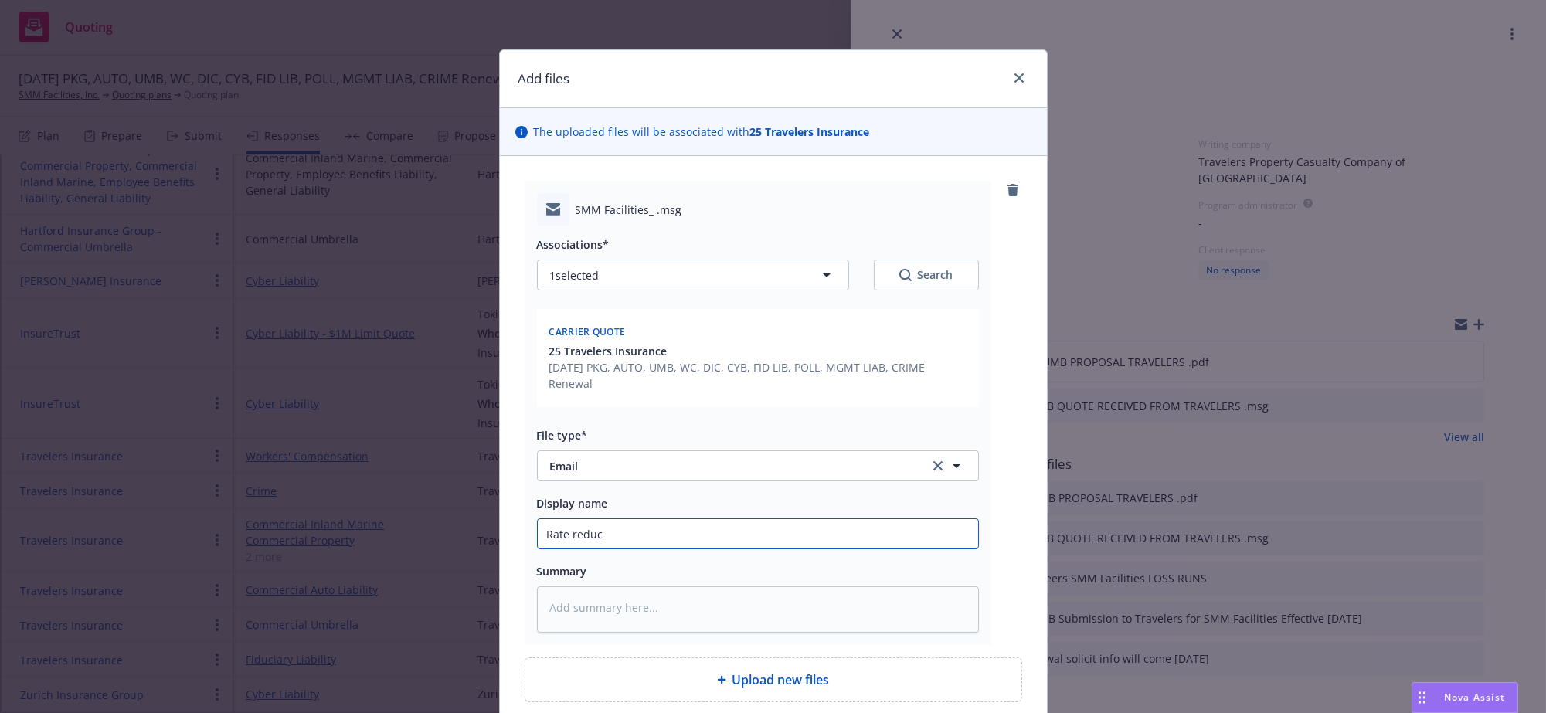
type input "Rate reduct"
type textarea "x"
type input "Rate reducti"
type textarea "x"
type input "Rate reductio"
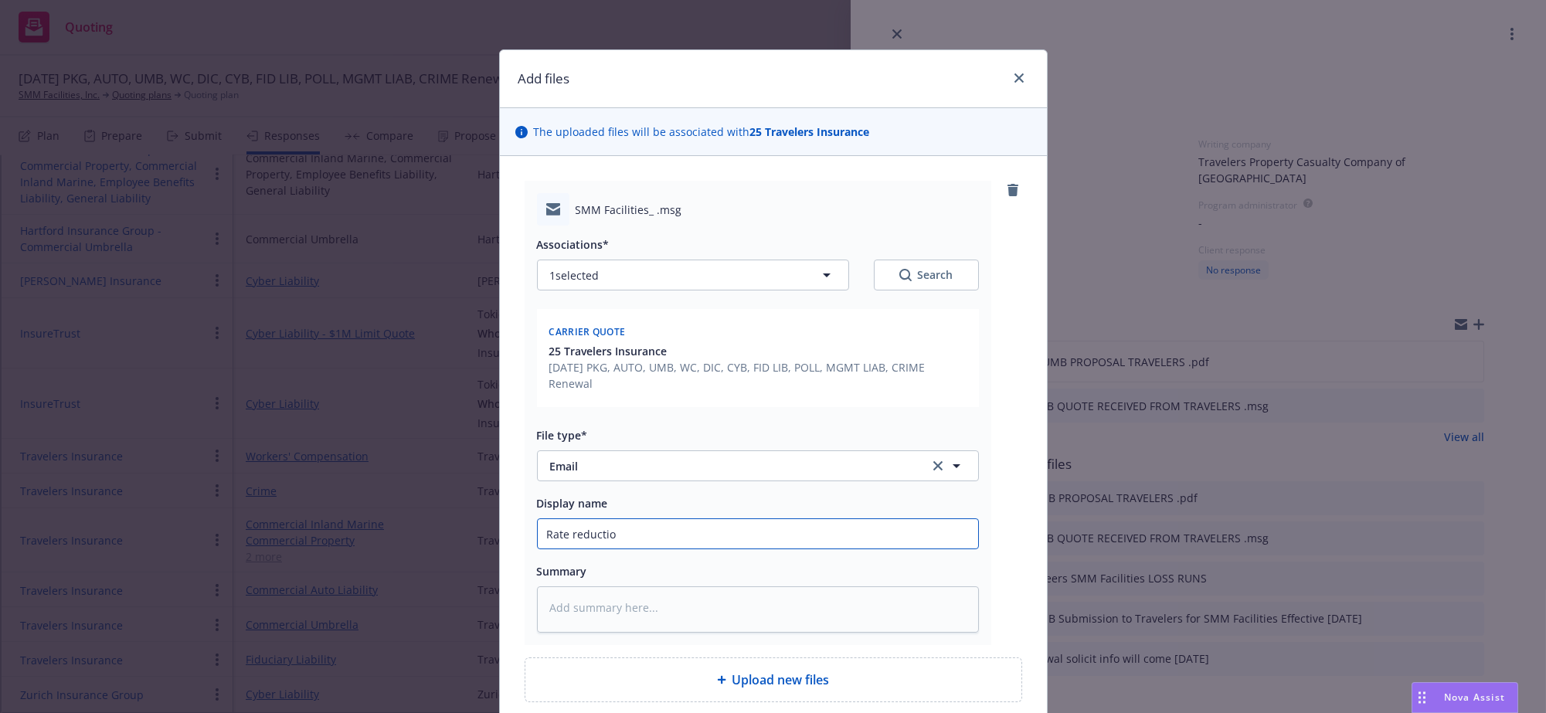
type textarea "x"
type input "Rate reduction"
type textarea "x"
type input "Rate reduction"
type textarea "x"
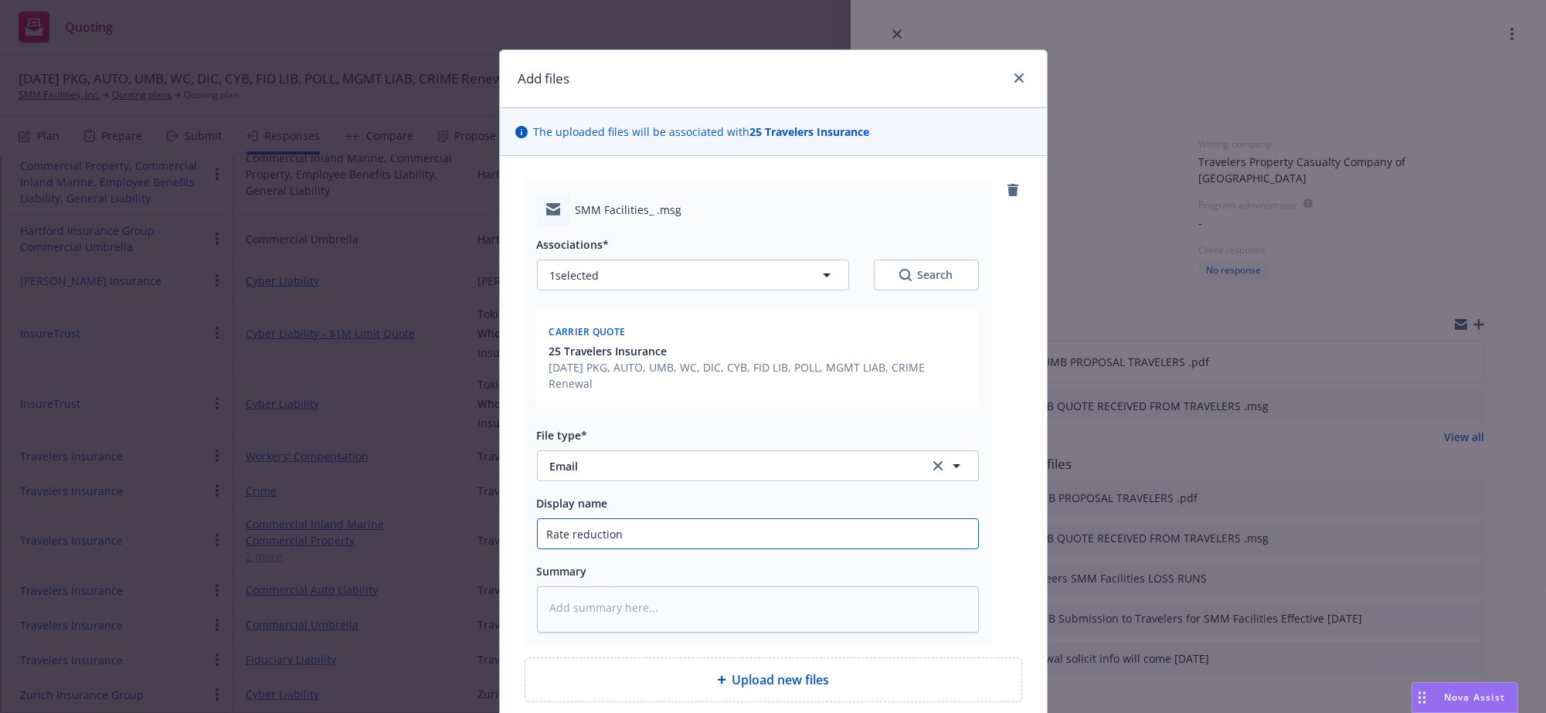
type input "Rate reduction r"
type textarea "x"
type input "Rate reduction re"
type textarea "x"
type input "Rate reduction req"
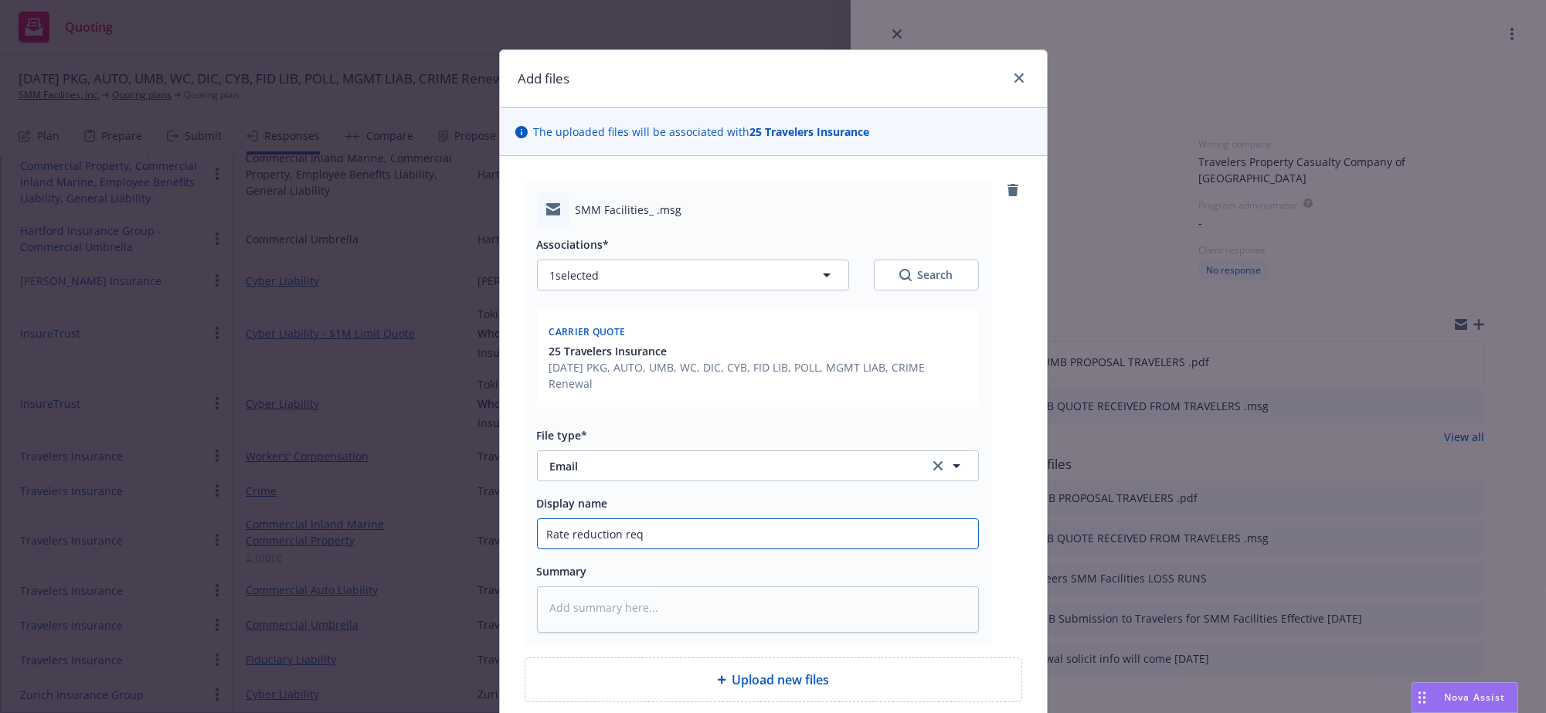
type textarea "x"
type input "Rate reduction requ"
type textarea "x"
type input "Rate reduction reque"
type textarea "x"
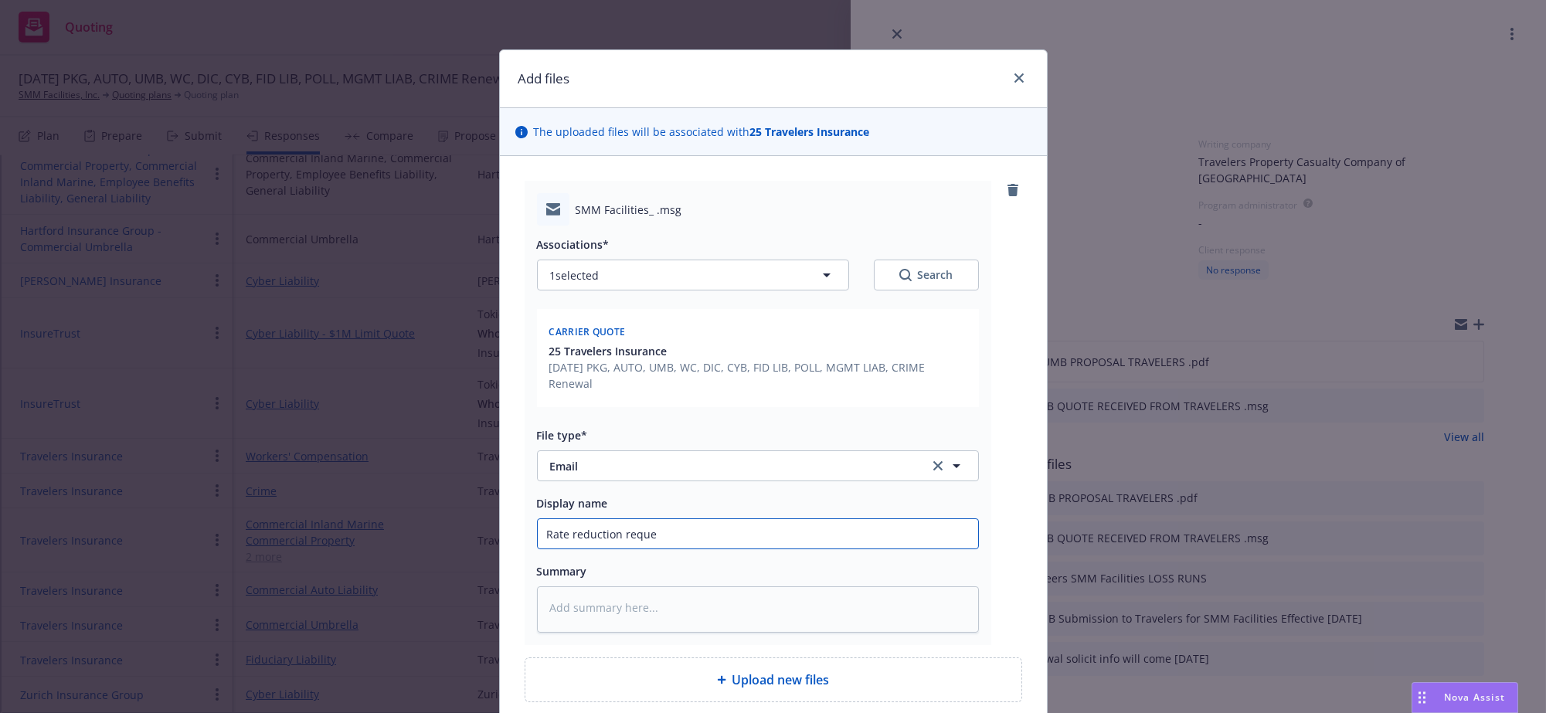
type input "Rate reduction reques"
type textarea "x"
type input "Rate reduction request"
type textarea "x"
type input "Rate reduction requeste"
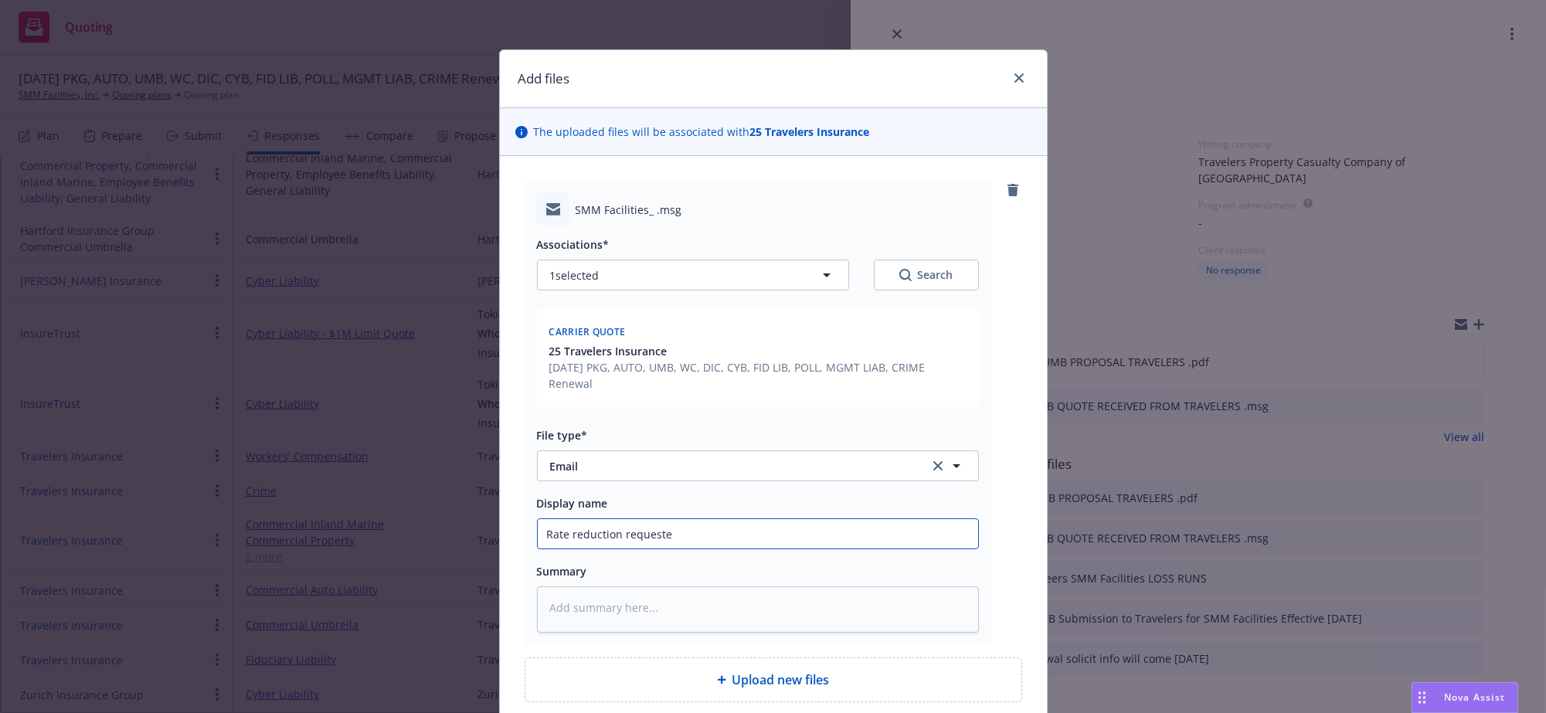
type textarea "x"
type input "Rate reduction requested"
type textarea "x"
type input "Rate reduction requested"
type textarea "x"
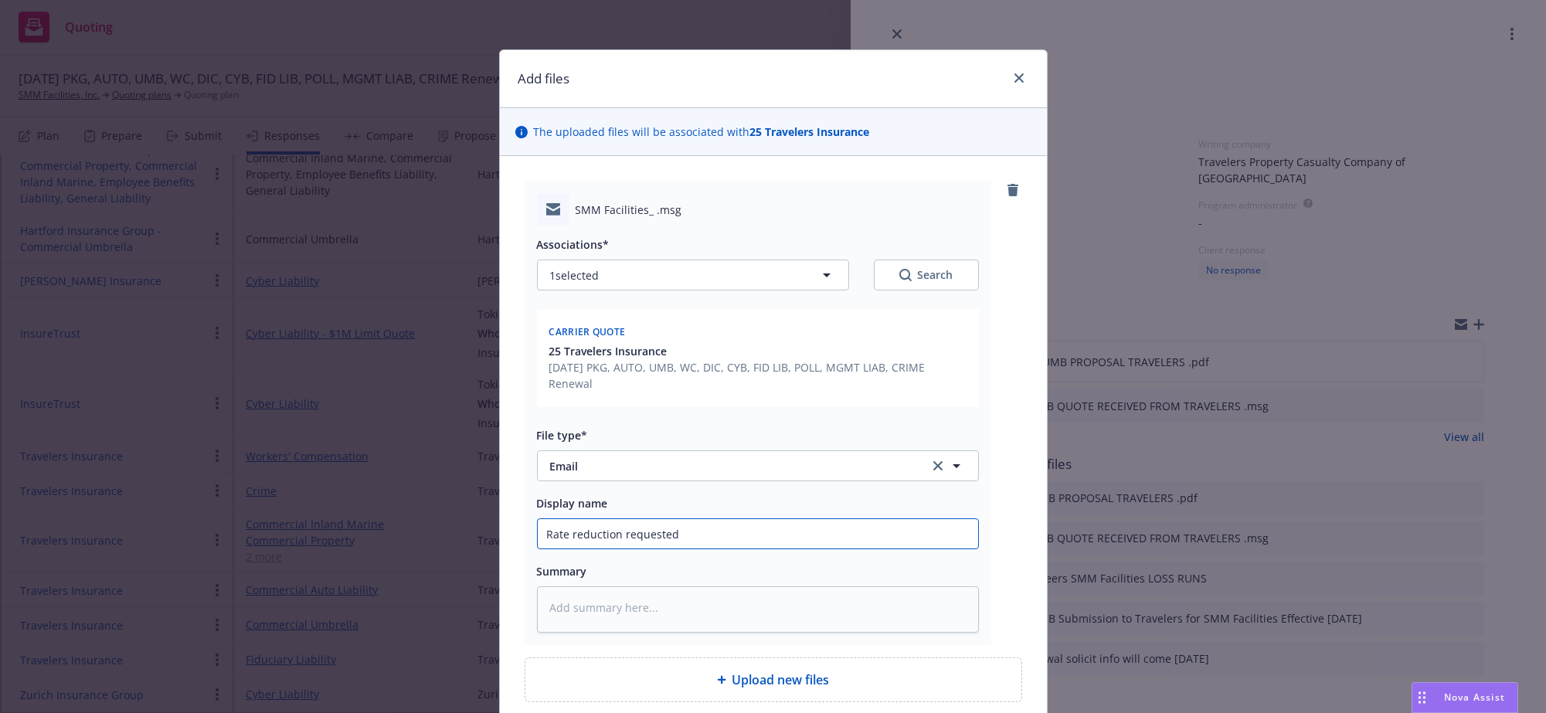
type input "Rate reduction requested f"
type textarea "x"
type input "Rate reduction requested fr"
type textarea "x"
type input "Rate reduction requested fro"
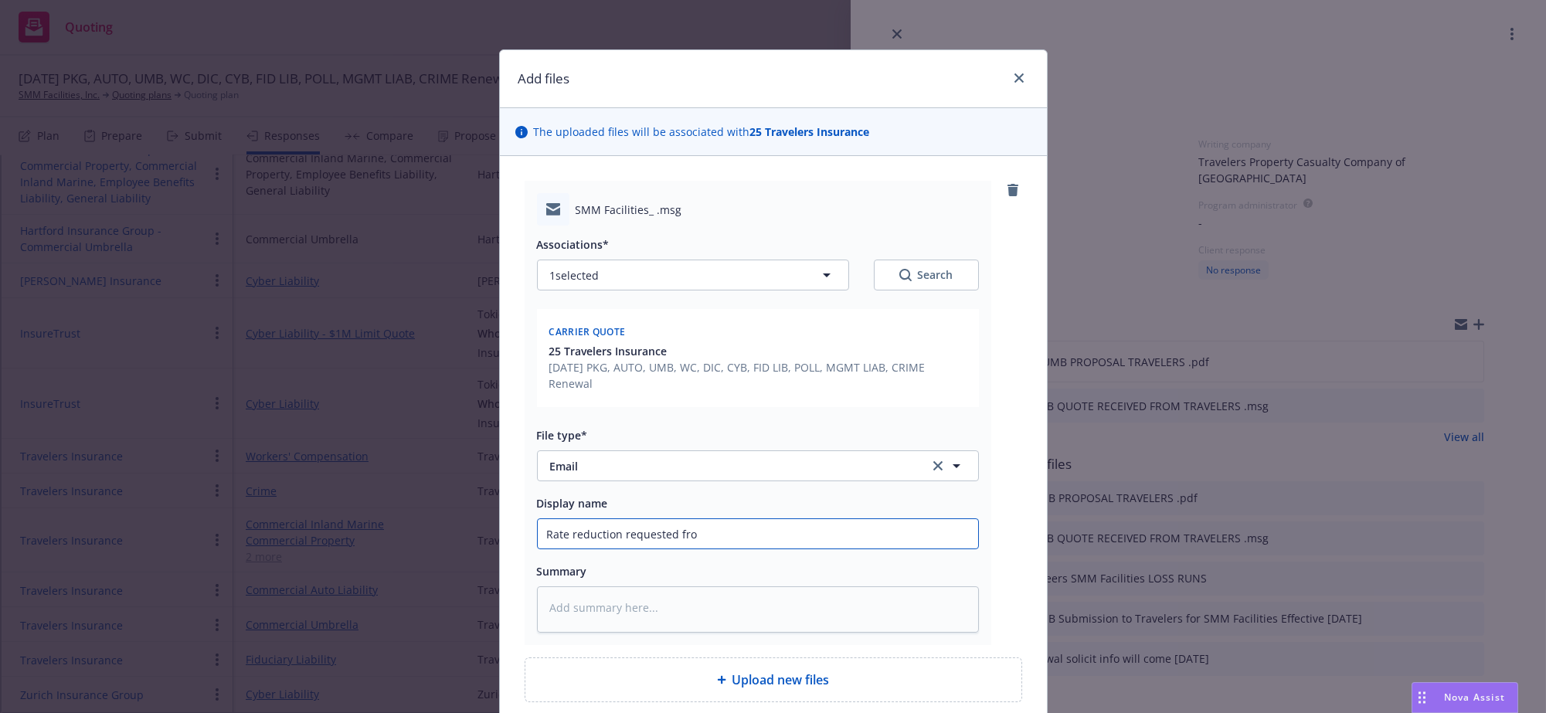
type textarea "x"
type input "Rate reduction requested from"
type textarea "x"
type input "Rate reduction requested from"
type textarea "x"
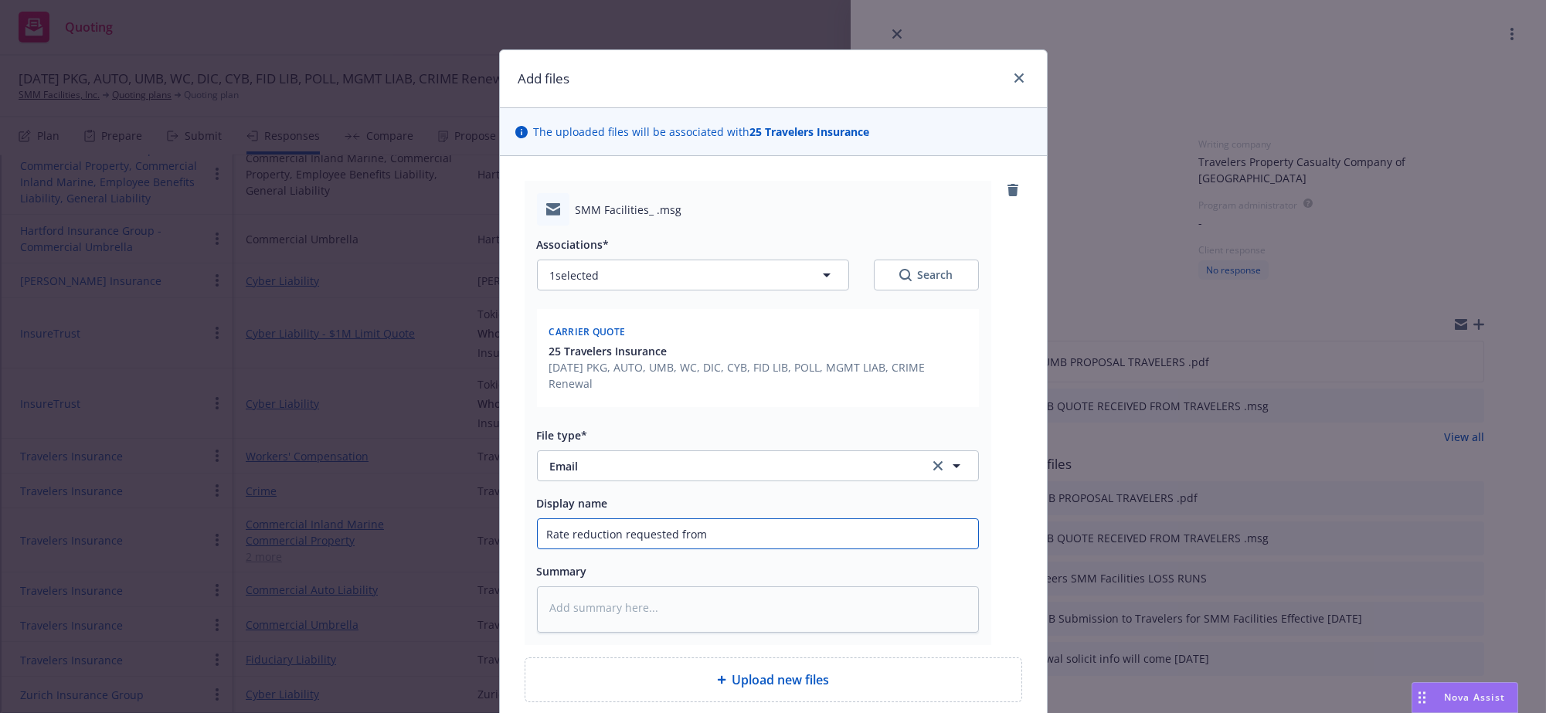
type input "Rate reduction requested from T"
type textarea "x"
type input "Rate reduction requested from Tr"
type textarea "x"
type input "Rate reduction requested from Tra"
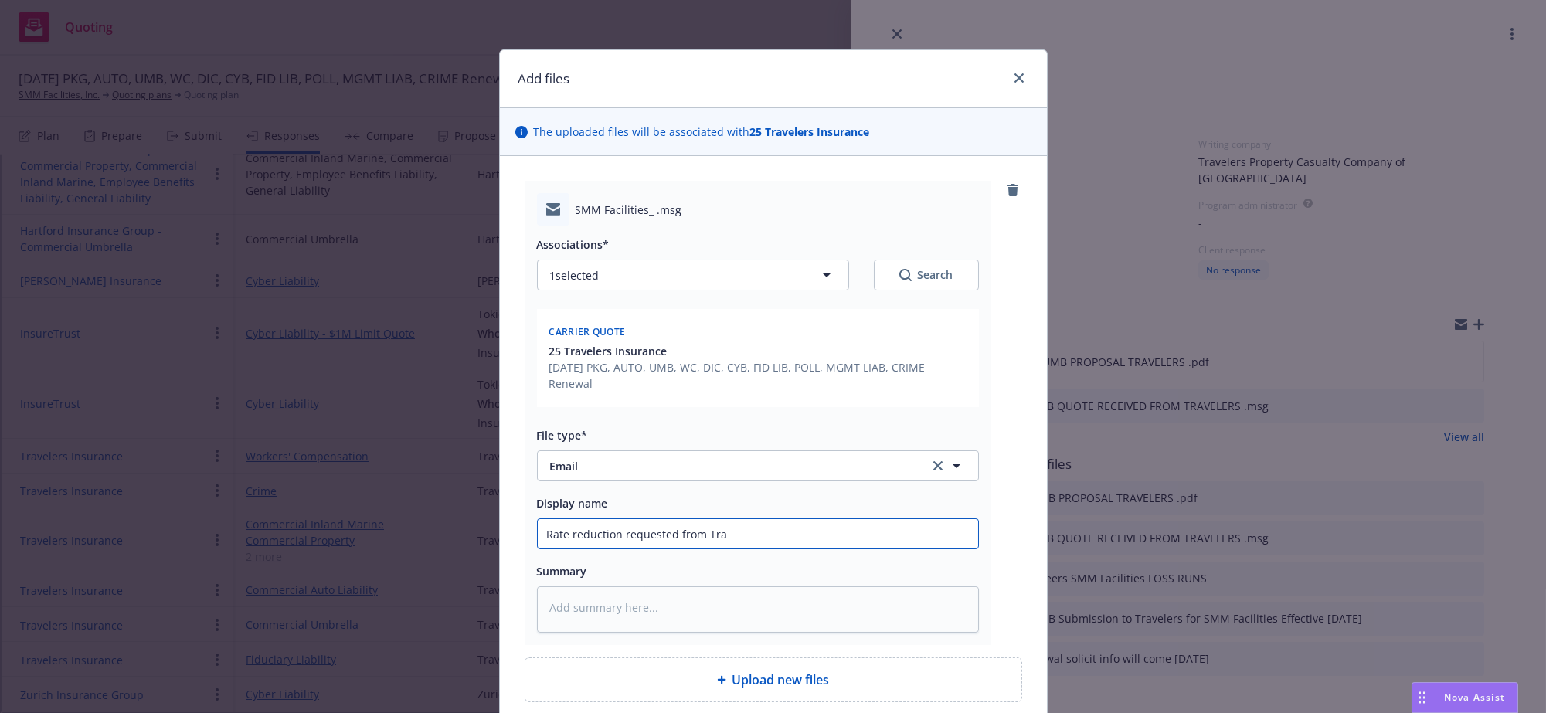
type textarea "x"
type input "Rate reduction requested from Trav"
type textarea "x"
type input "Rate reduction requested from Trave"
type textarea "x"
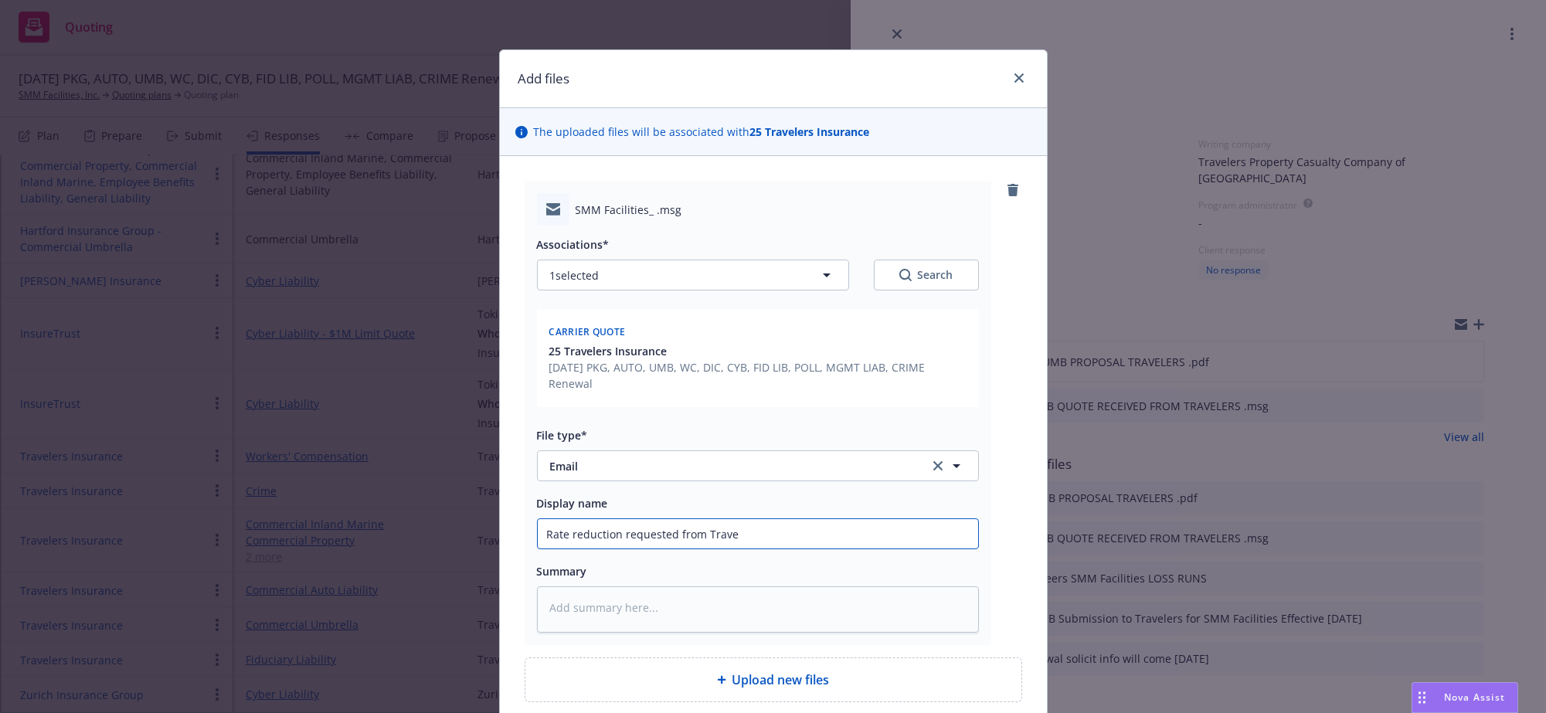
type input "Rate reduction requested from Travel"
type textarea "x"
type input "Rate reduction requested from Traveler"
type textarea "x"
type input "Rate reduction requested from Travelers"
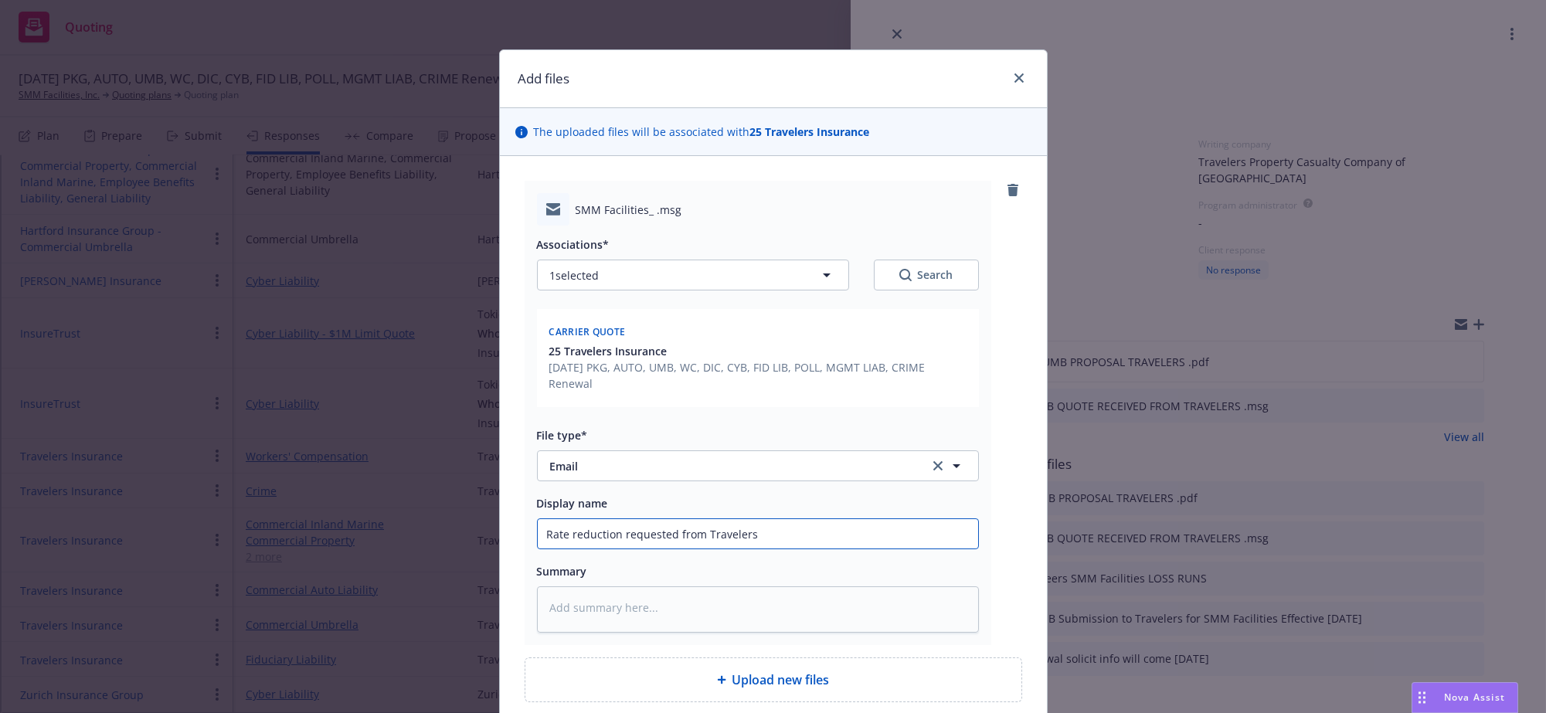
type textarea "x"
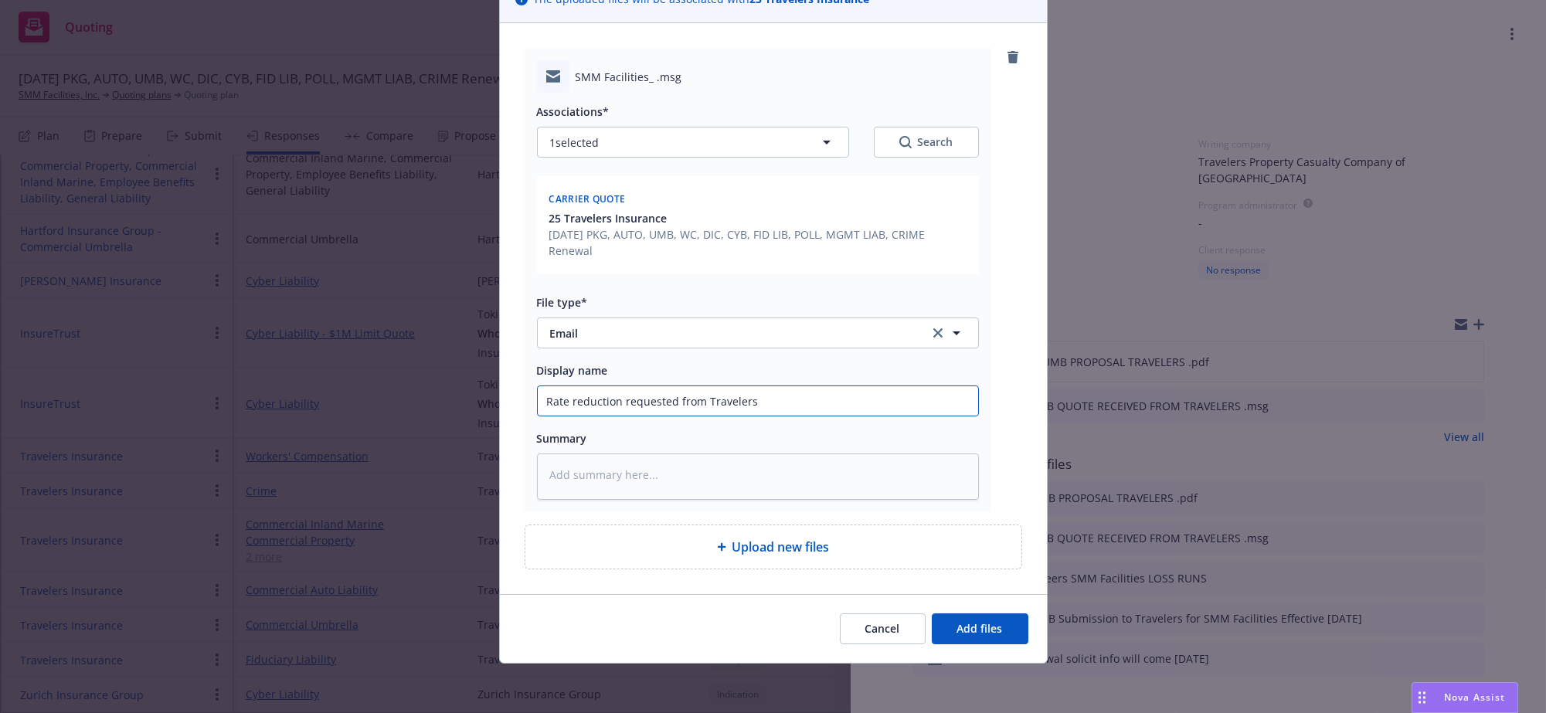
scroll to position [200, 0]
type input "Rate reduction requested from Travelers"
type textarea "x"
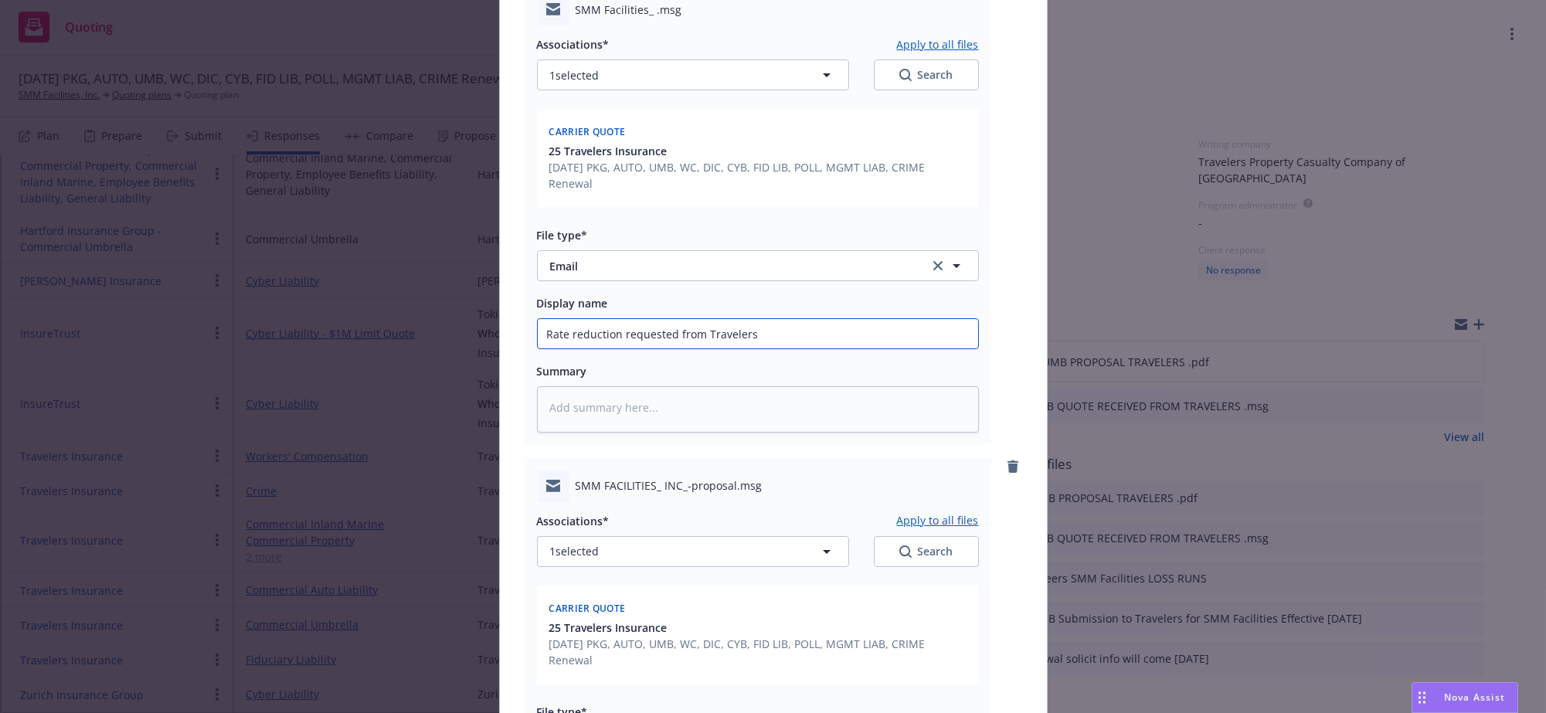
scroll to position [719, 0]
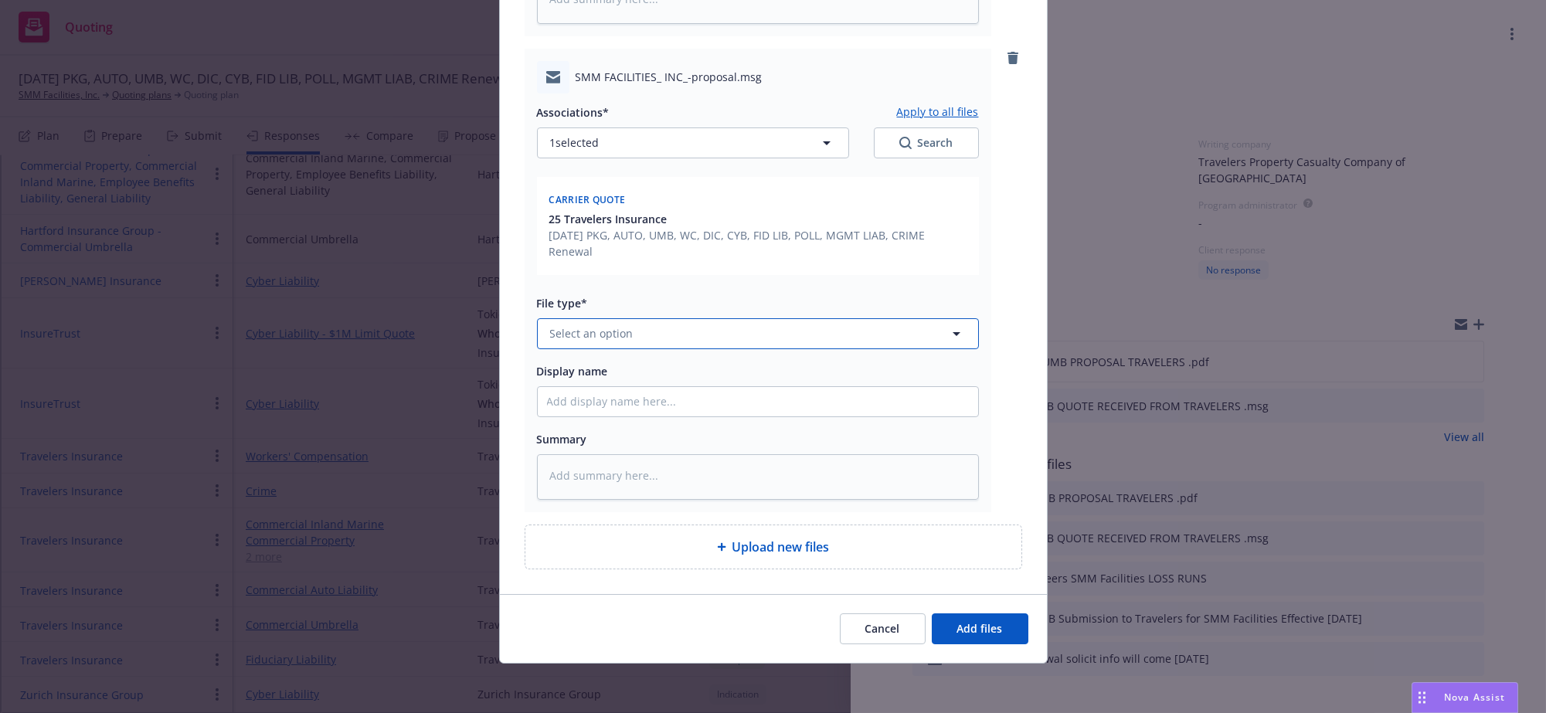
click at [644, 318] on button "Select an option" at bounding box center [758, 333] width 442 height 31
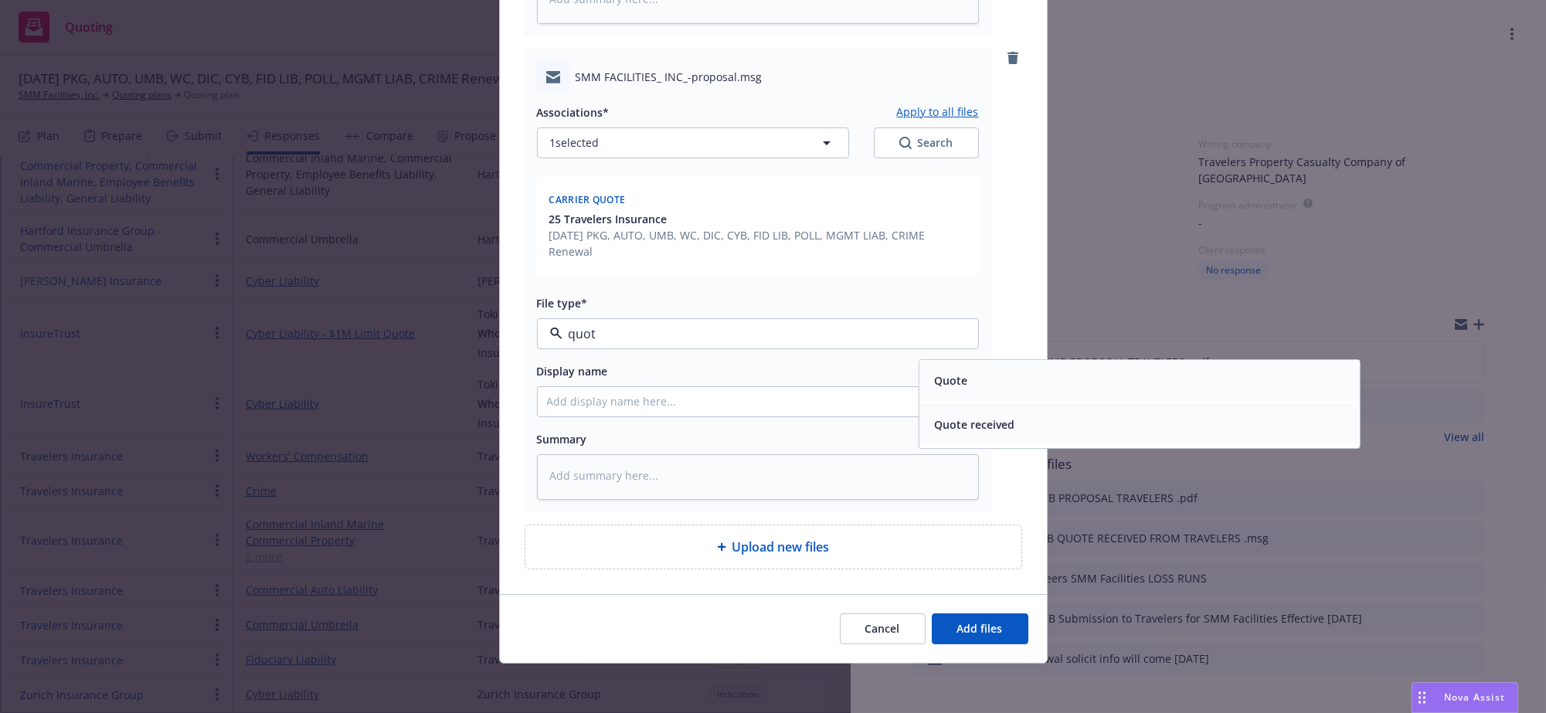
type input "quote"
click at [976, 417] on span "Quote received" at bounding box center [974, 425] width 80 height 16
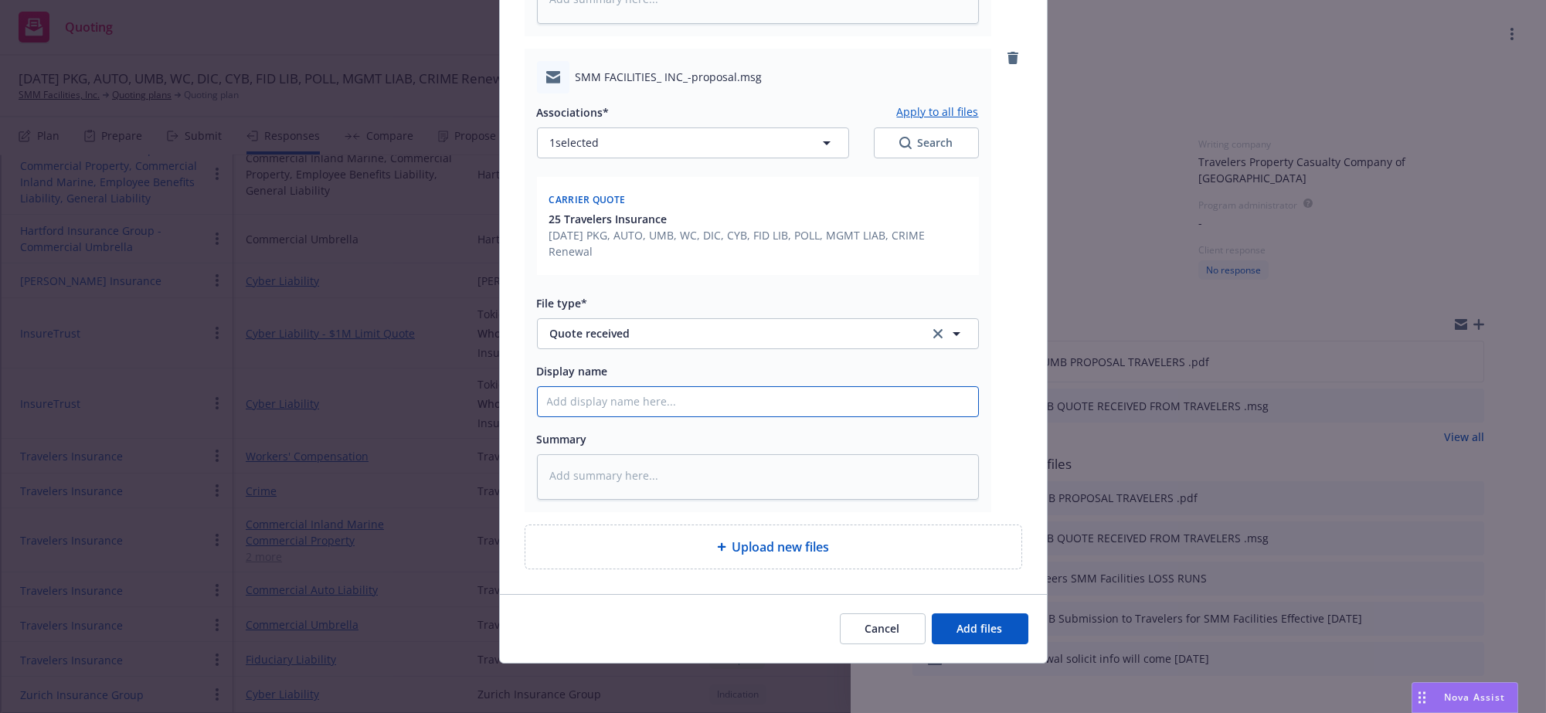
type textarea "x"
type input "R"
type textarea "x"
type input "Re"
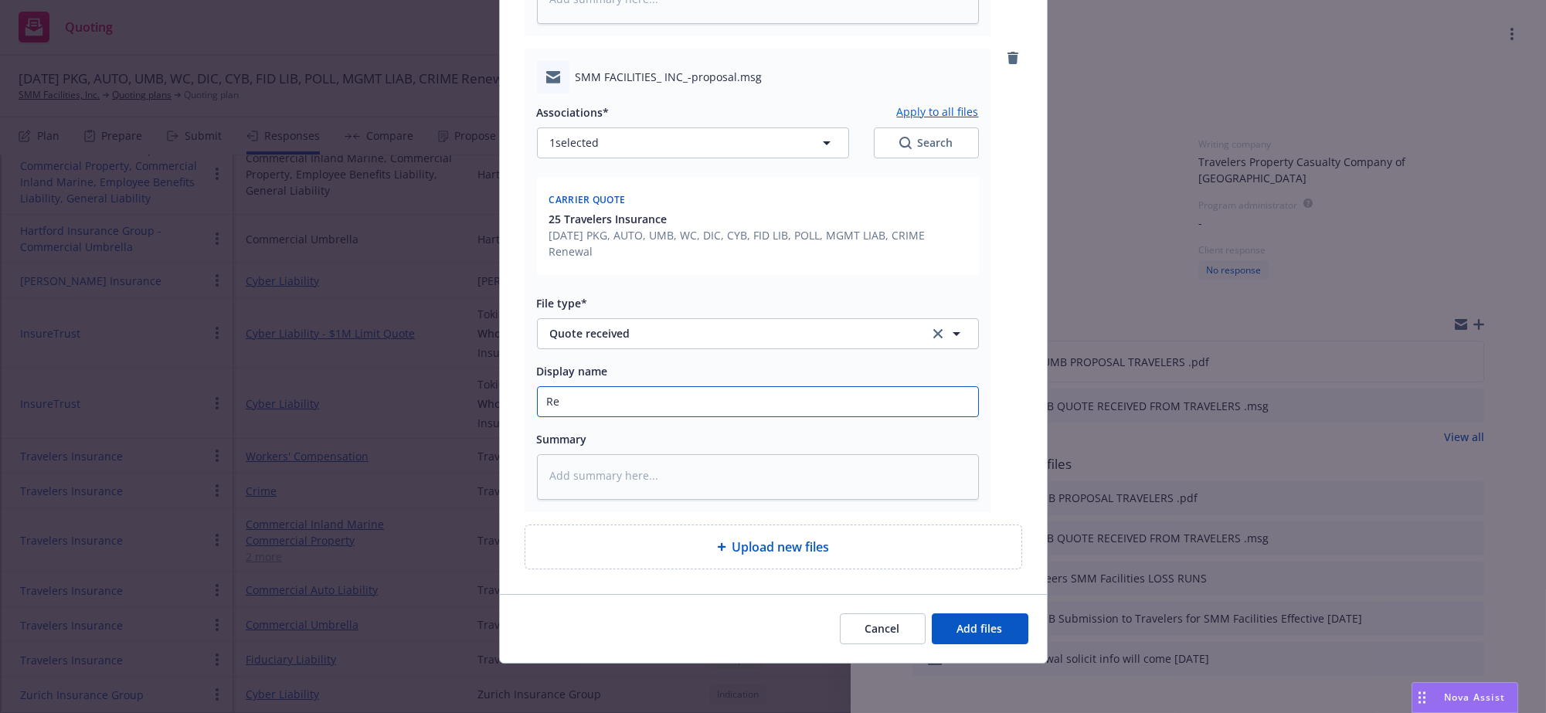
type textarea "x"
type input "Rev"
type textarea "x"
type input "Revi"
type textarea "x"
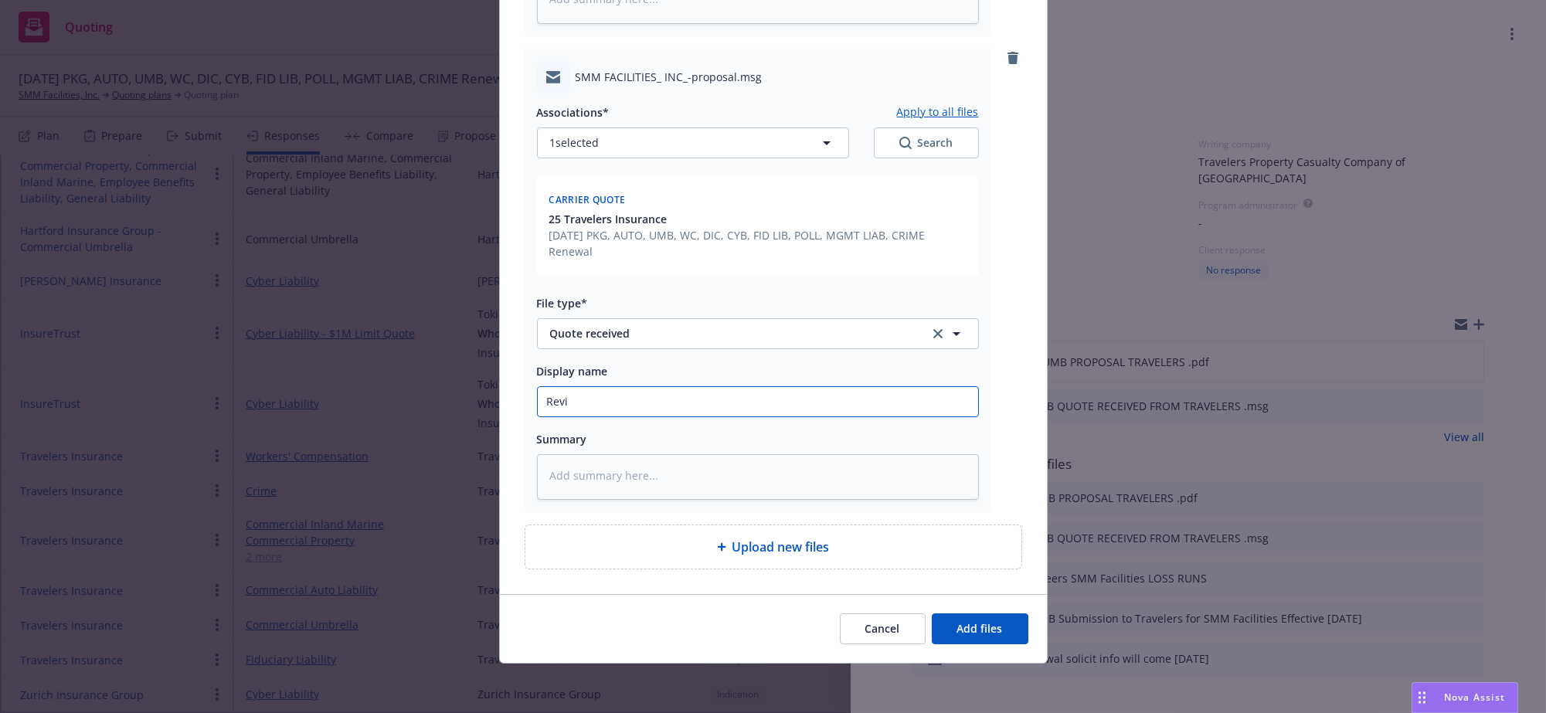
type input "[PERSON_NAME]"
type textarea "x"
type input "Revise"
type textarea "x"
type input "Revised"
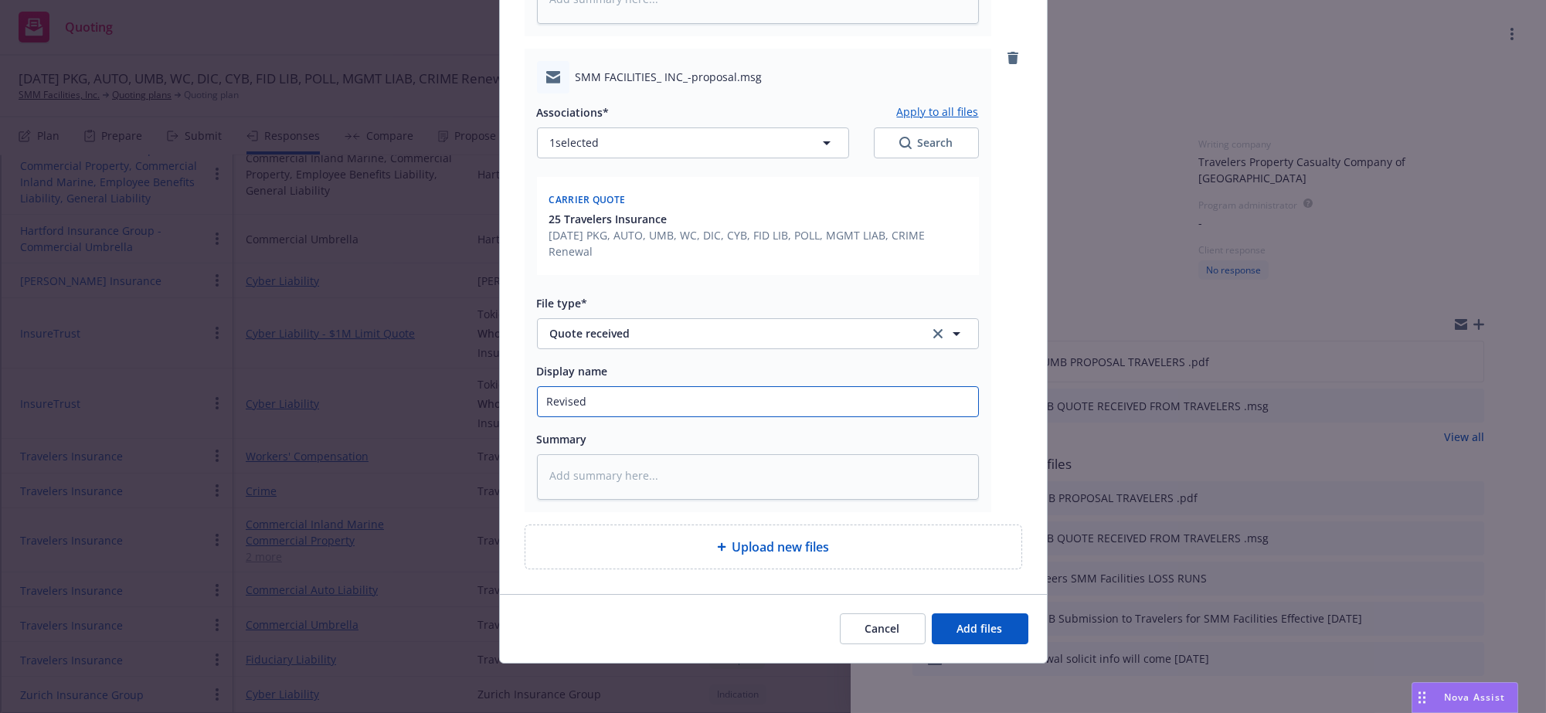
type textarea "x"
type input "Revised"
type textarea "x"
type input "Revised 2"
type textarea "x"
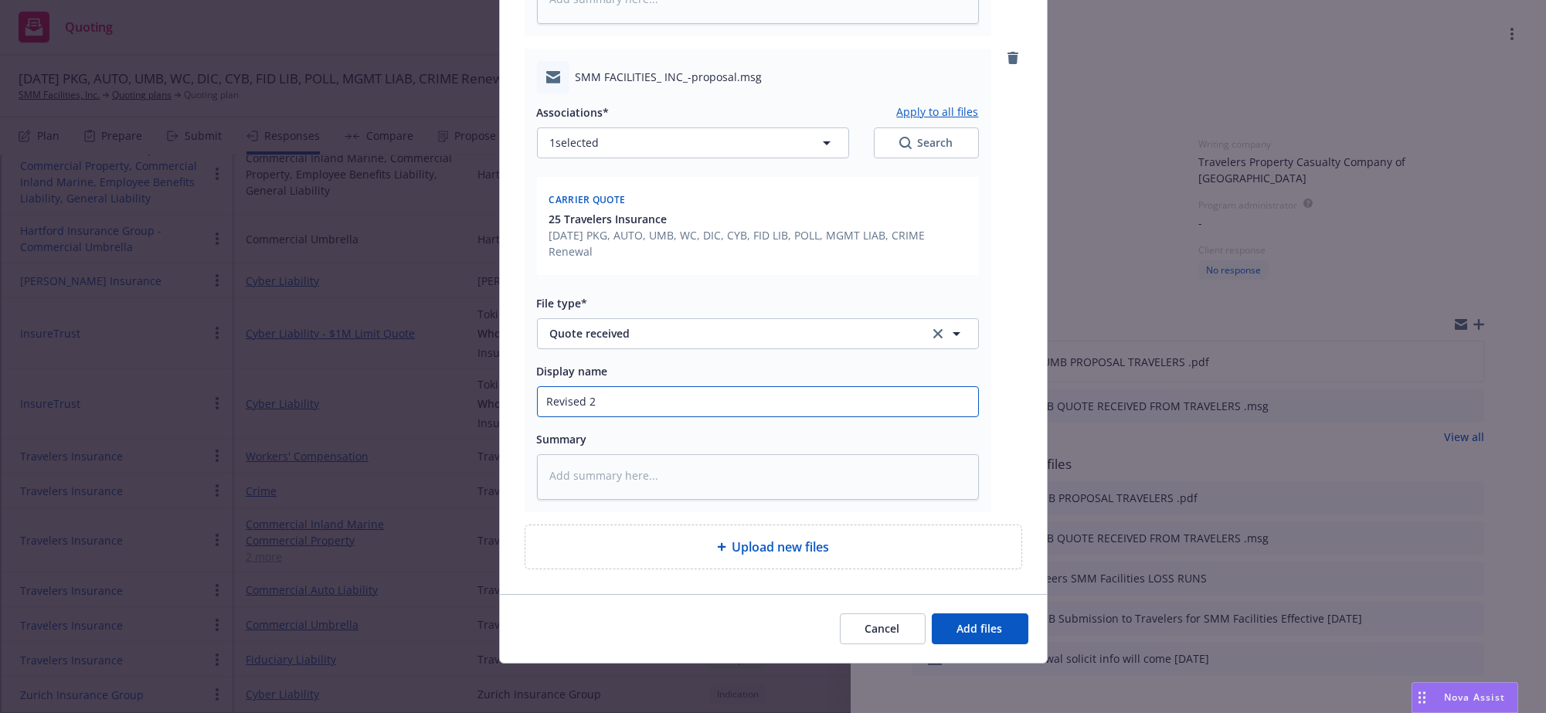
type input "Revised 25"
type textarea "x"
type input "Revised 25-"
type textarea "x"
type input "Revised 25-2"
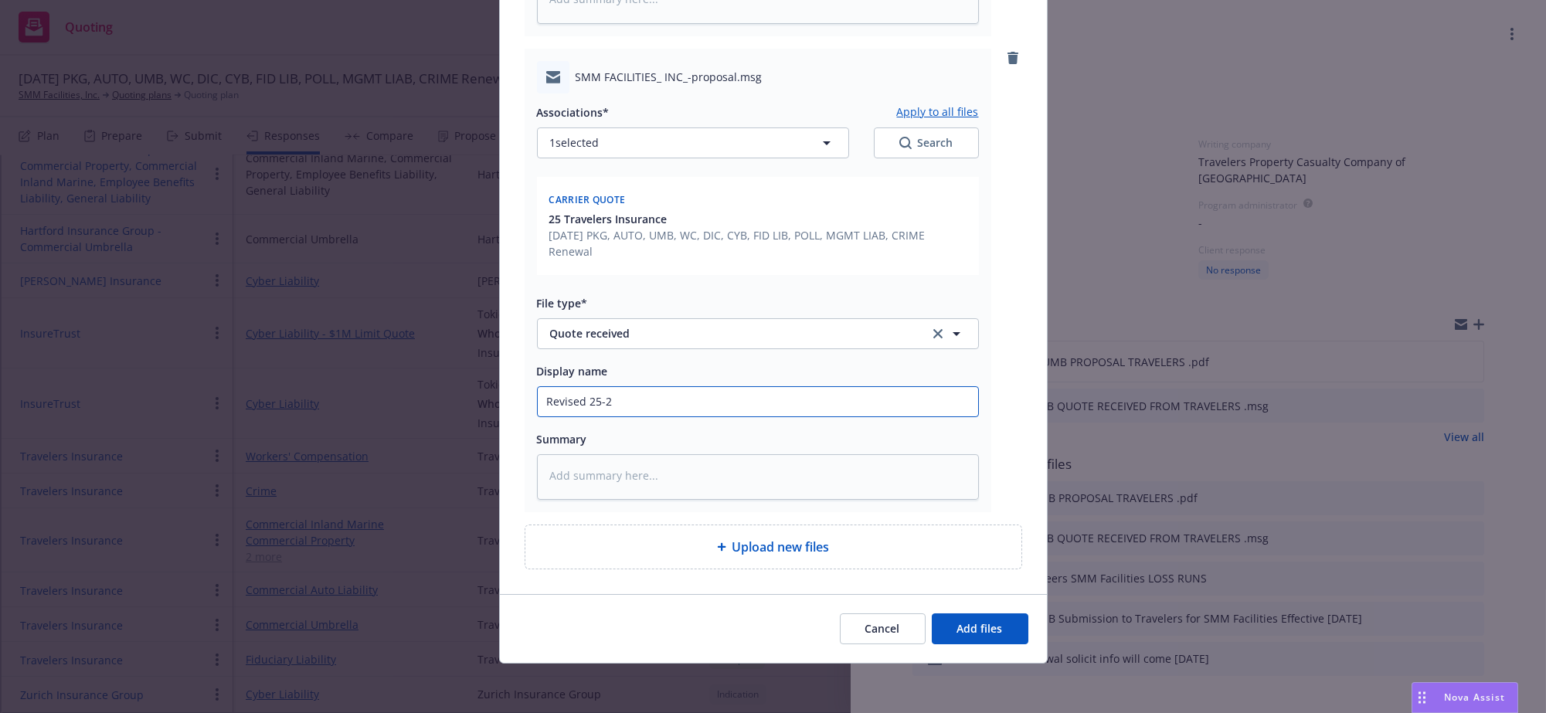
type textarea "x"
type input "Revised 25-26"
type textarea "x"
type input "Revised 25-26"
type textarea "x"
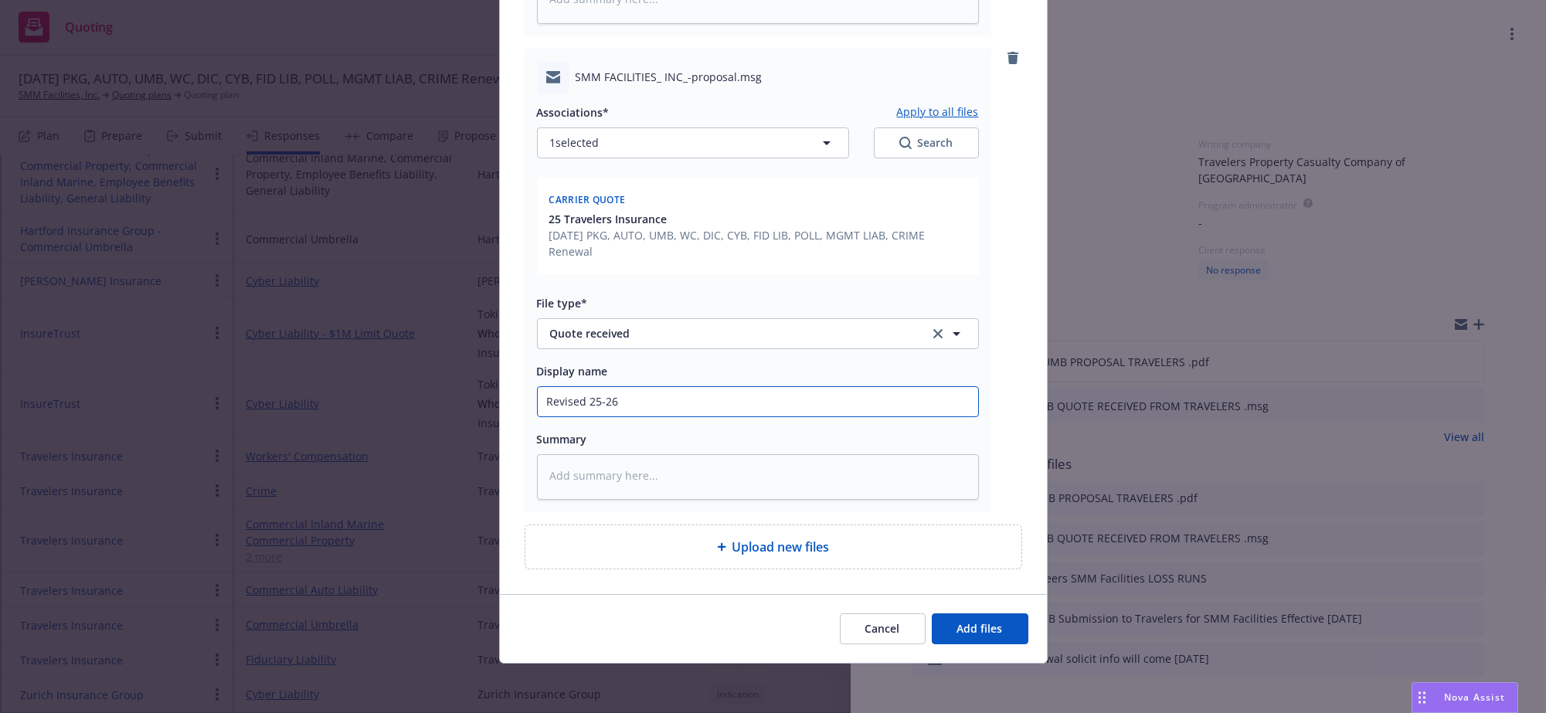
type input "Revised 25-26 P"
type textarea "x"
type input "Revised 25-26 PK"
type textarea "x"
type input "Revised 25-26 PKG"
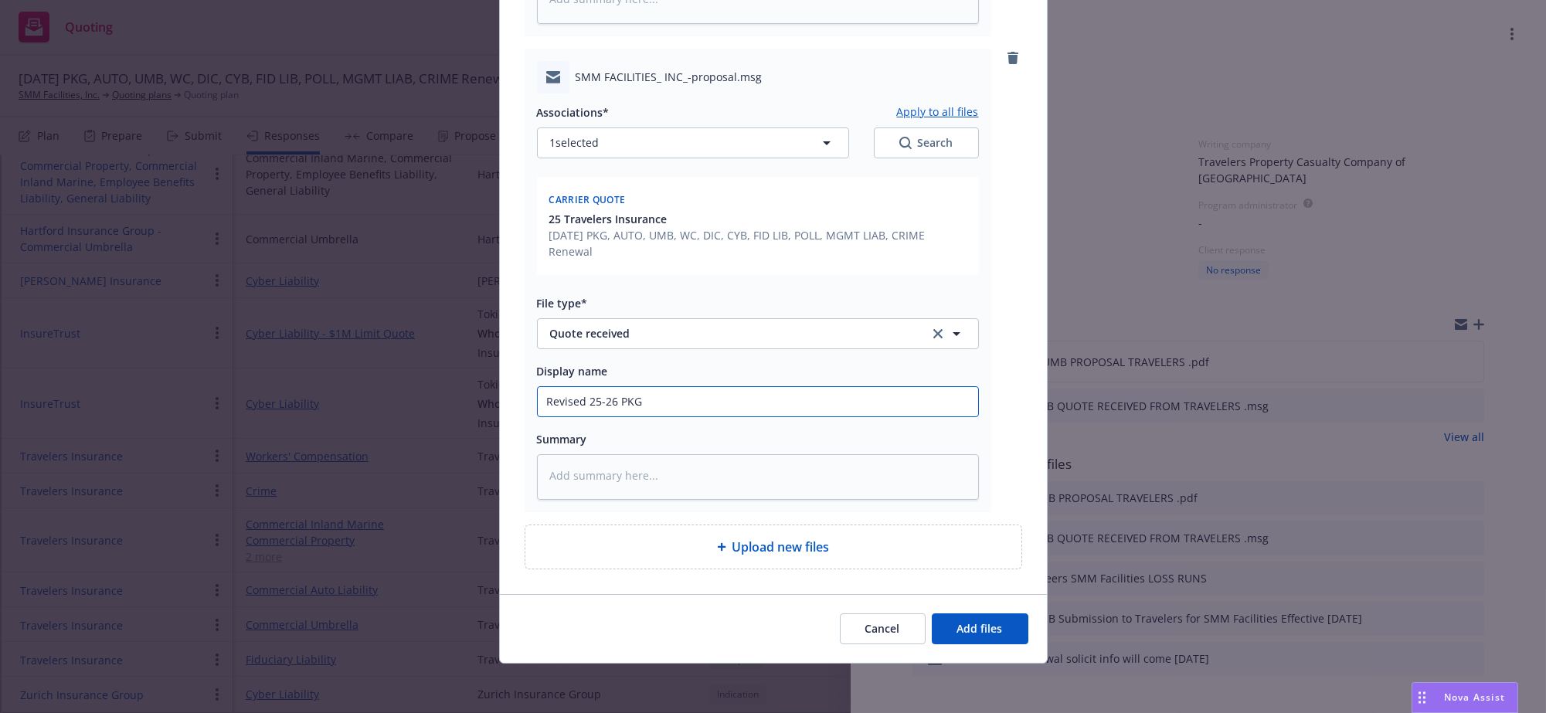
type textarea "x"
type input "Revised 25-26 PKG"
type textarea "x"
type input "Revised 25-26 PKG A"
type textarea "x"
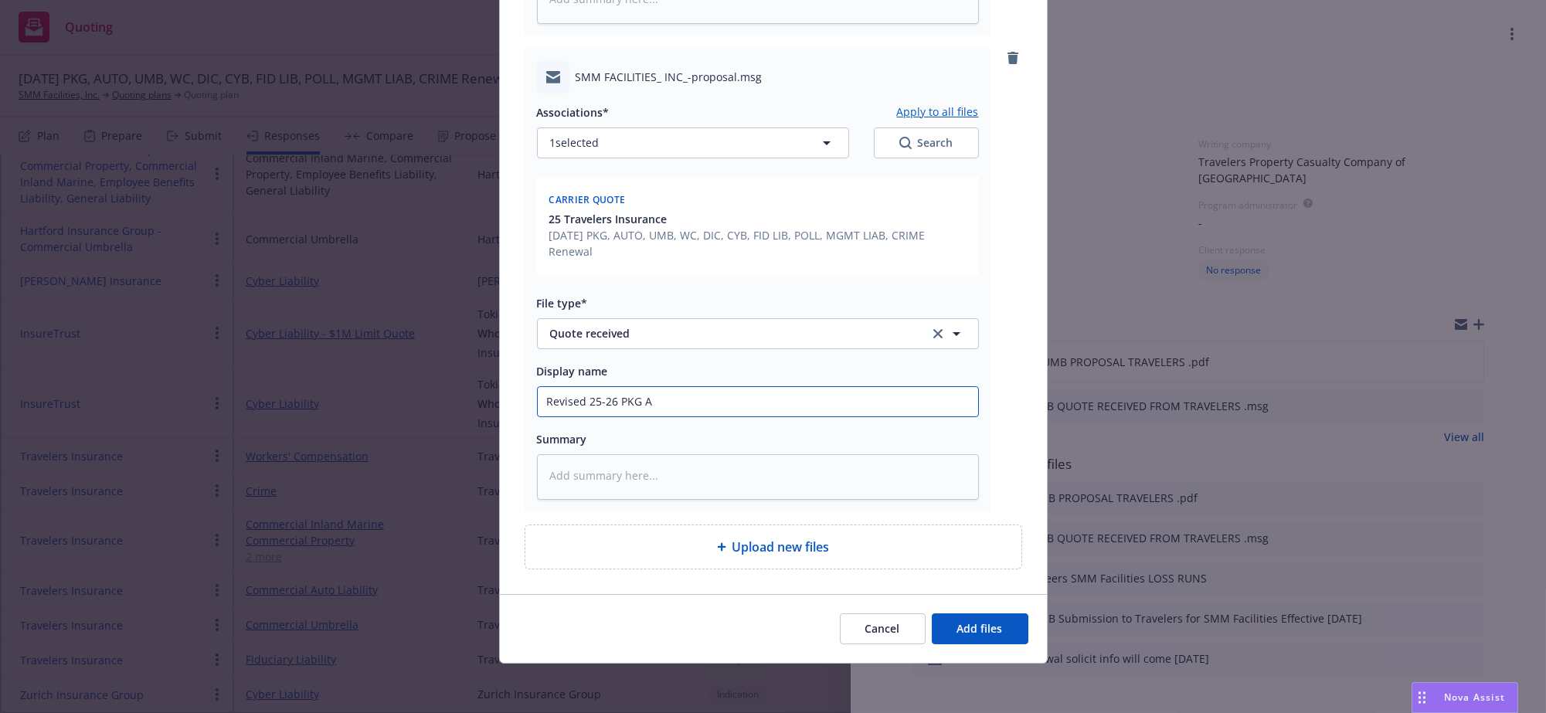
type input "Revised 25-26 PKG AU"
type textarea "x"
type input "Revised 25-26 PKG AU"
type textarea "x"
type input "Revised 25-26 PKG AU U"
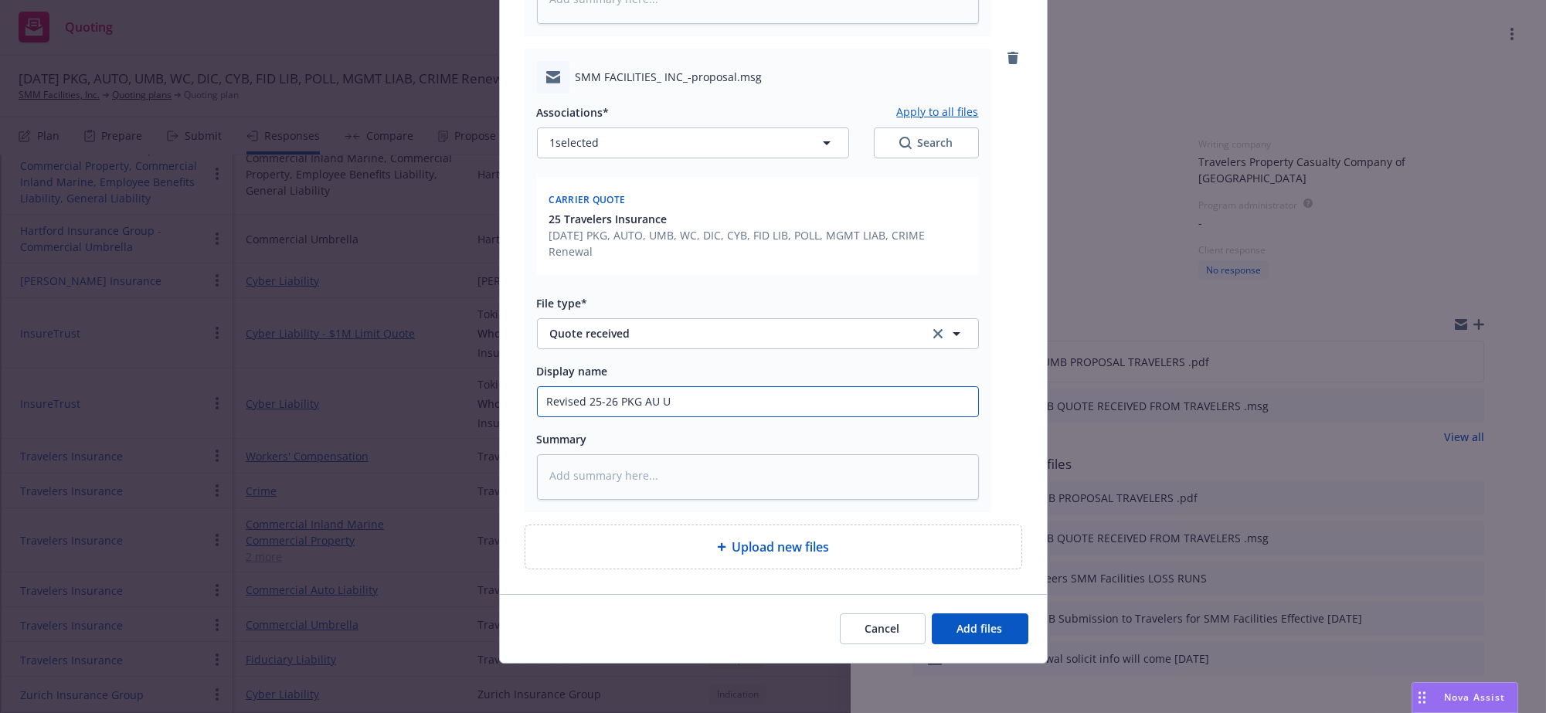
type textarea "x"
type input "Revised 25-26 PKG AU UM"
type textarea "x"
type input "Revised 25-26 PKG AU UMB"
type textarea "x"
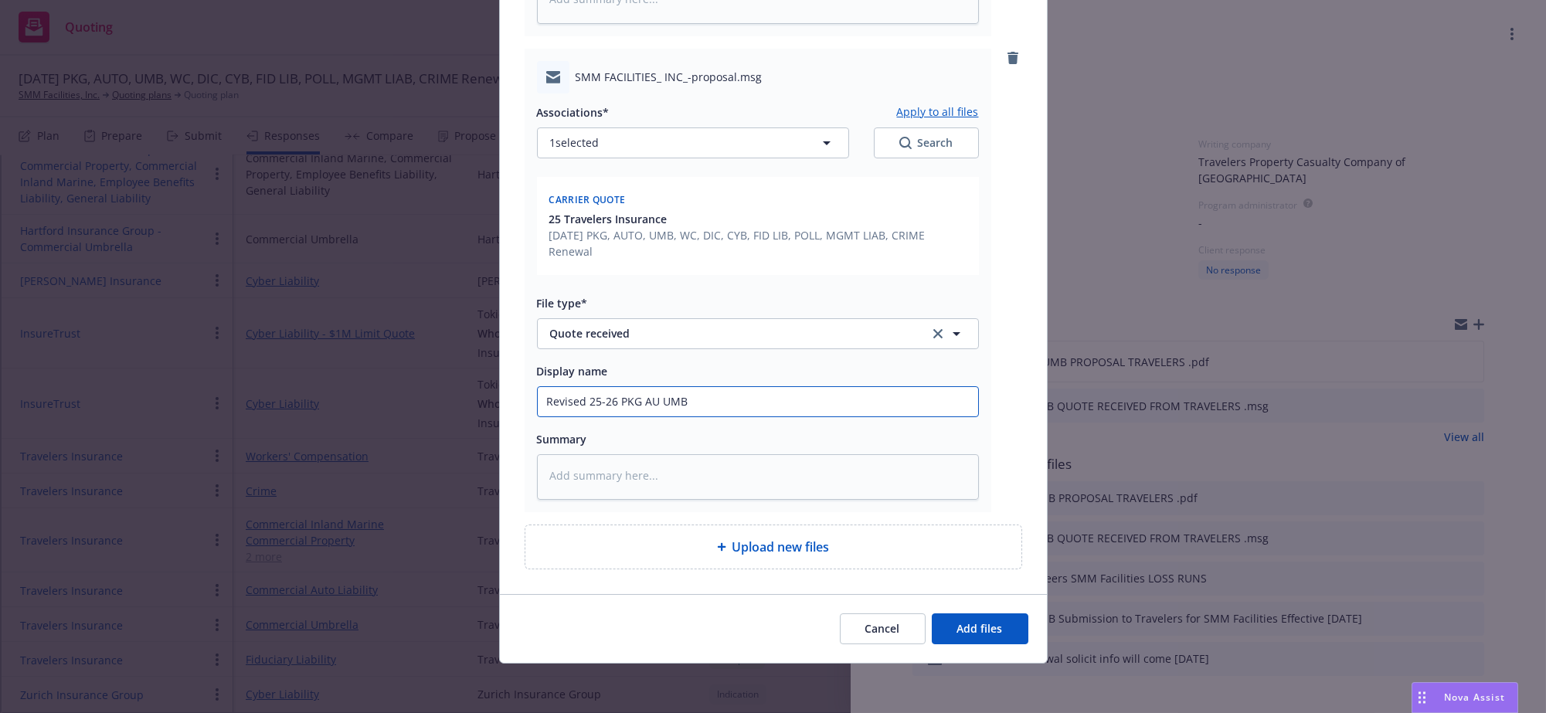
type input "Revised 25-26 PKG AU UMB"
type textarea "x"
type input "Revised 25-26 PKG AU UMB p"
type textarea "x"
type input "Revised 25-26 PKG AU UMB pr"
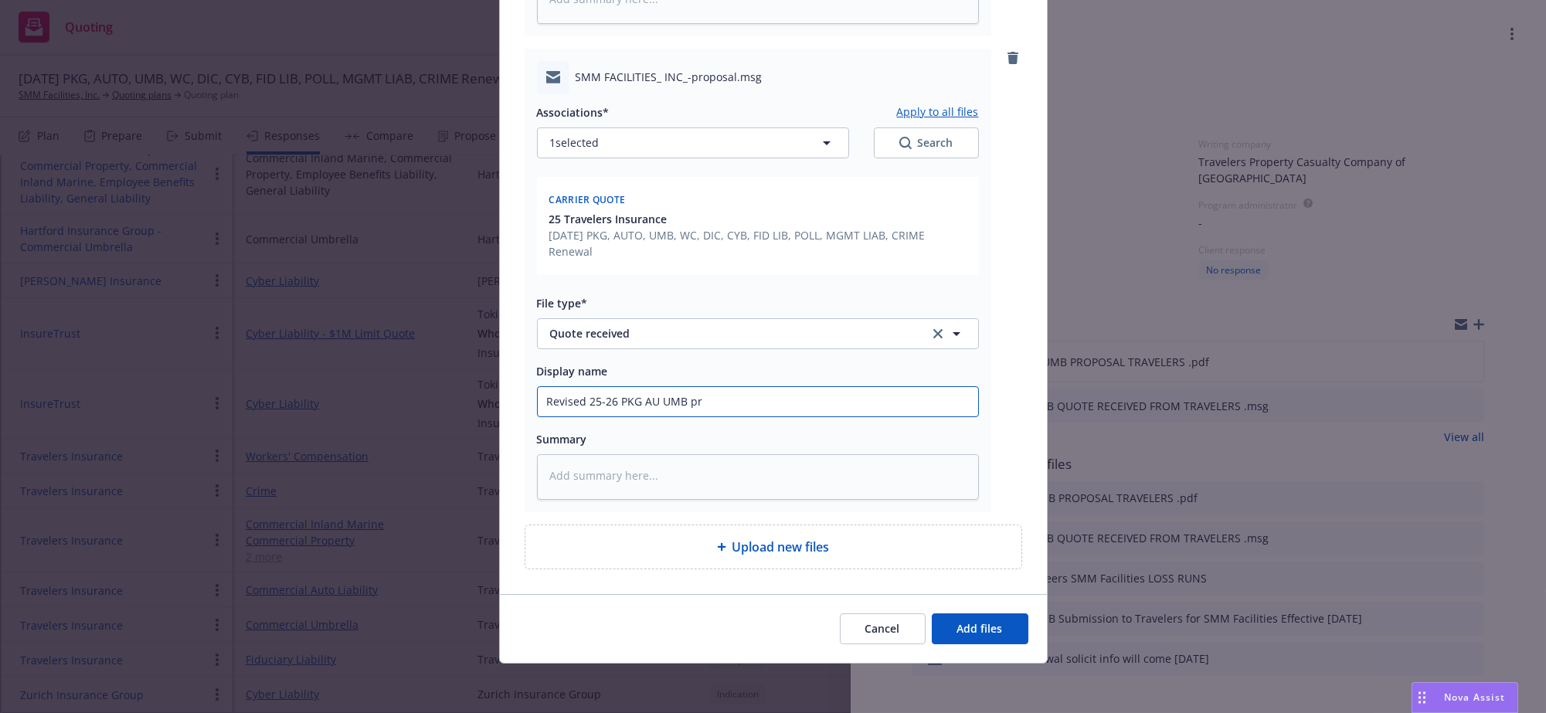
type textarea "x"
type input "Revised 25-26 PKG AU UMB pri"
type textarea "x"
type input "Revised 25-26 PKG AU UMB pric"
type textarea "x"
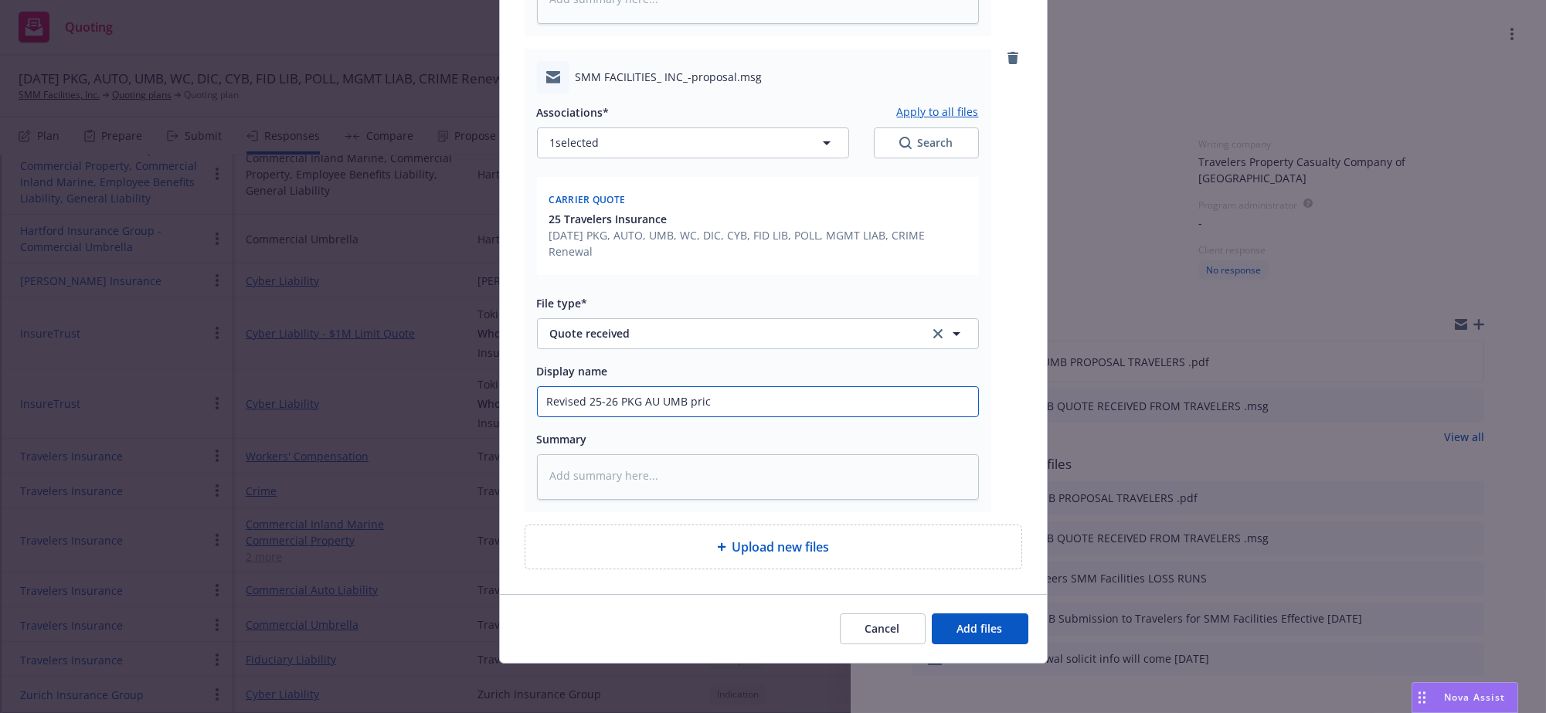
type input "Revised 25-26 PKG AU UMB prici"
type textarea "x"
type input "Revised 25-26 PKG AU UMB pricin"
type textarea "x"
type input "Revised 25-26 PKG AU UMB pricing"
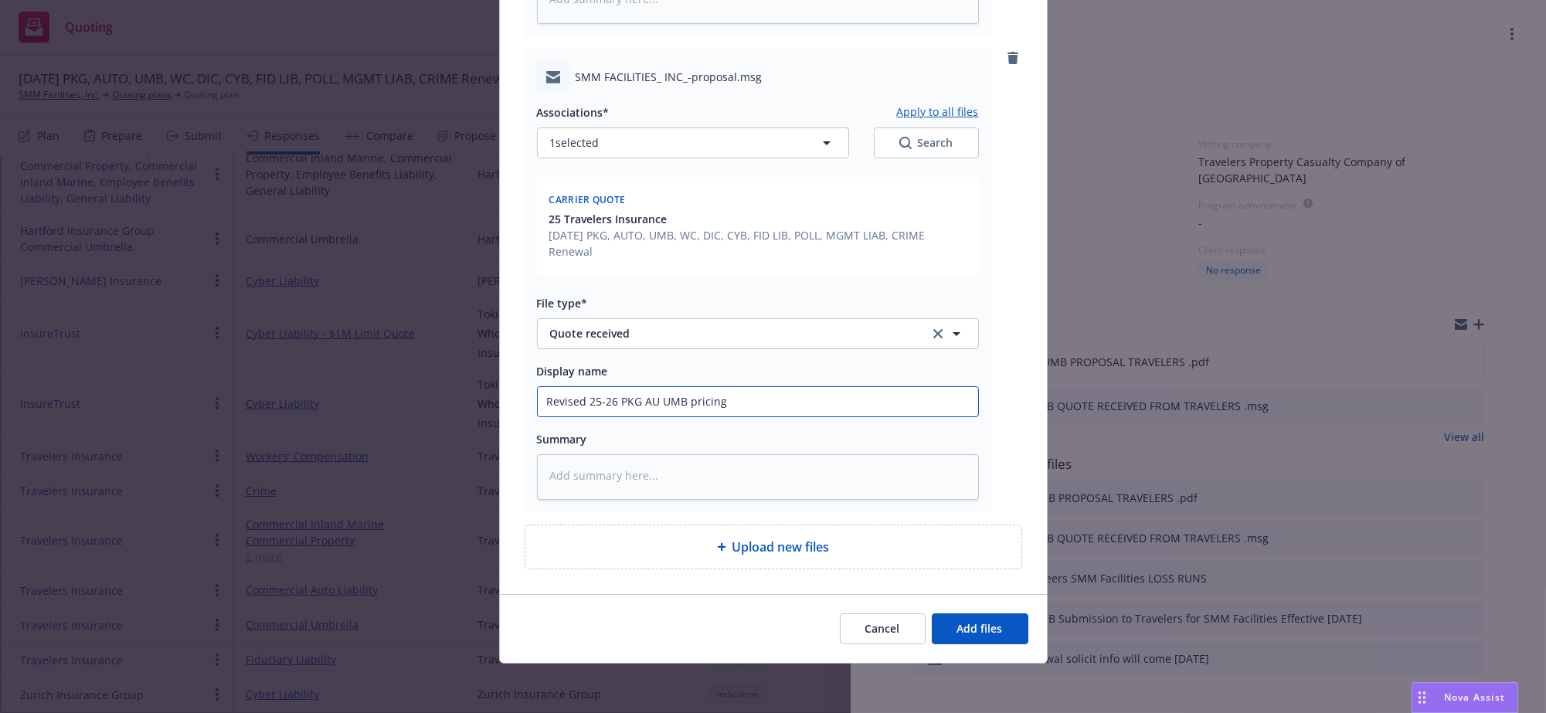
type textarea "x"
type input "Revised 25-26 PKG AU UMB pricing"
type textarea "x"
type input "Revised 25-26 PKG AU UMB pricing r"
type textarea "x"
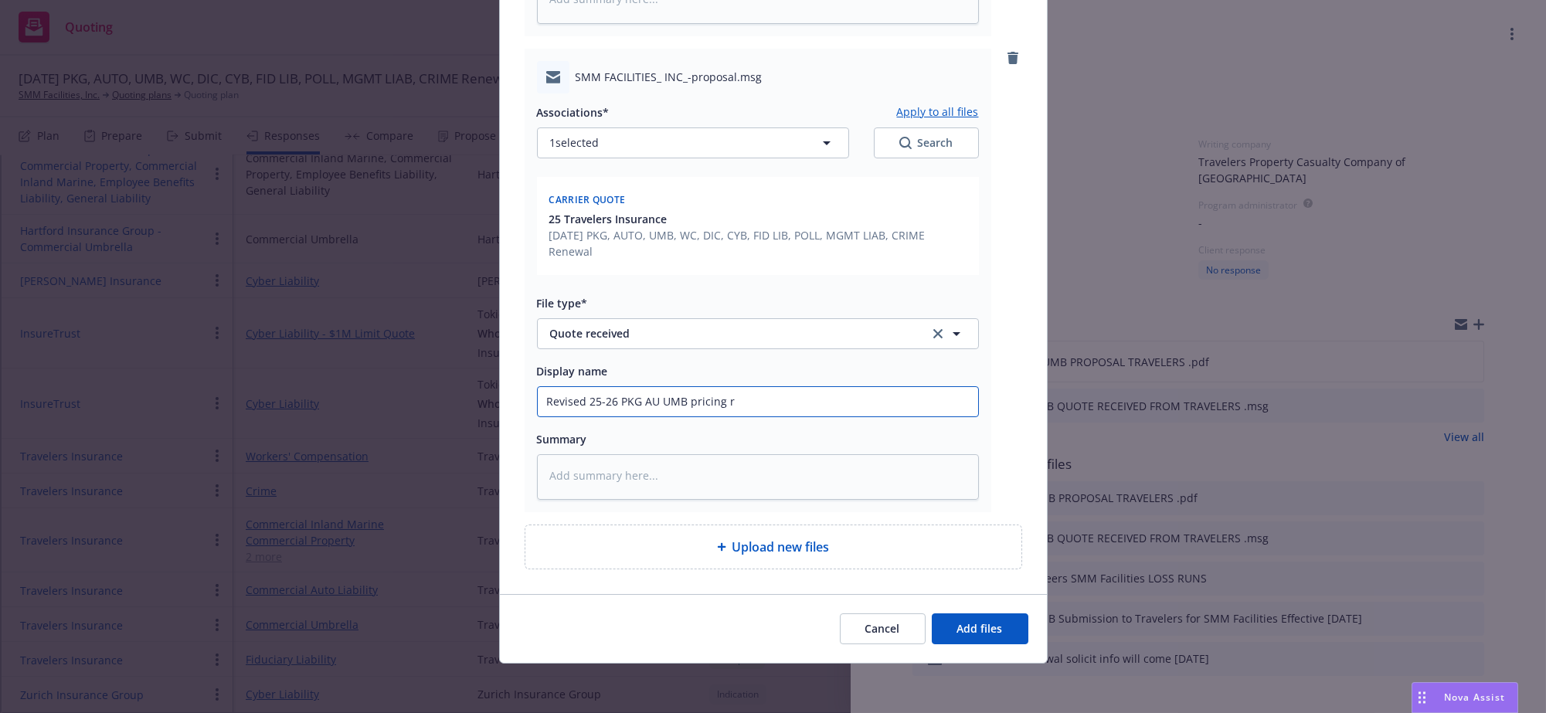
type input "Revised 25-26 PKG AU UMB pricing re"
type textarea "x"
type input "Revised 25-26 PKG AU UMB pricing rec"
type textarea "x"
type input "Revised 25-26 PKG AU UMB pricing rece"
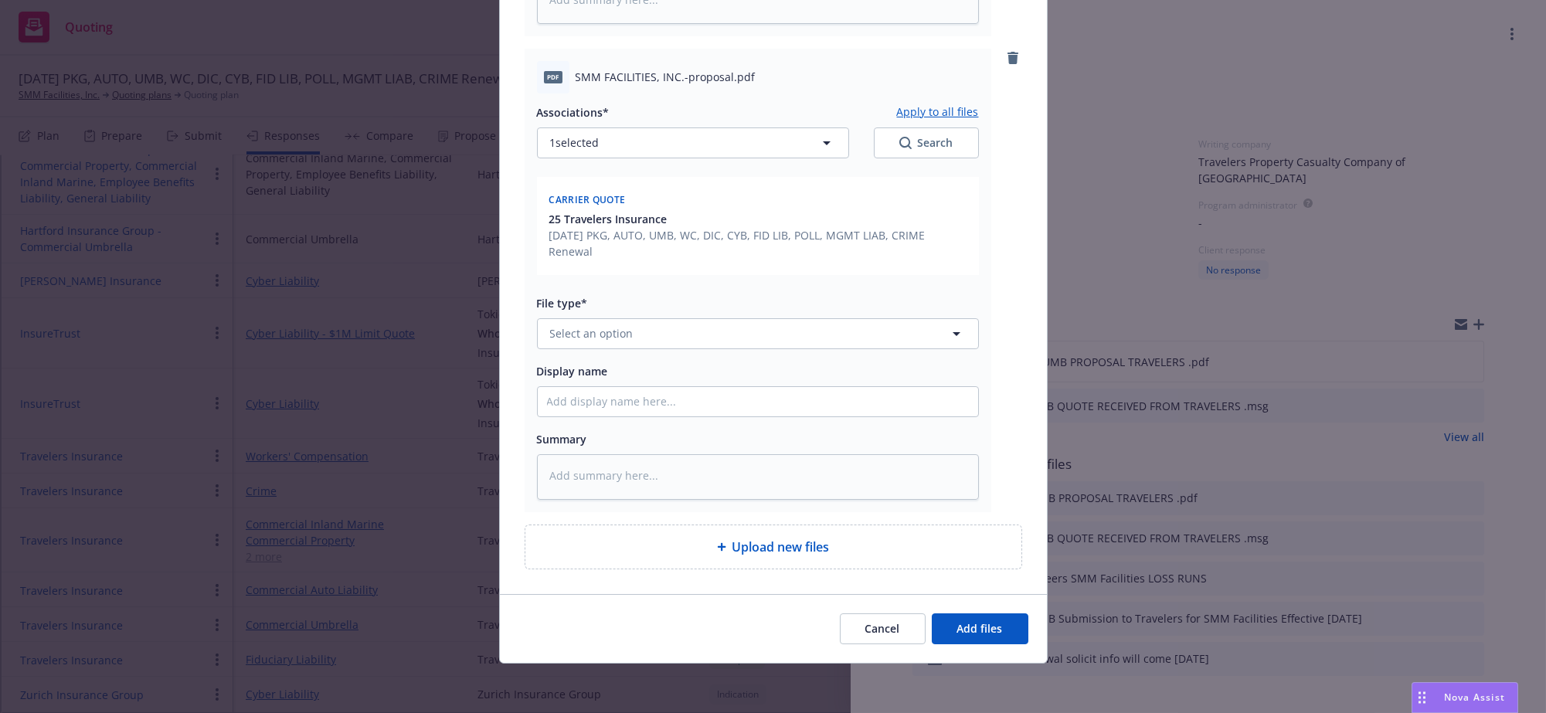
scroll to position [1117, 0]
click at [740, 349] on button "Select an option" at bounding box center [758, 333] width 442 height 31
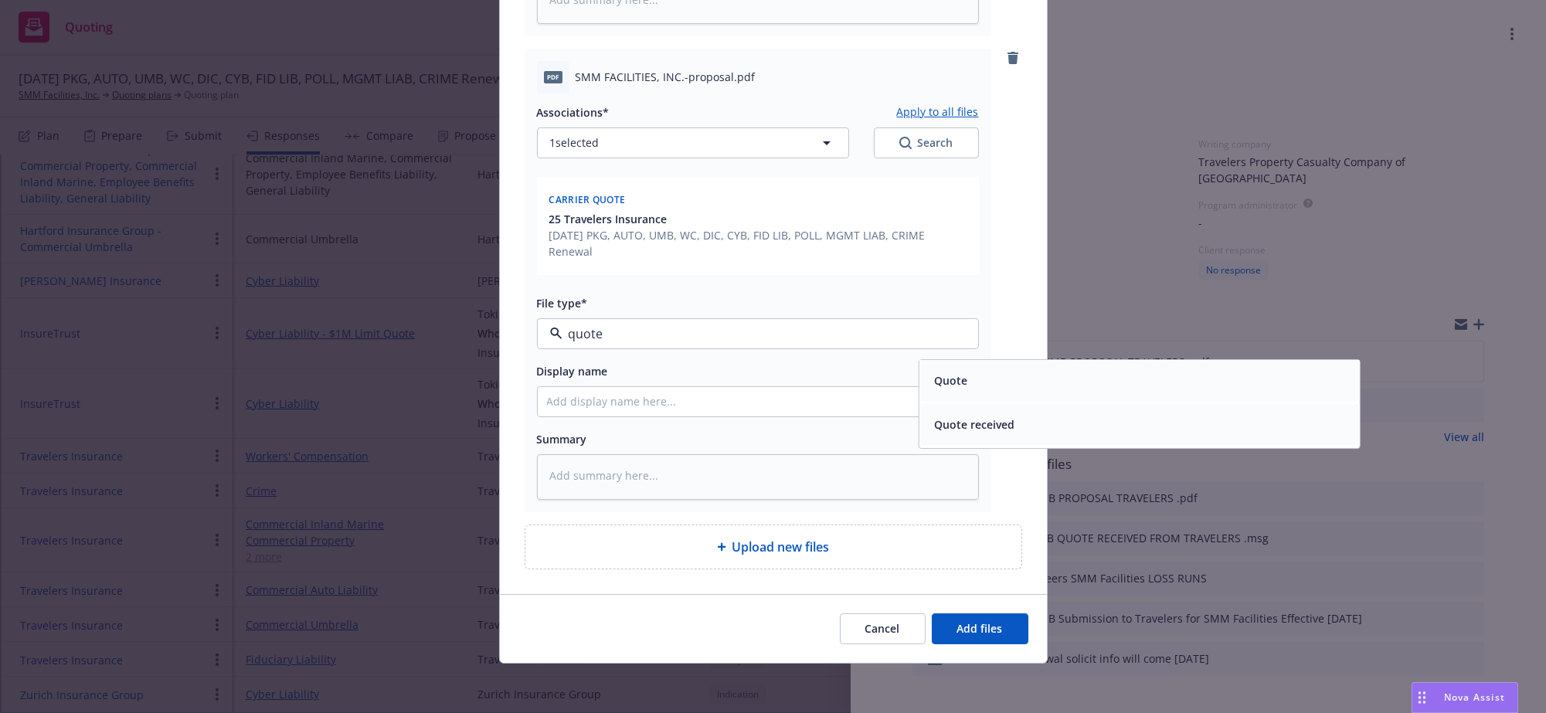
click at [948, 392] on div "Quote" at bounding box center [949, 380] width 43 height 22
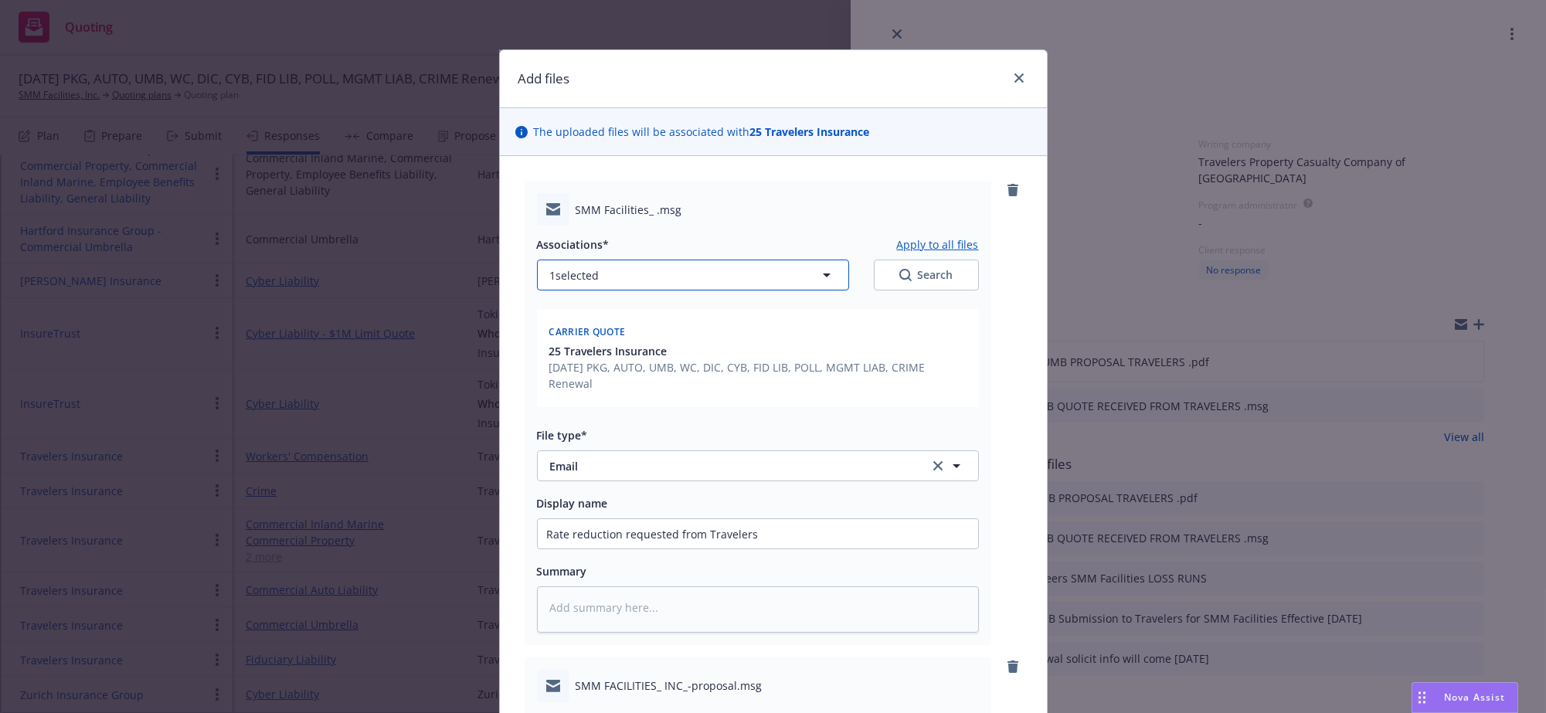
click at [818, 284] on icon "button" at bounding box center [827, 275] width 19 height 19
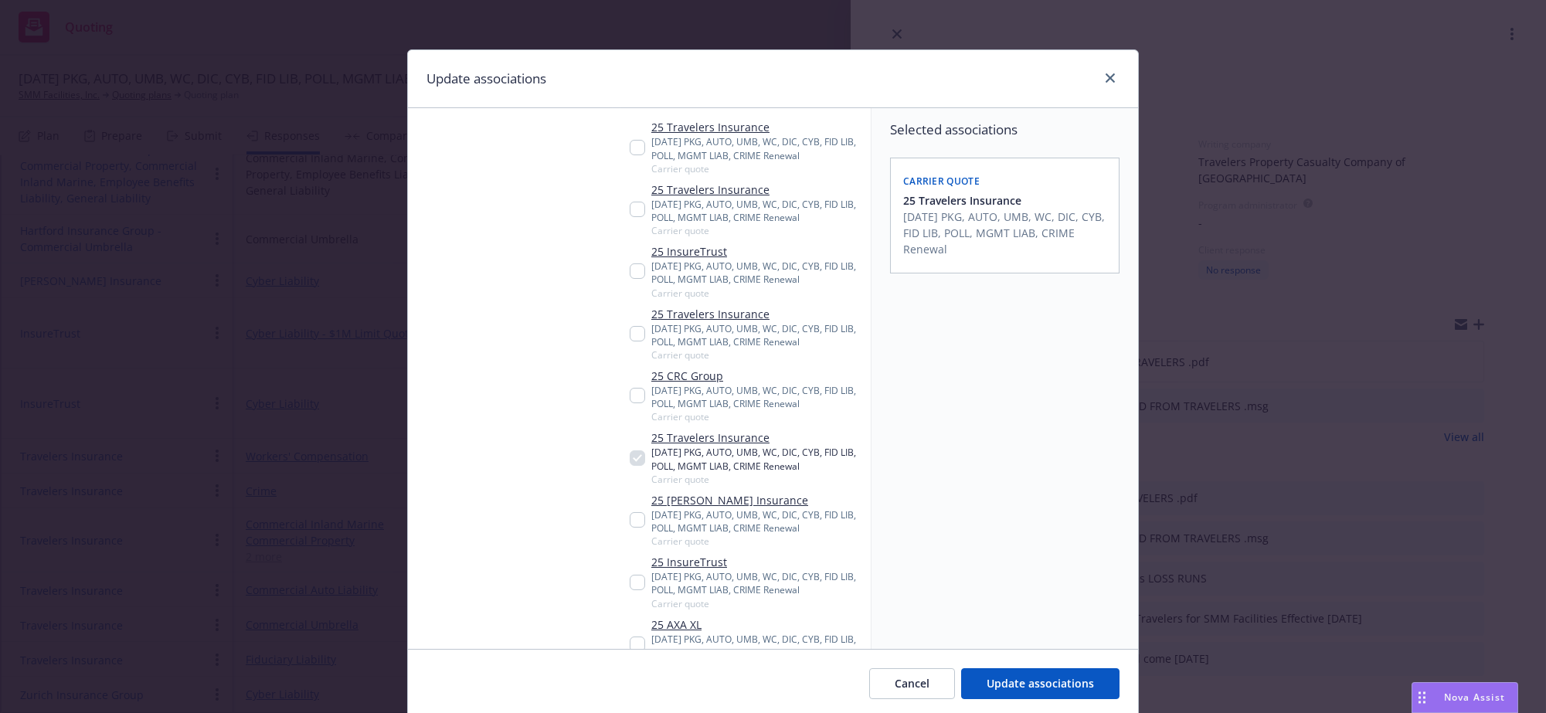
scroll to position [815, 0]
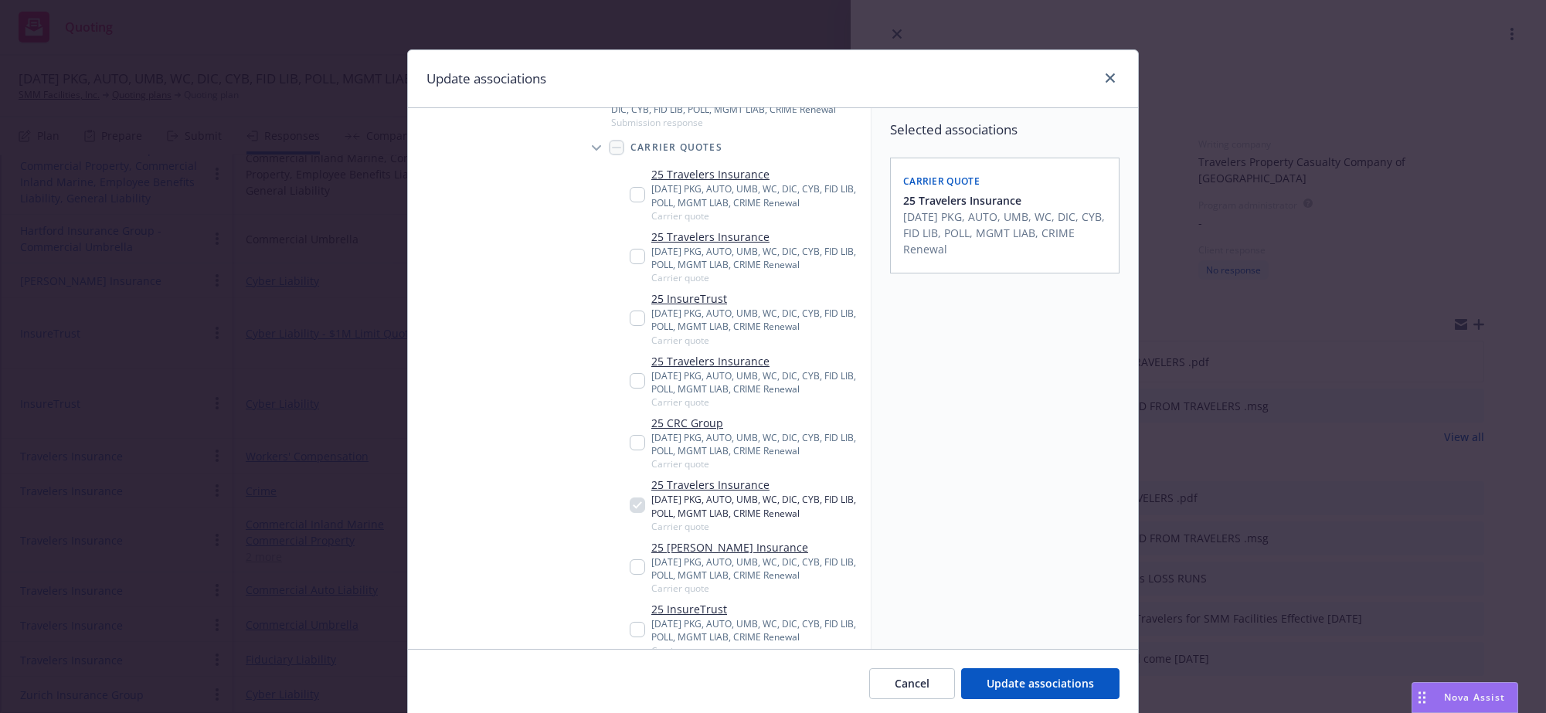
click at [630, 389] on input "Tree Example" at bounding box center [637, 380] width 15 height 15
click at [632, 264] on input "Tree Example" at bounding box center [637, 256] width 15 height 15
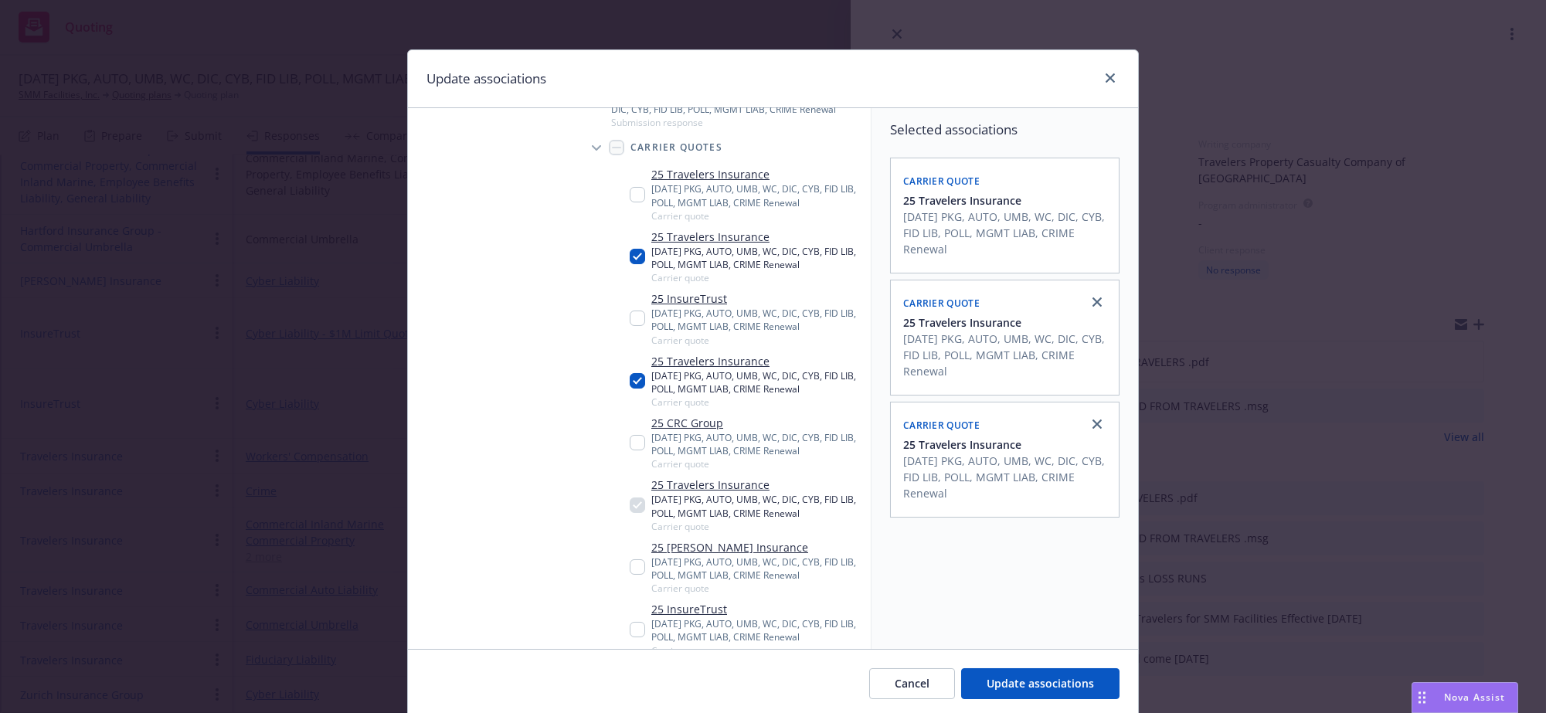
click at [631, 202] on input "Tree Example" at bounding box center [637, 194] width 15 height 15
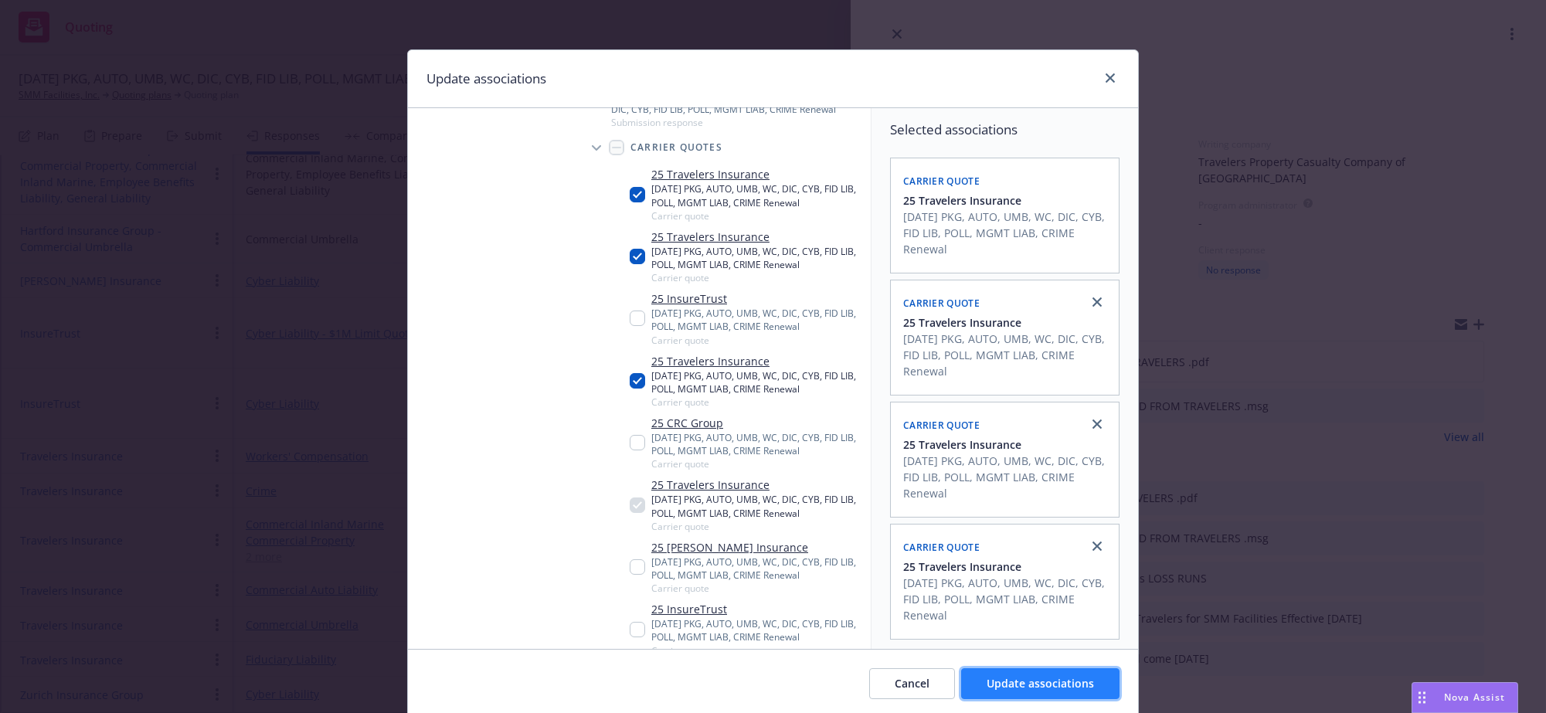
click at [1036, 699] on button "Update associations" at bounding box center [1040, 683] width 158 height 31
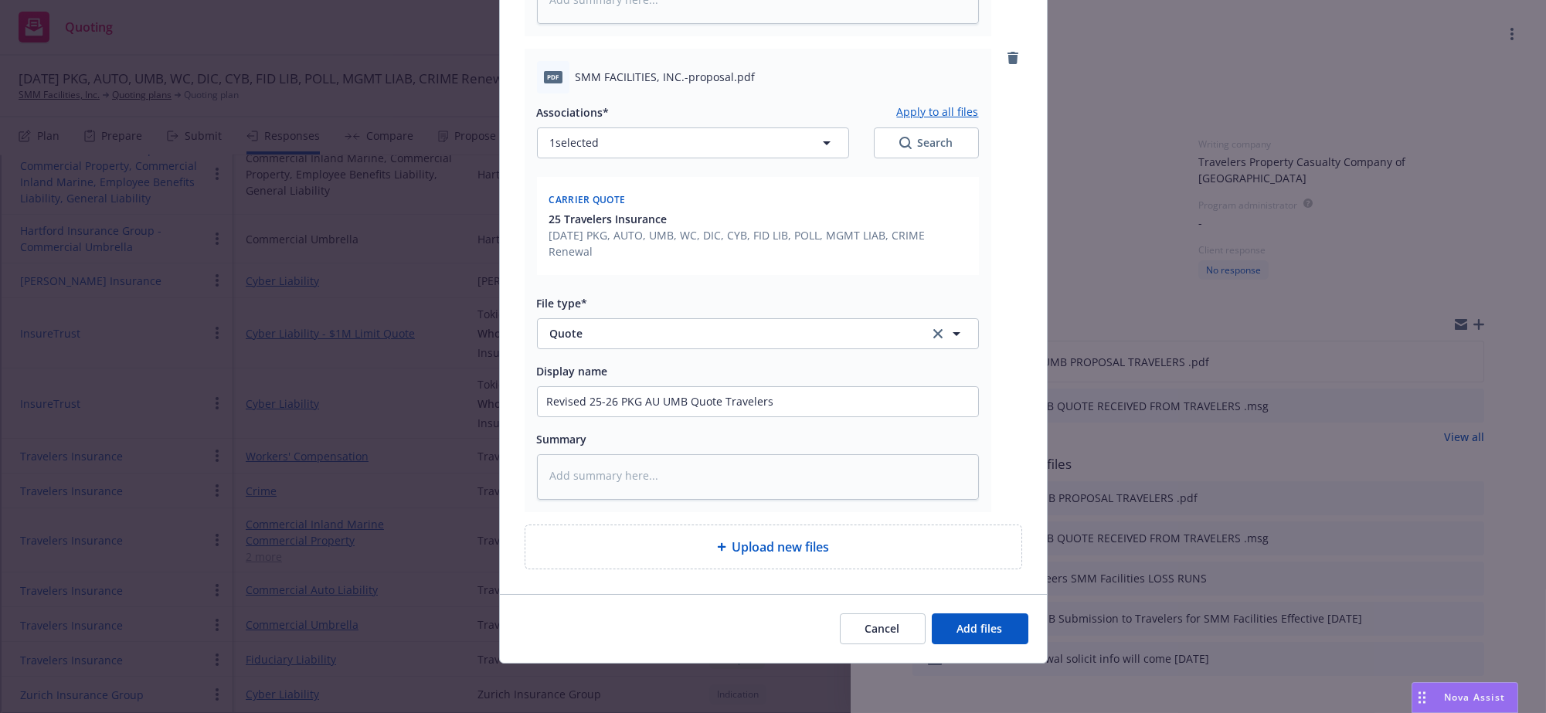
scroll to position [0, 0]
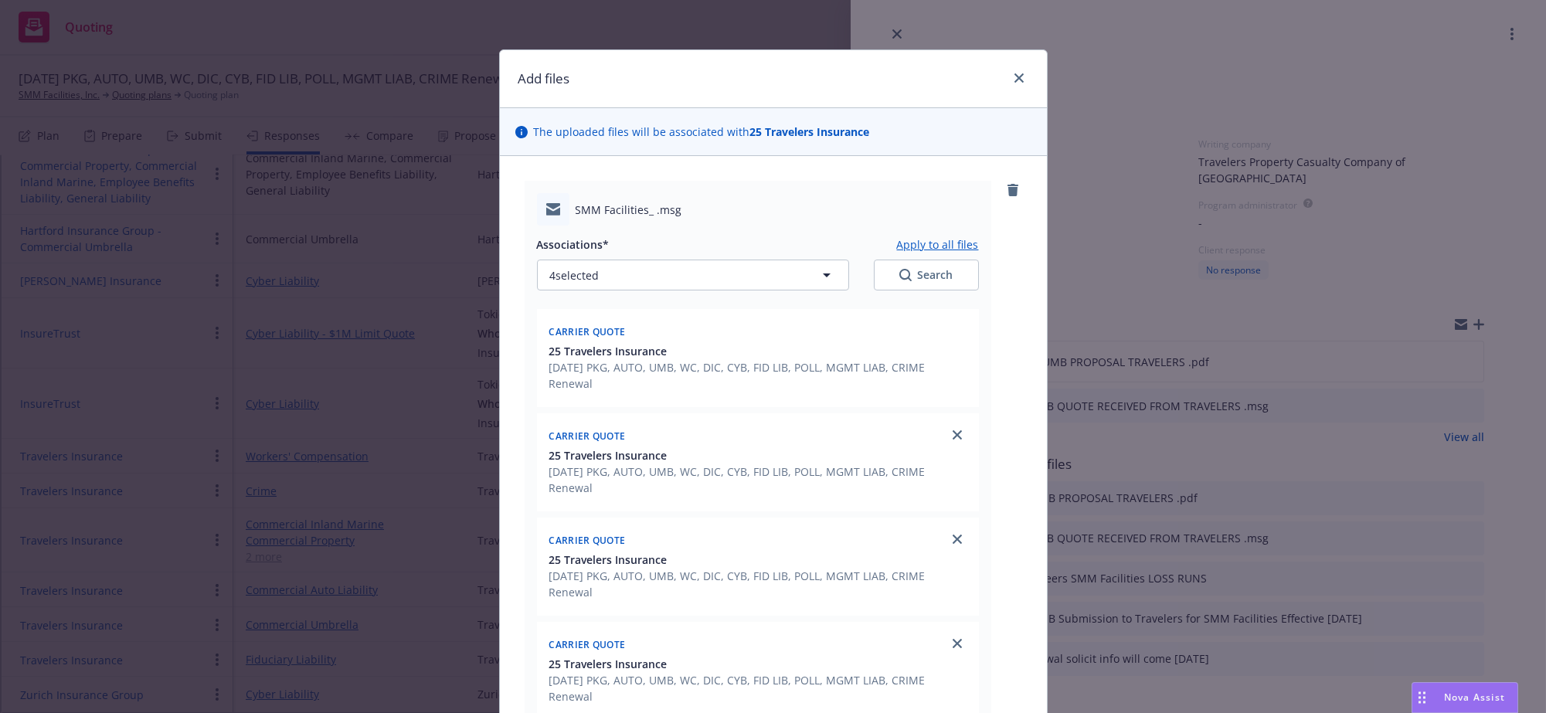
click at [910, 253] on button "Apply to all files" at bounding box center [938, 244] width 82 height 19
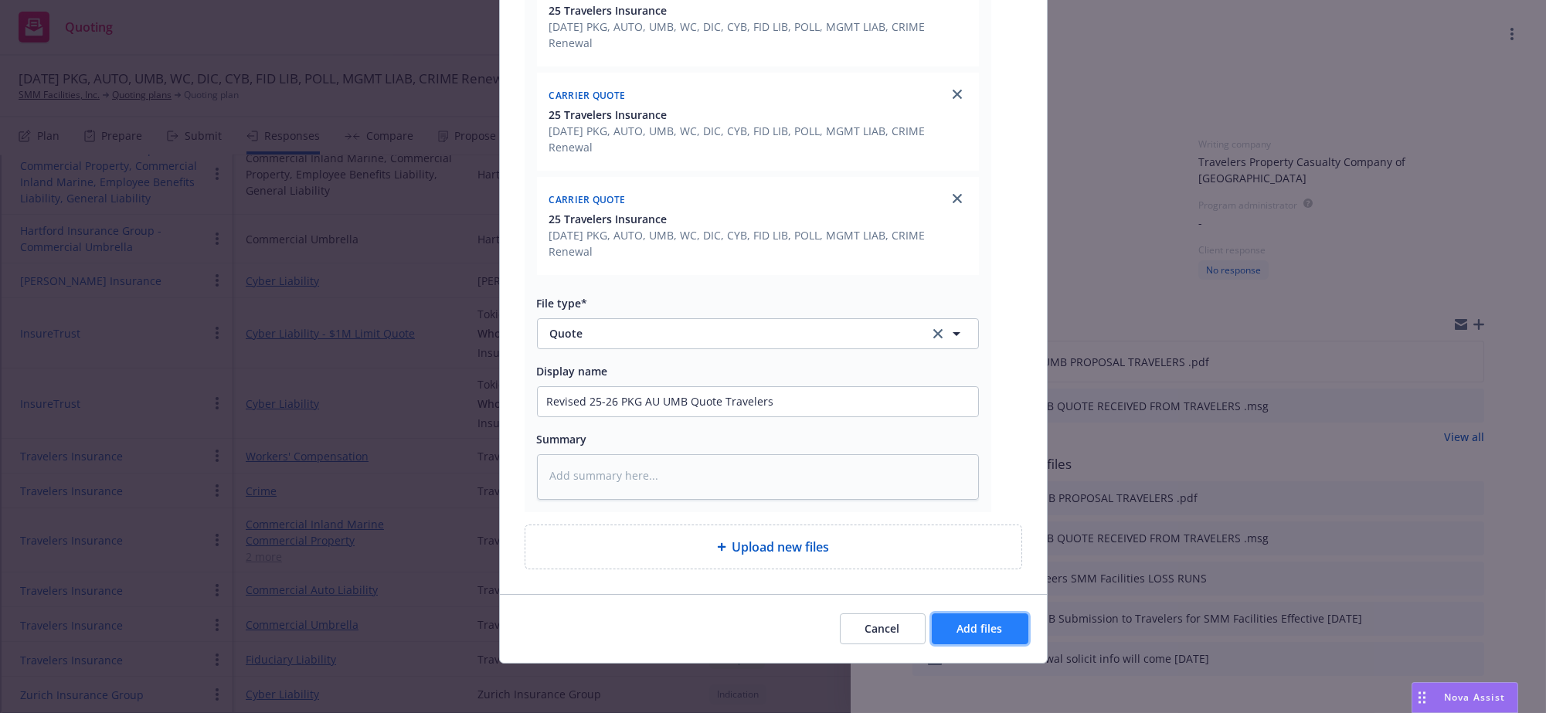
click at [957, 614] on button "Add files" at bounding box center [980, 629] width 97 height 31
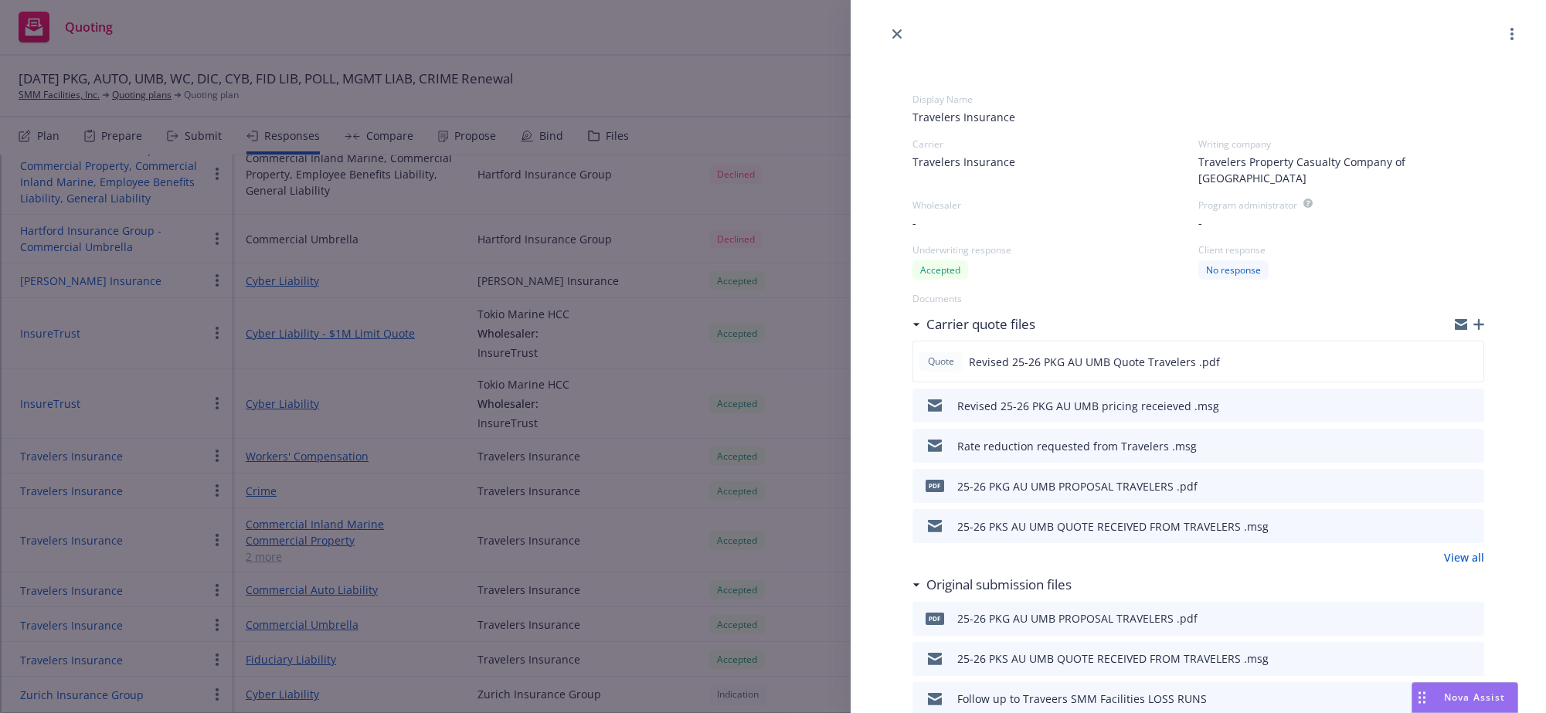
click at [730, 81] on div "Display Name Travelers Insurance Carrier Travelers Insurance Writing company Tr…" at bounding box center [773, 356] width 1546 height 713
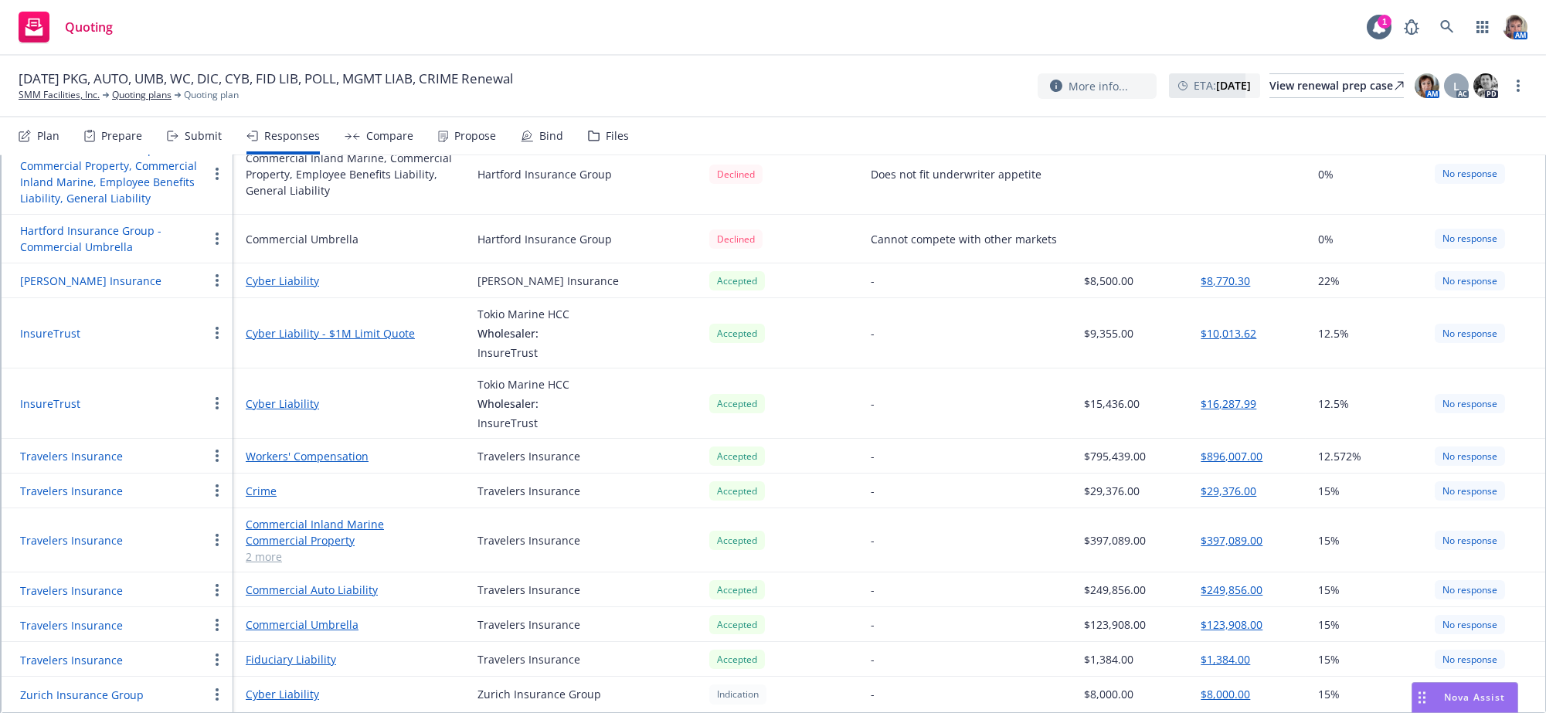
click at [324, 449] on link "Workers' Compensation" at bounding box center [349, 456] width 207 height 16
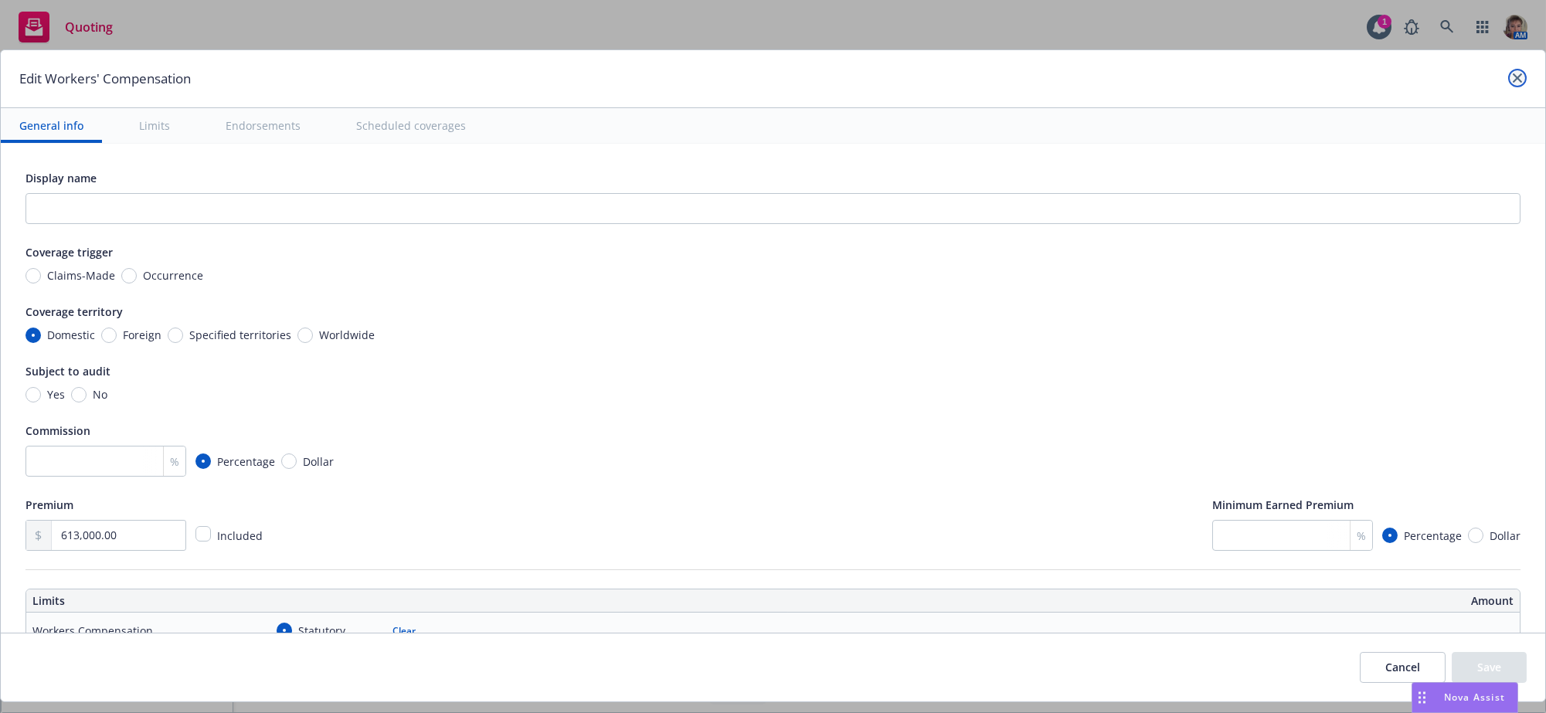
click at [1513, 77] on icon "close" at bounding box center [1517, 77] width 9 height 9
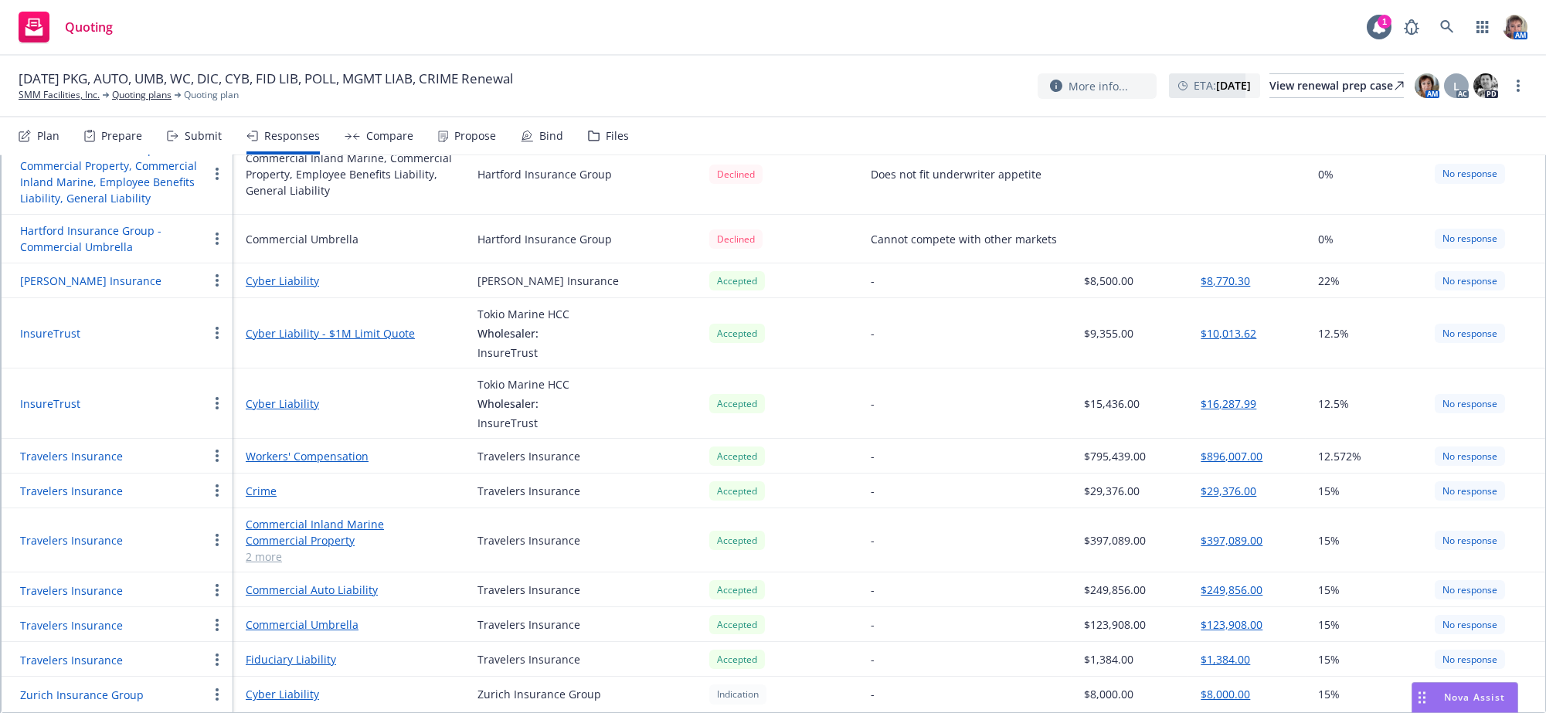
click at [56, 448] on button "Travelers Insurance" at bounding box center [71, 456] width 103 height 16
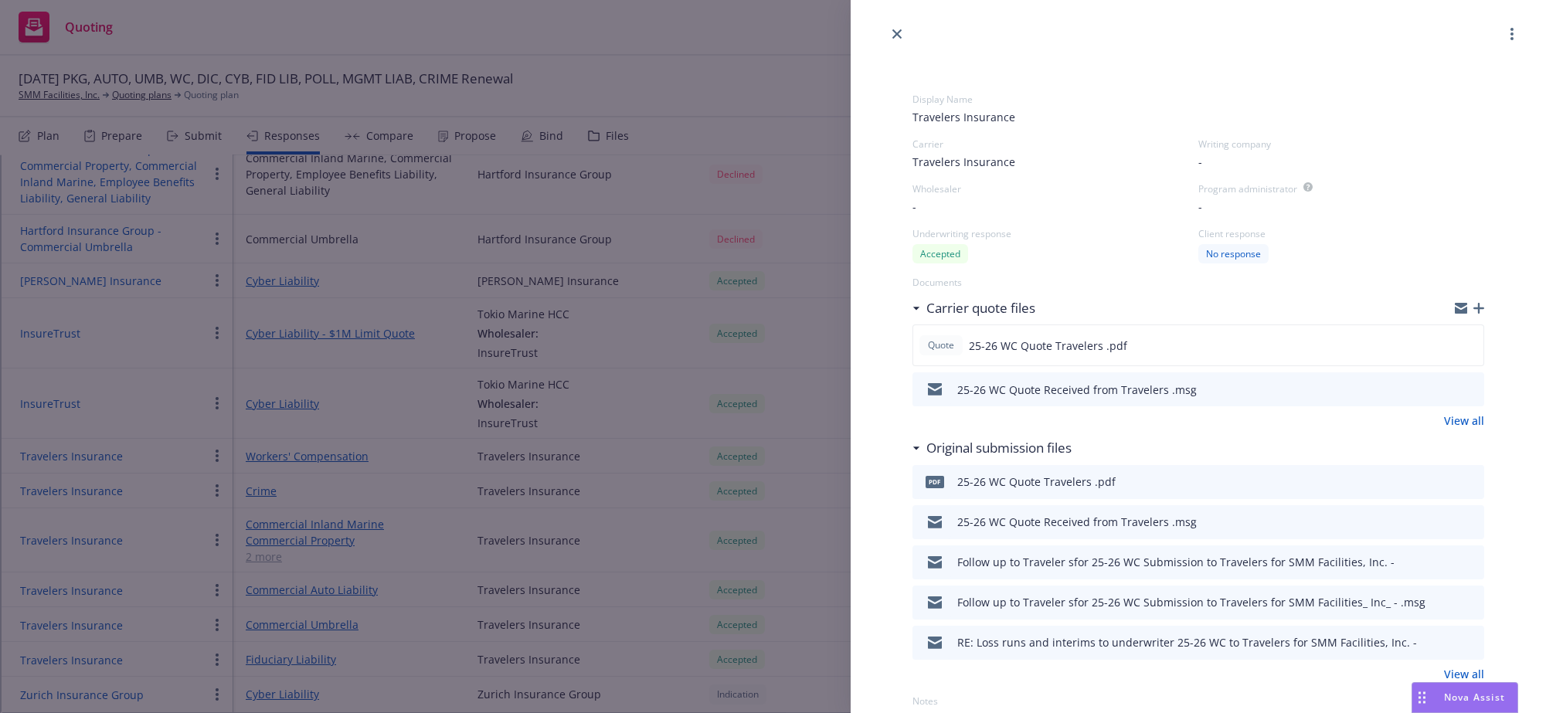
click at [1474, 314] on icon "button" at bounding box center [1479, 308] width 11 height 11
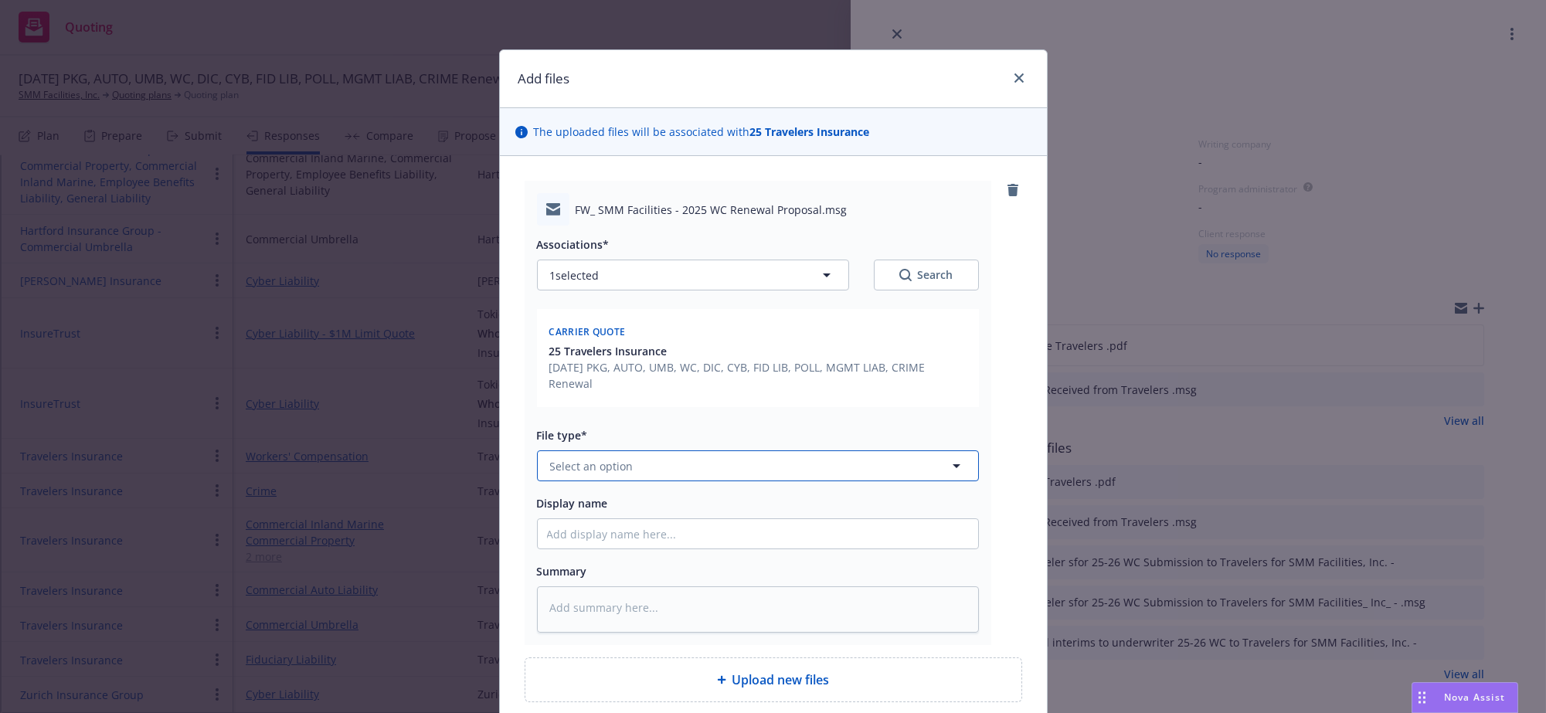
click at [658, 481] on button "Select an option" at bounding box center [758, 466] width 442 height 31
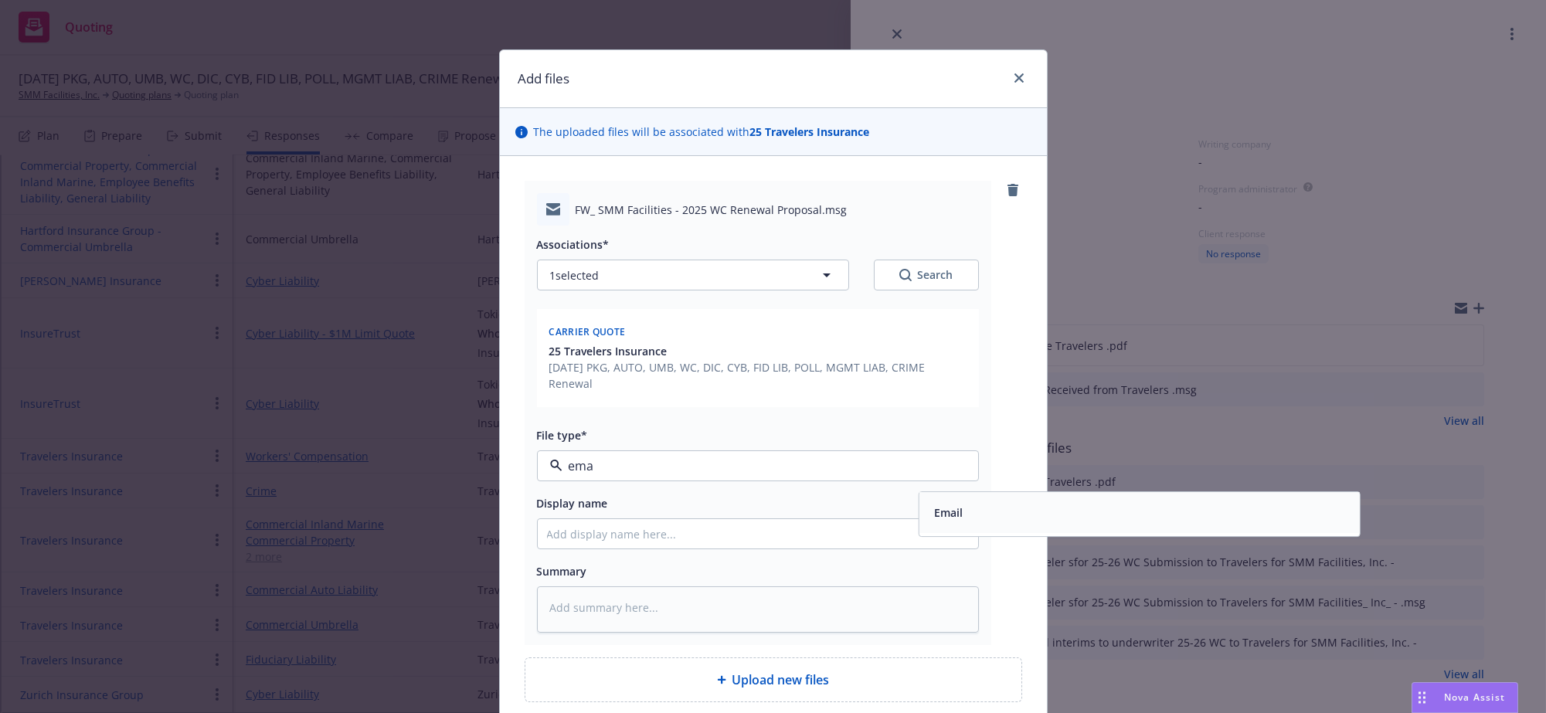
click at [975, 525] on div "Email" at bounding box center [1139, 513] width 422 height 22
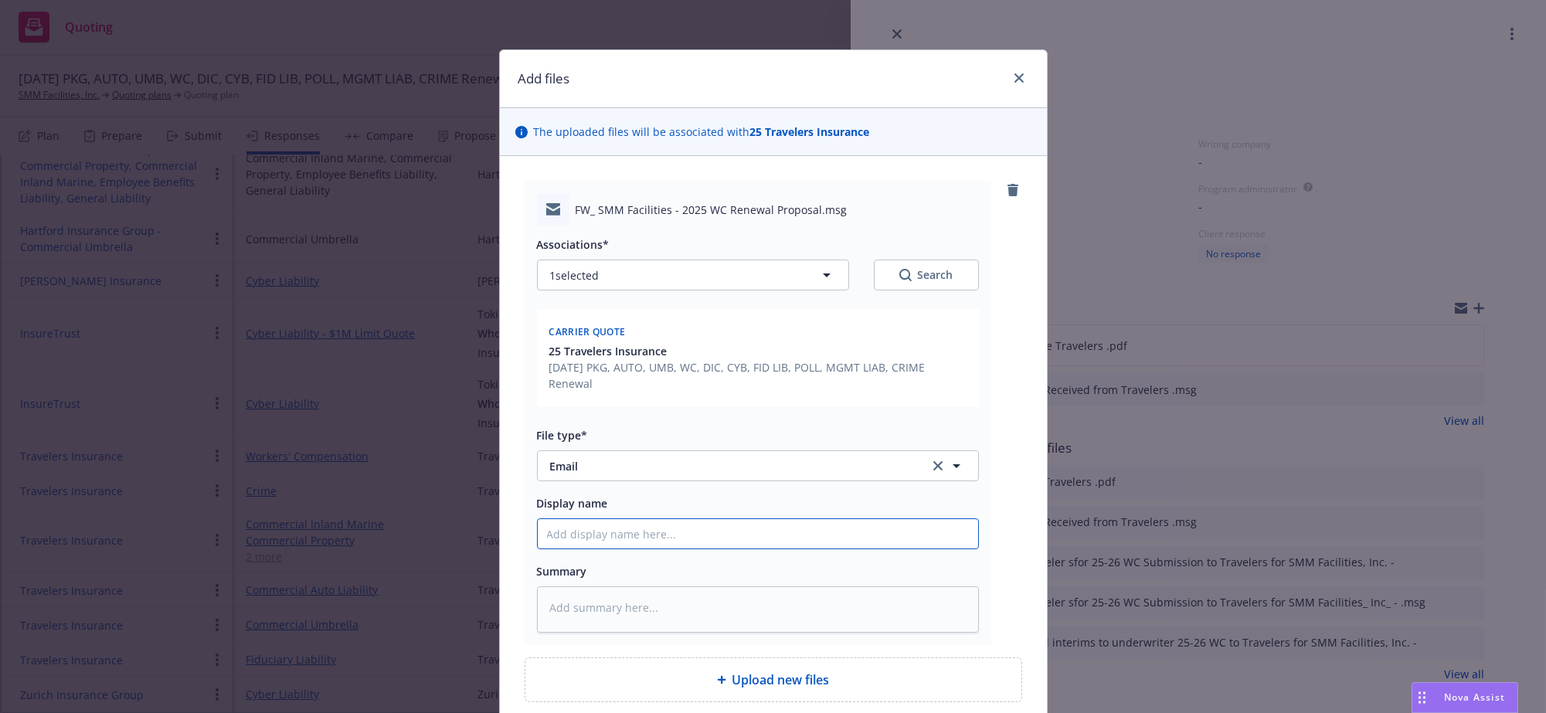
click at [724, 549] on input "Display name" at bounding box center [758, 533] width 440 height 29
